Goal: Contribute content: Contribute content

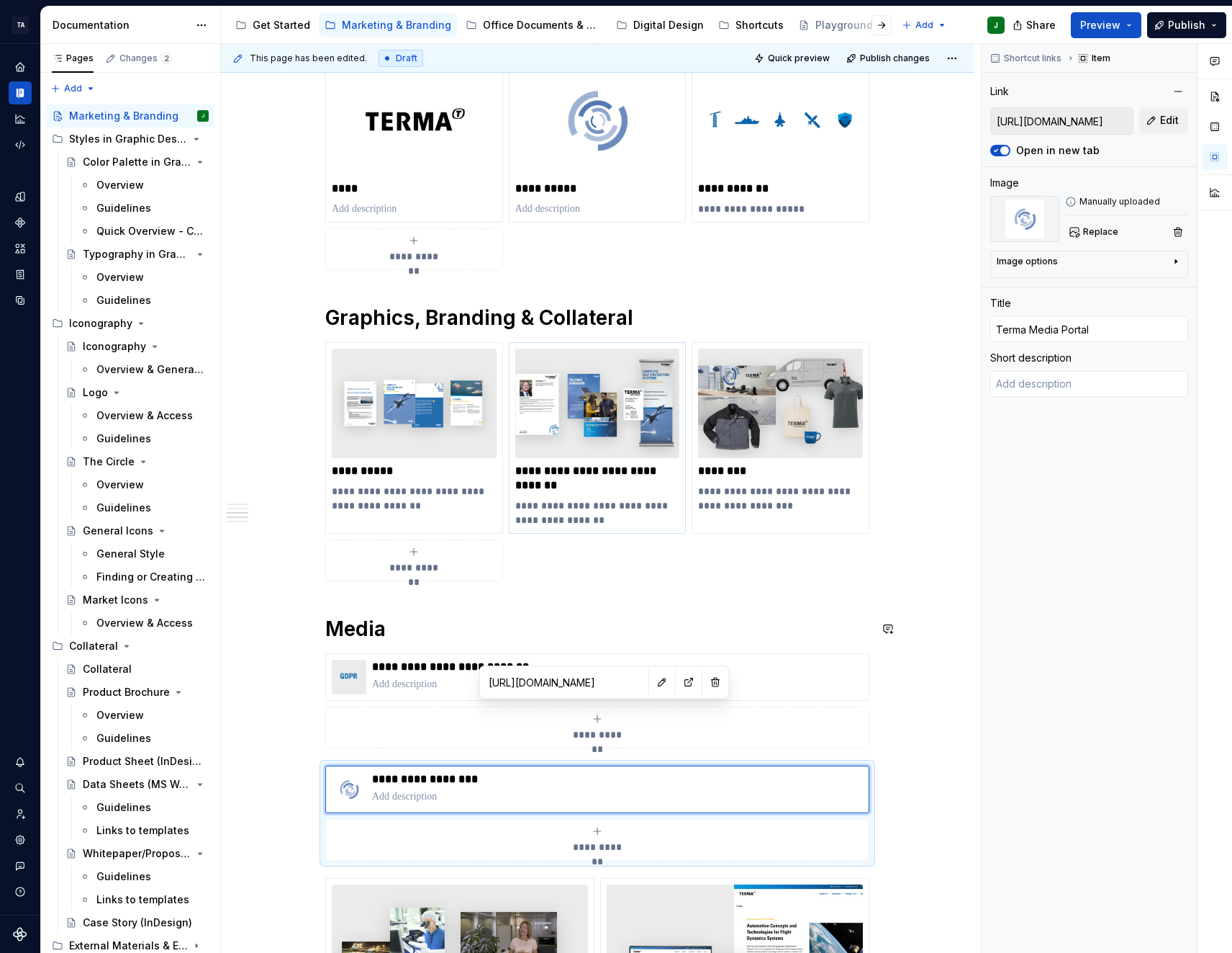
scroll to position [1099, 0]
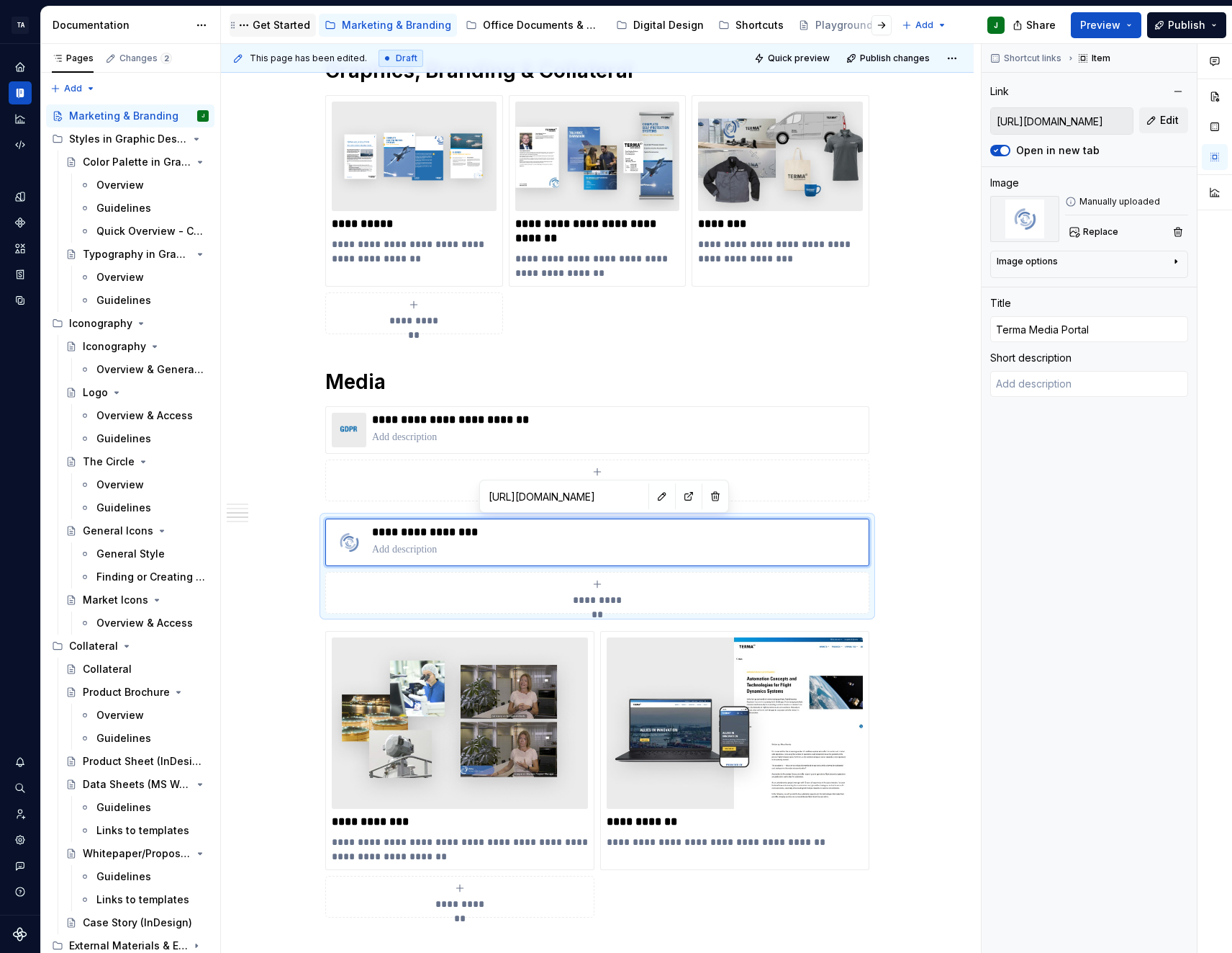
click at [285, 33] on div "Get Started" at bounding box center [272, 24] width 75 height 17
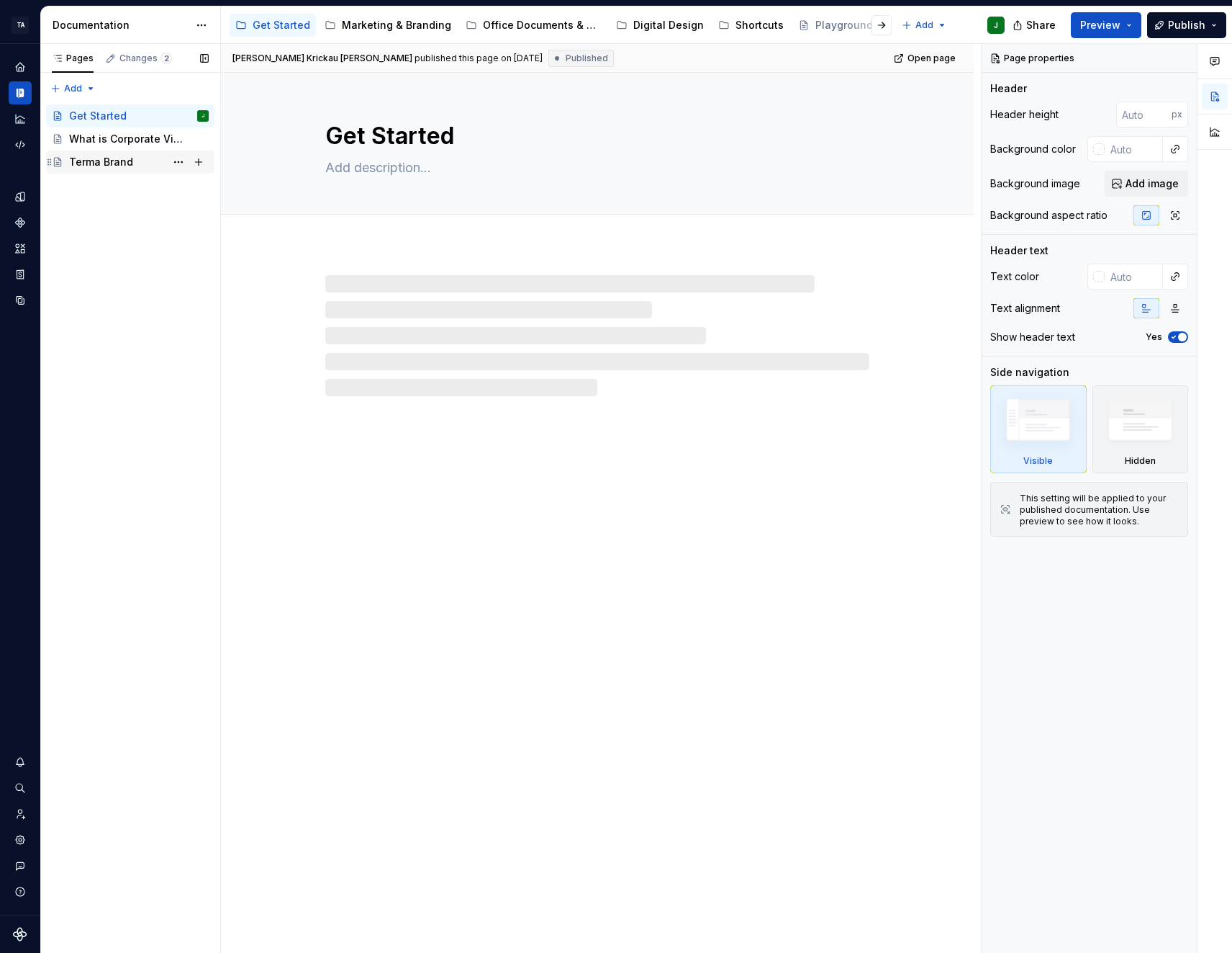
click at [119, 161] on div "Terma Brand" at bounding box center [101, 162] width 64 height 14
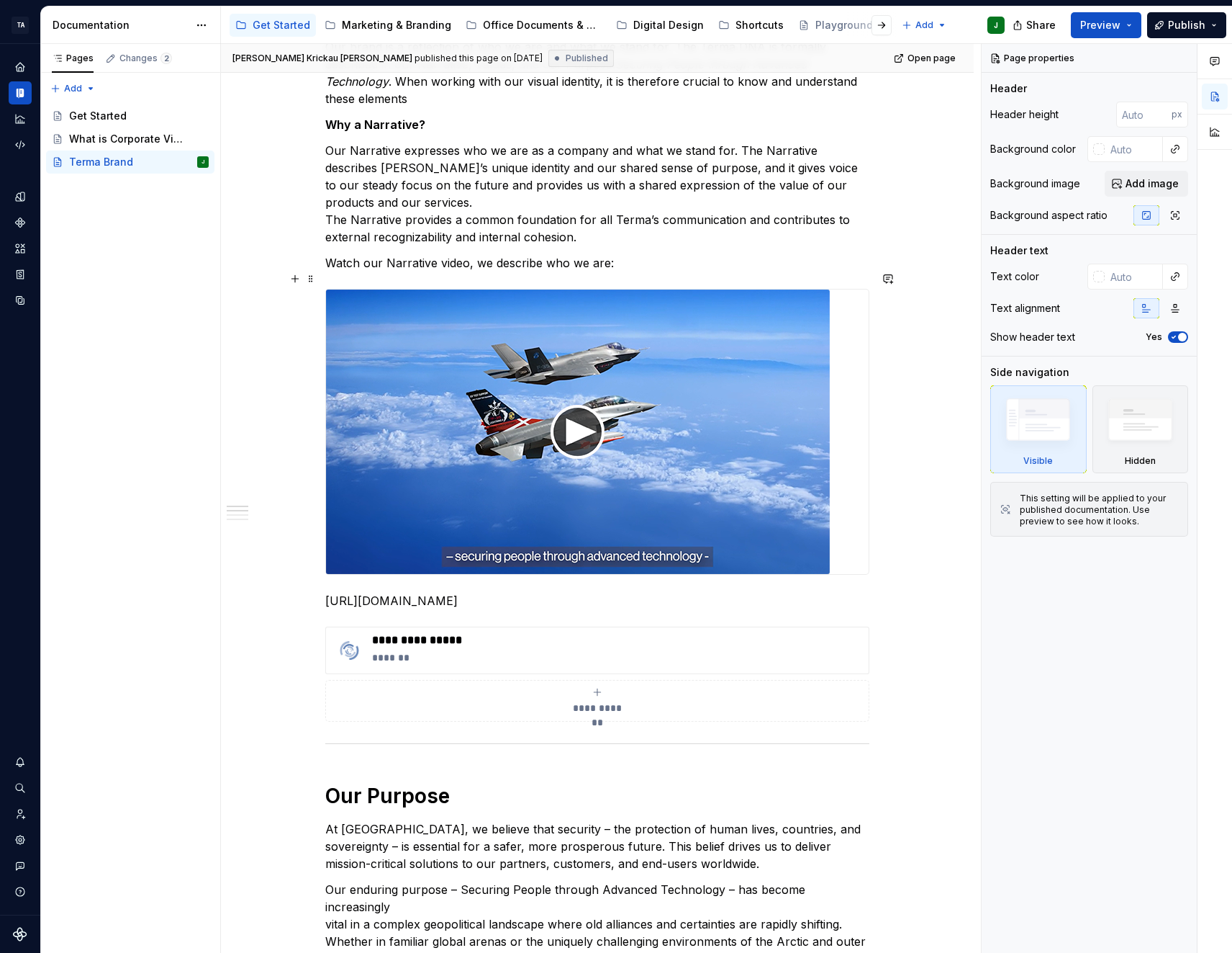
scroll to position [288, 0]
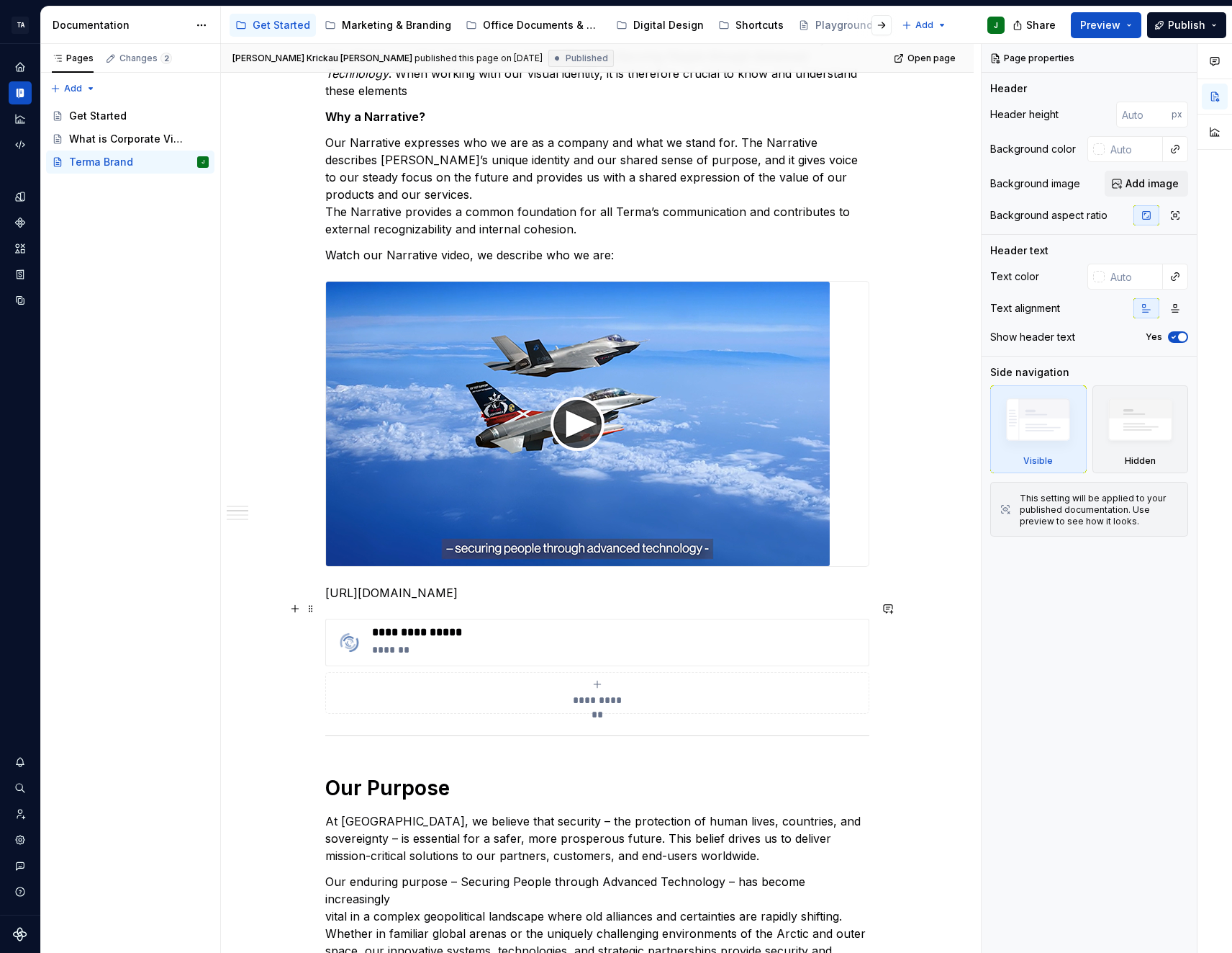
click at [609, 679] on div "**********" at bounding box center [597, 693] width 531 height 29
type textarea "*"
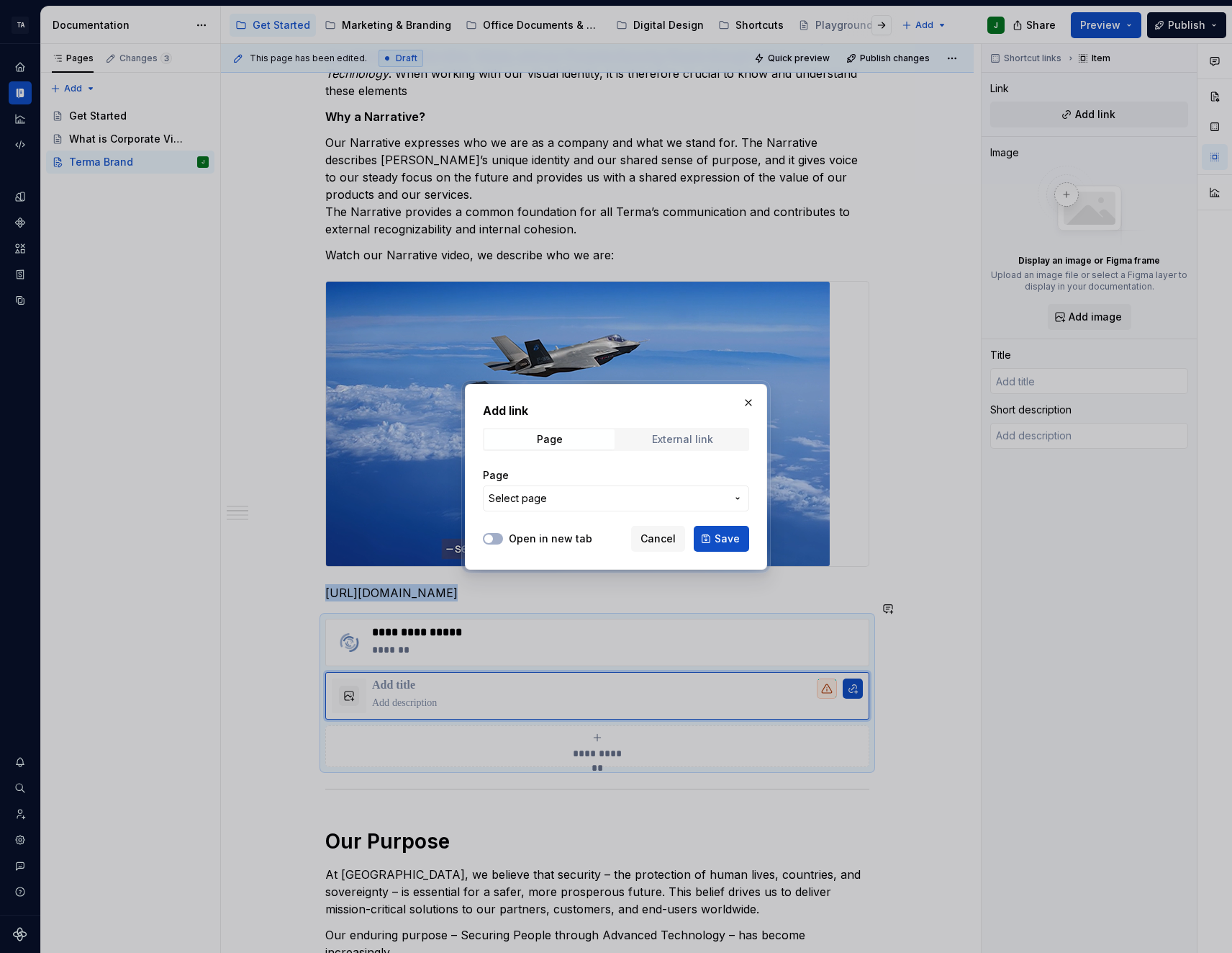
click at [644, 429] on span "External link" at bounding box center [683, 439] width 130 height 20
click at [532, 491] on input "URL" at bounding box center [616, 498] width 266 height 26
paste input "[URL][DOMAIN_NAME]"
type input "[URL][DOMAIN_NAME]"
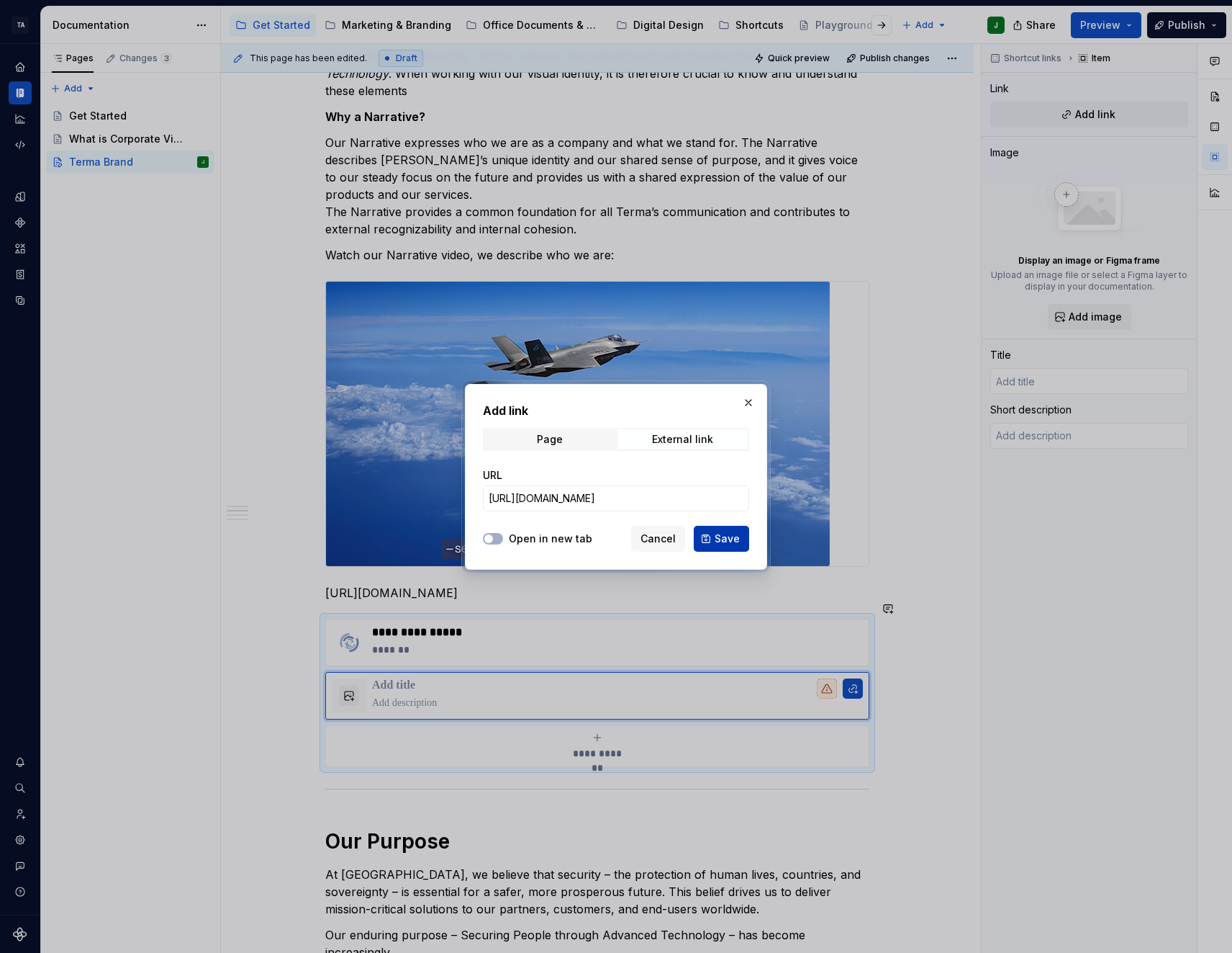
scroll to position [0, 0]
click at [725, 547] on button "Save" at bounding box center [721, 538] width 56 height 26
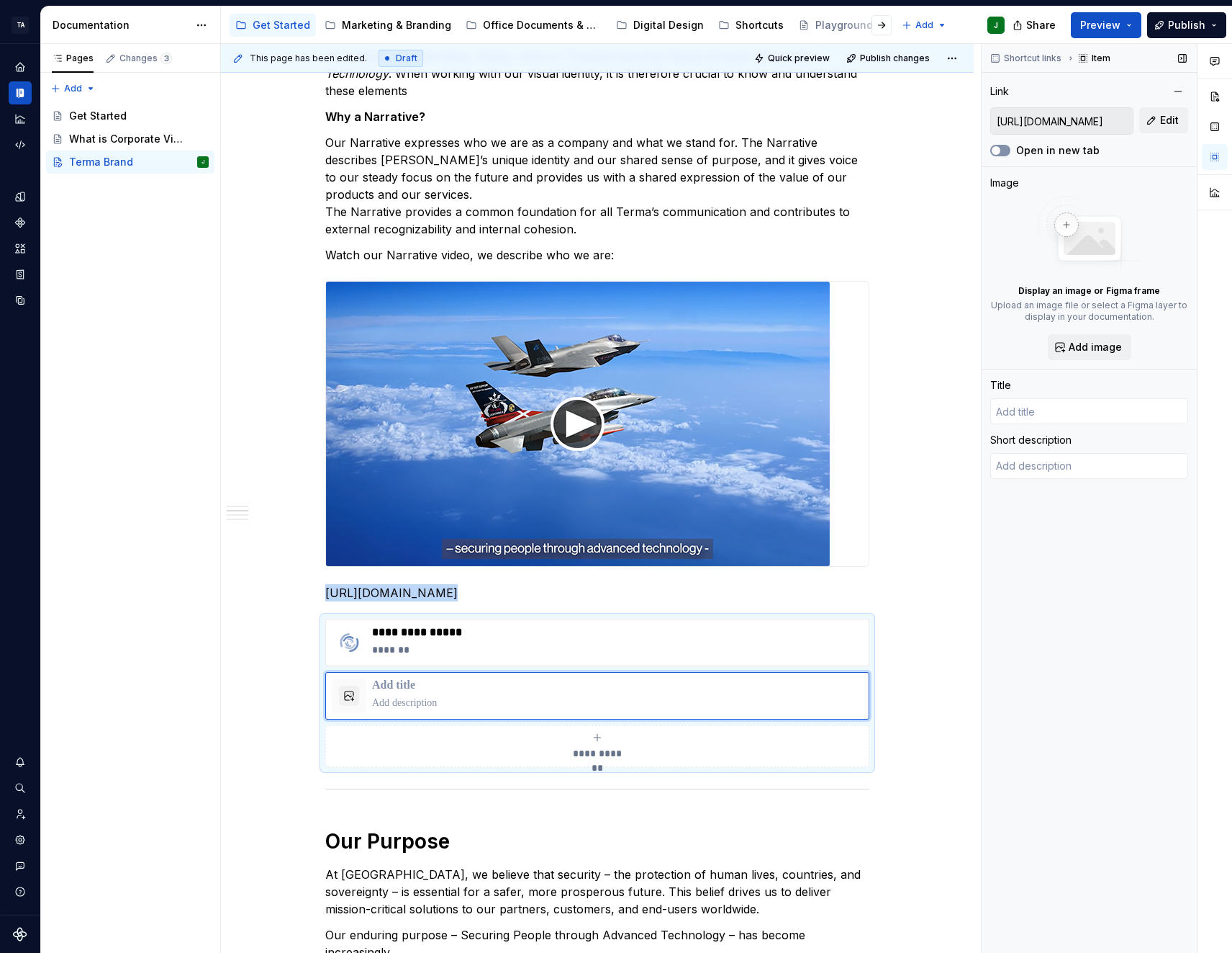
click at [998, 148] on span "button" at bounding box center [996, 151] width 9 height 9
click at [428, 679] on p at bounding box center [617, 685] width 491 height 14
type textarea "*"
type input "T"
type textarea "*"
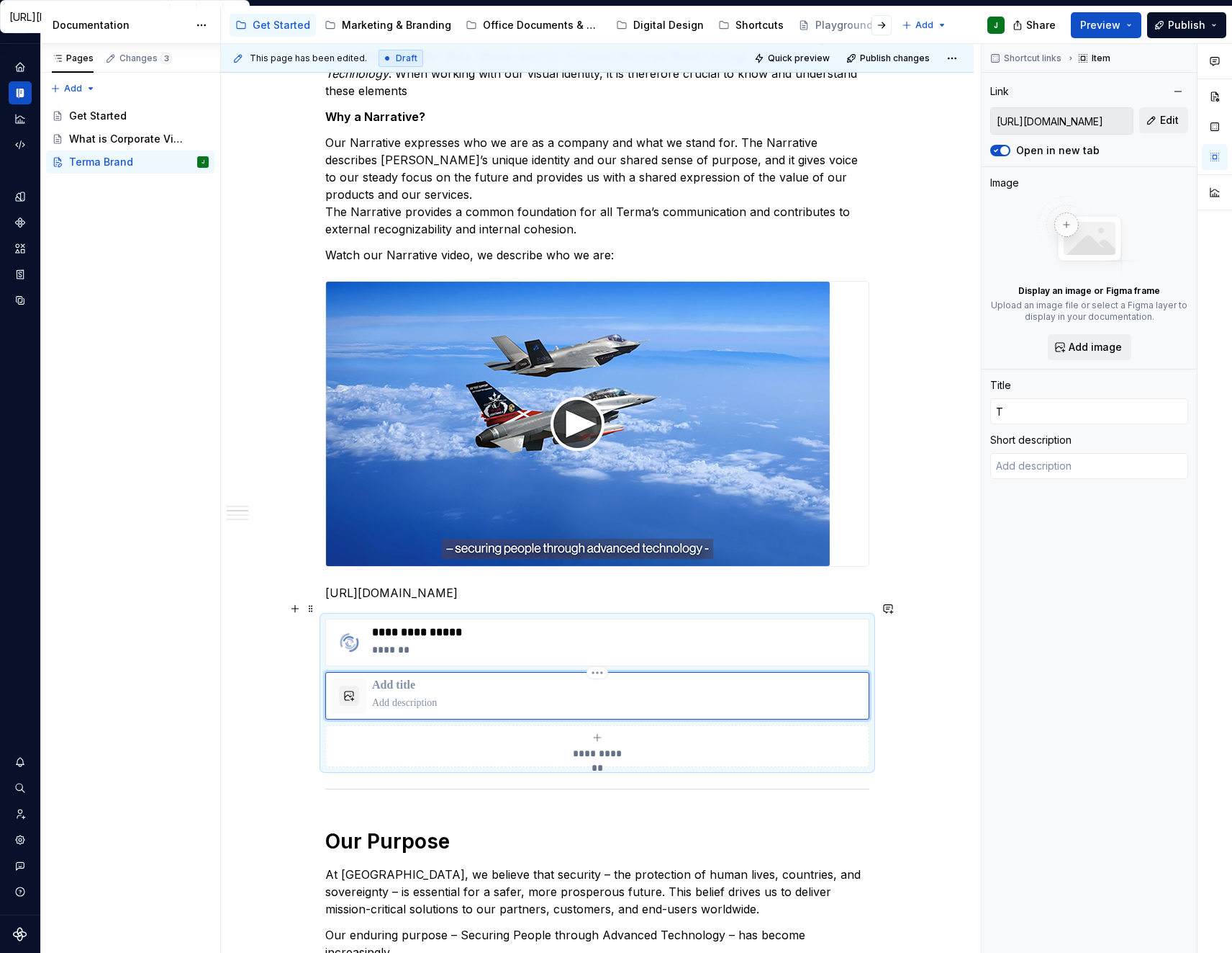
type input "Te"
type textarea "*"
type input "Ter"
type textarea "*"
type input "Term"
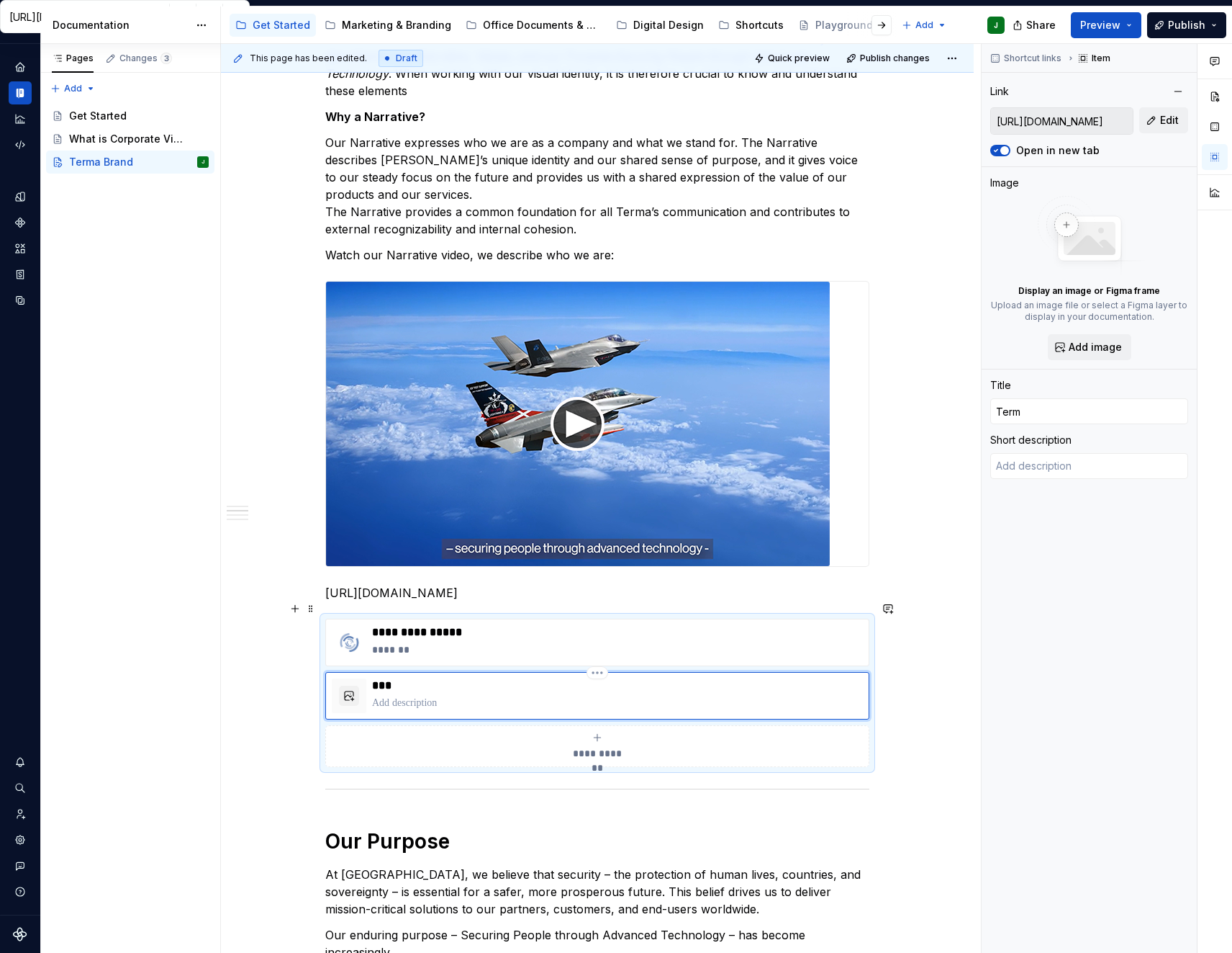
type textarea "*"
type input "Terma"
type textarea "*"
type input "Terma"
type textarea "*"
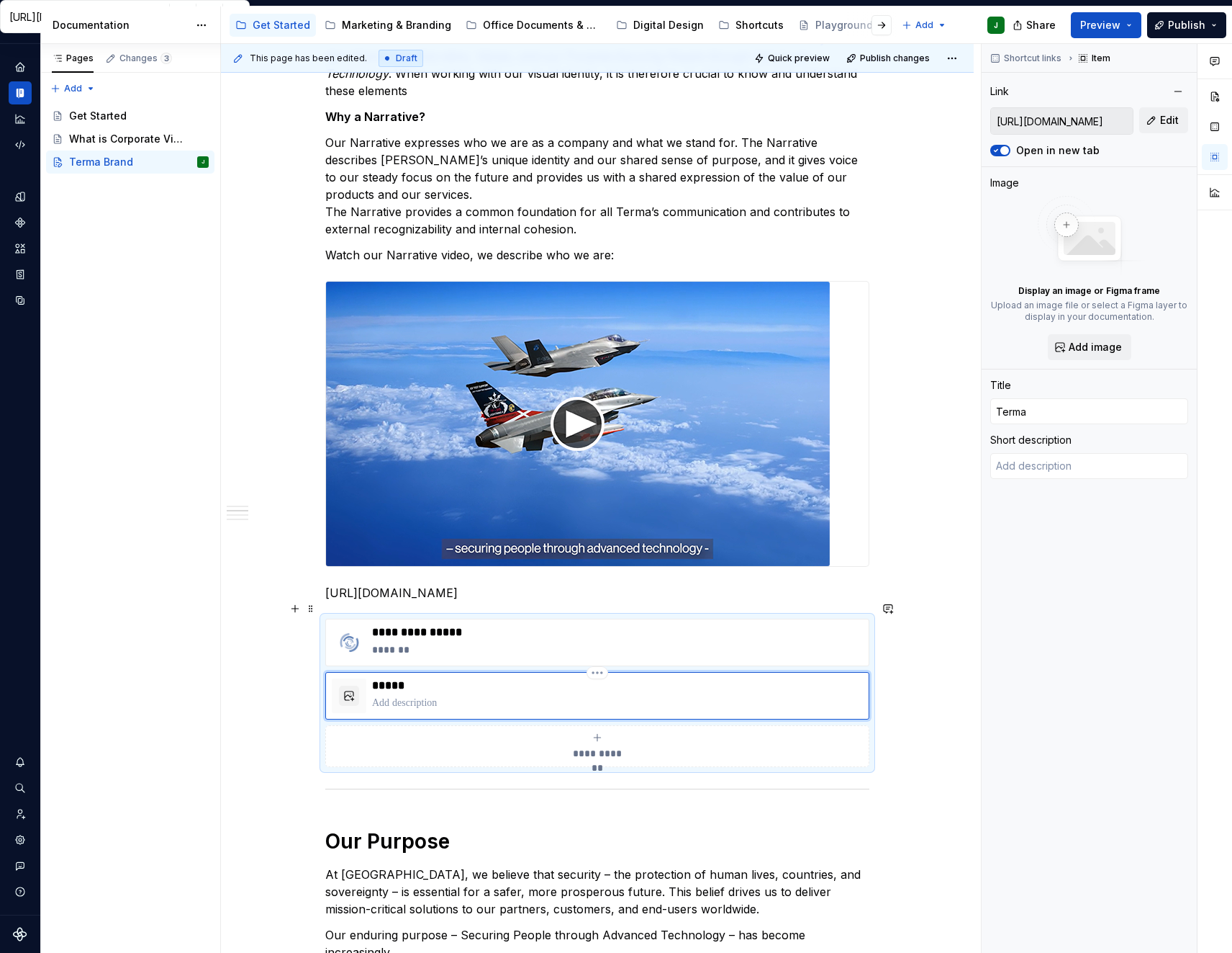
type input "Terma N"
type textarea "*"
type input "Terma Na"
type textarea "*"
type input "[PERSON_NAME]"
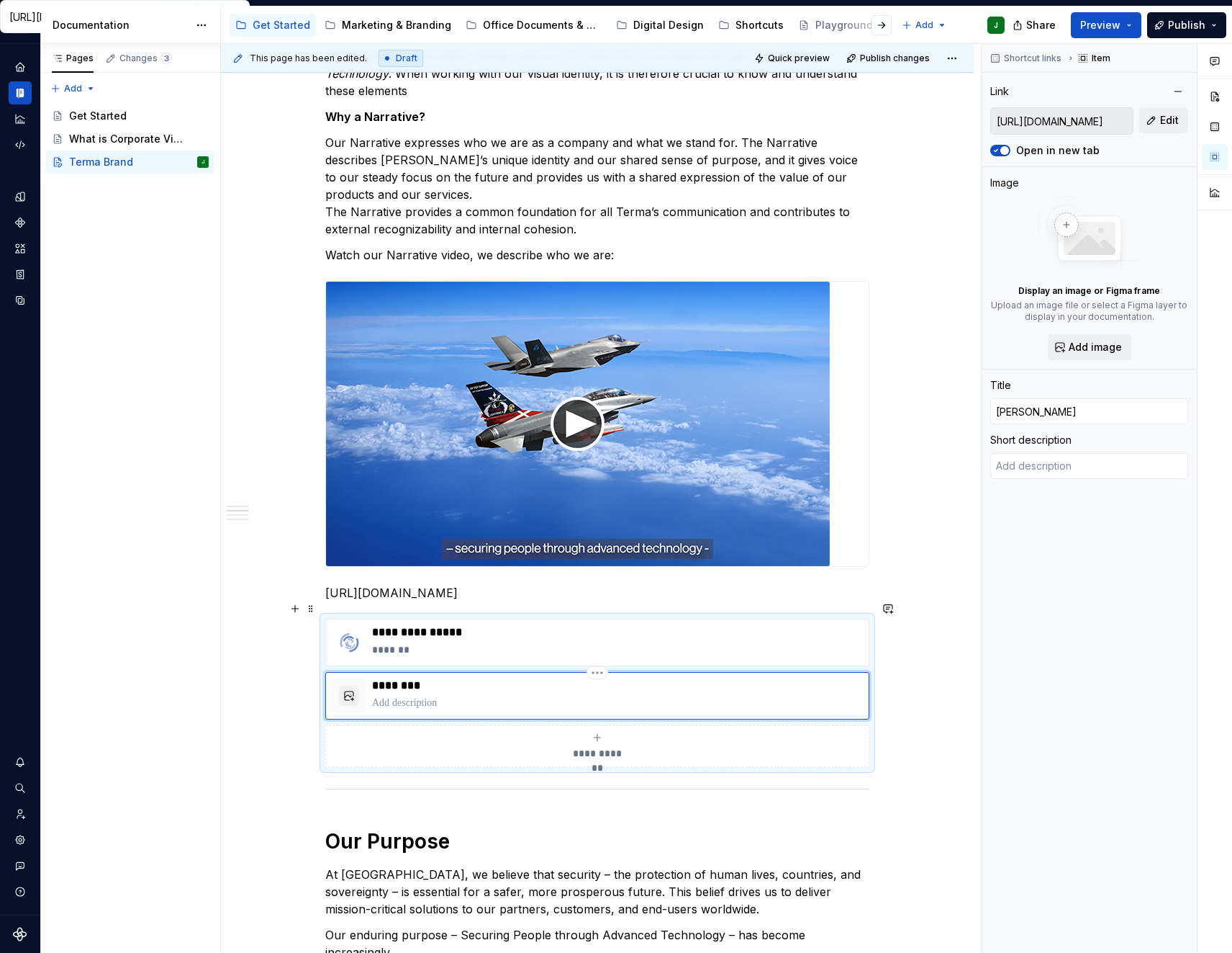
type textarea "*"
type input "[PERSON_NAME]"
type textarea "*"
type input "[PERSON_NAME]"
type textarea "*"
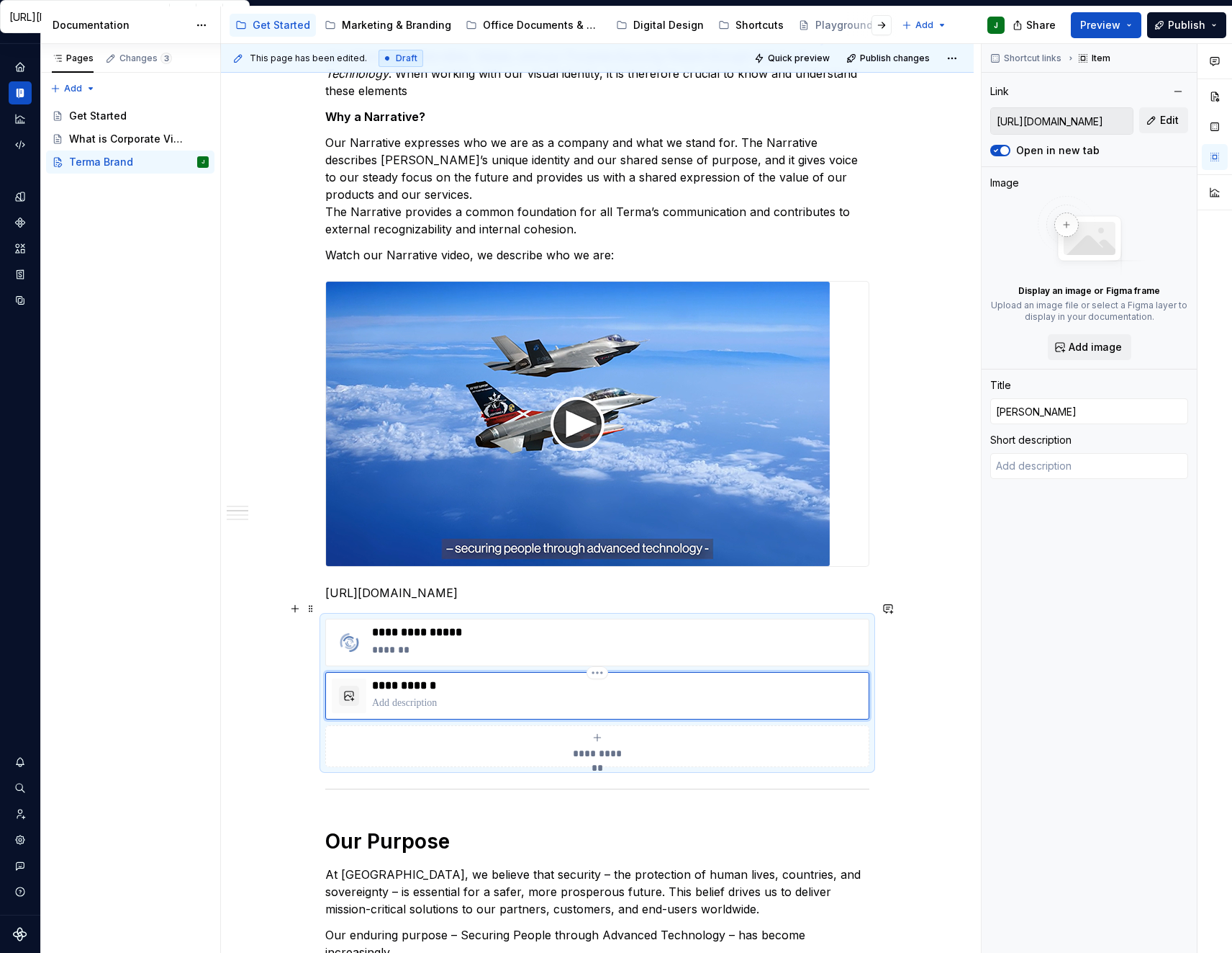
type input "[PERSON_NAME]"
type textarea "*"
type input "[PERSON_NAME]"
type textarea "*"
type input "Terma Narrativ"
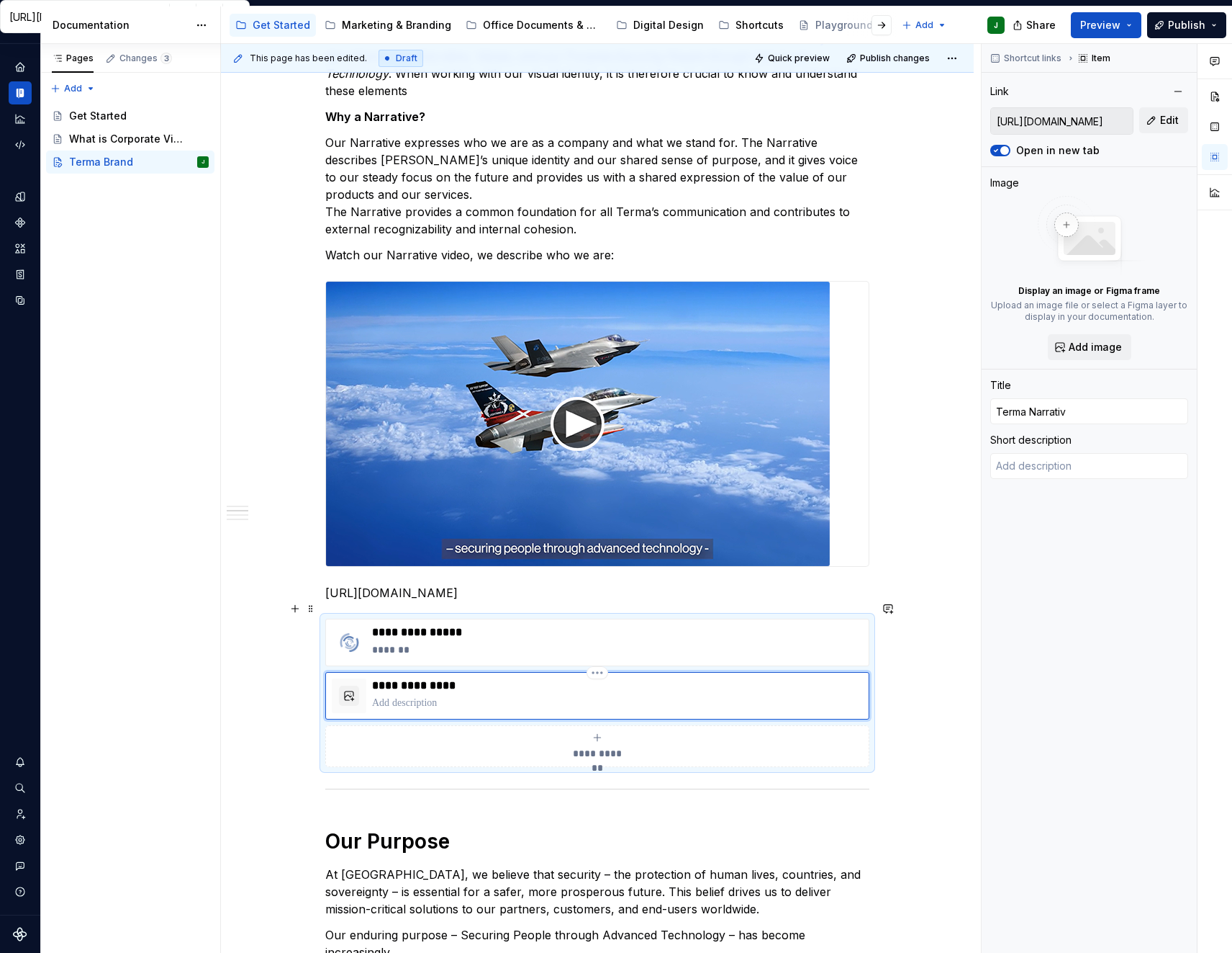
type textarea "*"
type input "Terma Narrative"
click at [1120, 18] on span "Preview" at bounding box center [1100, 24] width 40 height 14
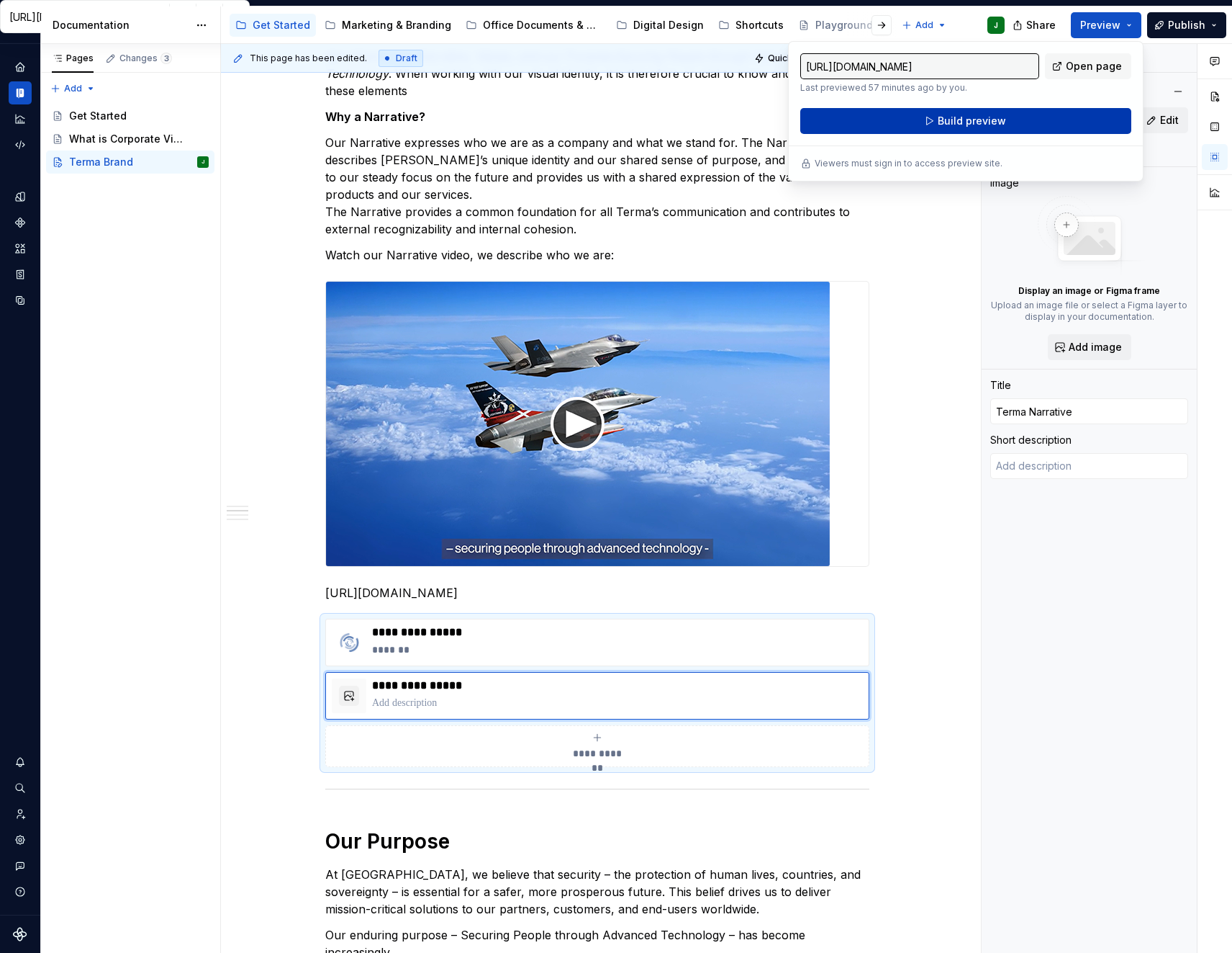
drag, startPoint x: 1120, startPoint y: 18, endPoint x: 1059, endPoint y: 117, distance: 116.3
click at [1059, 117] on button "Build preview" at bounding box center [966, 121] width 331 height 26
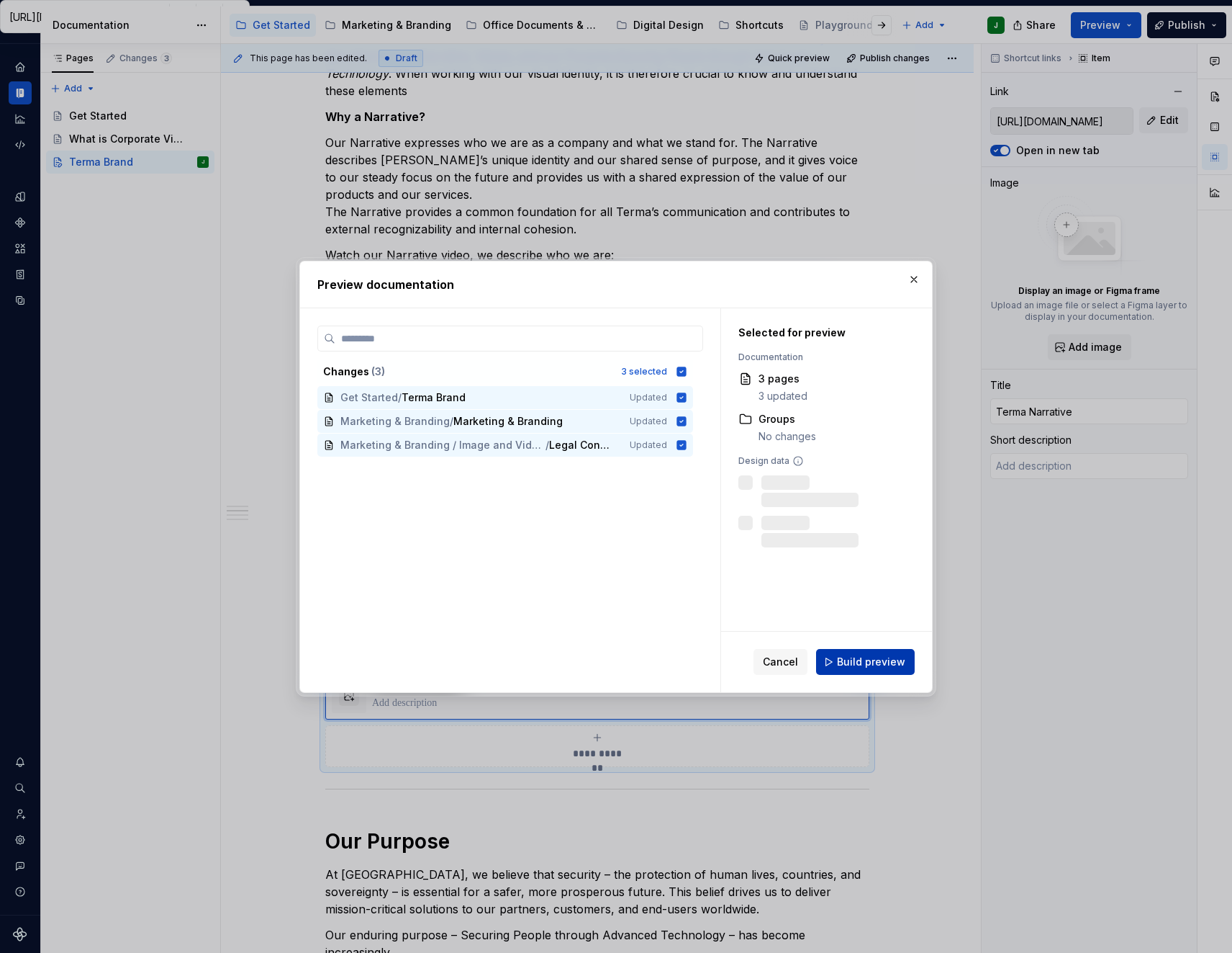
click at [875, 656] on span "Build preview" at bounding box center [871, 662] width 68 height 14
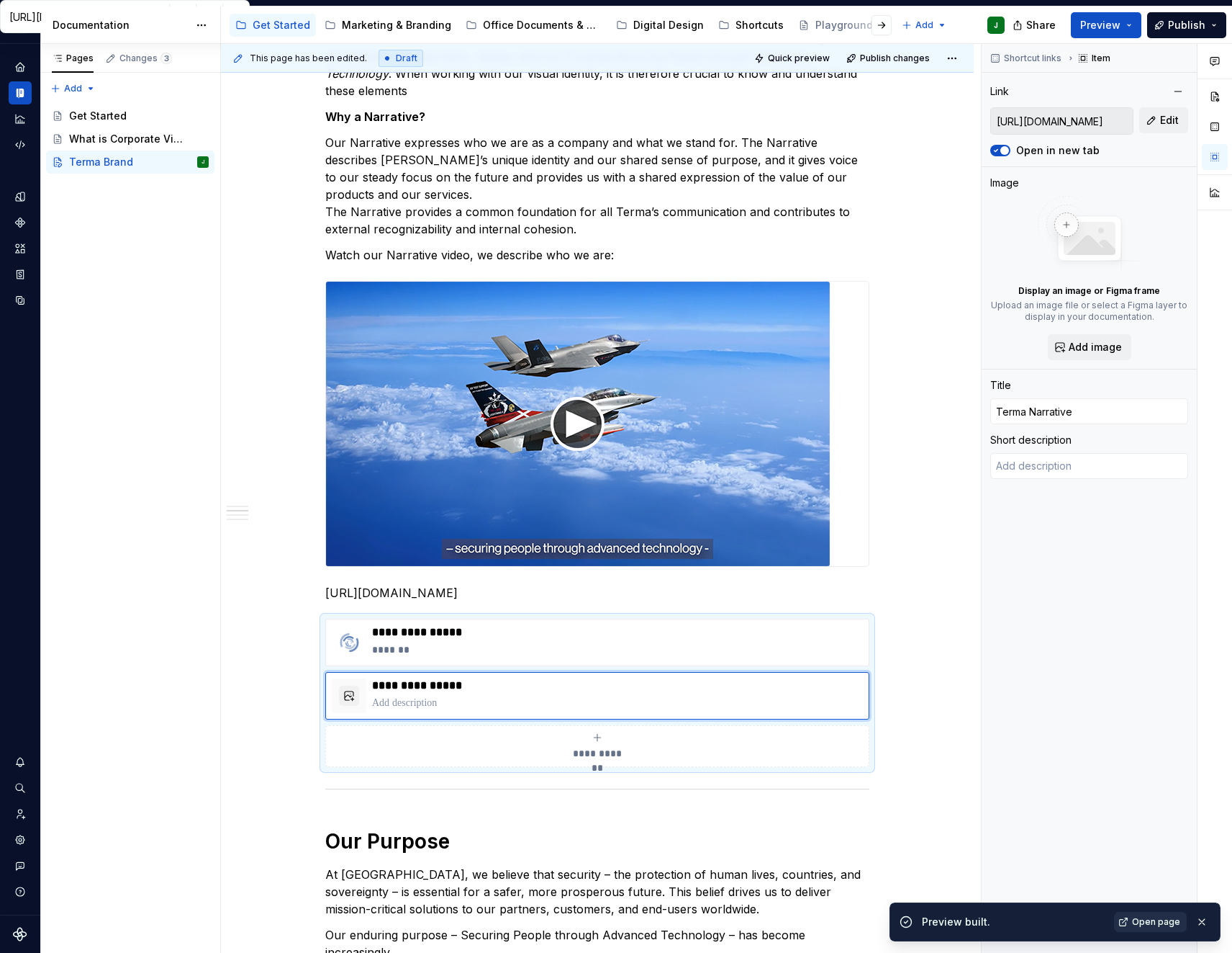
click at [1145, 914] on link "Open page" at bounding box center [1150, 921] width 73 height 20
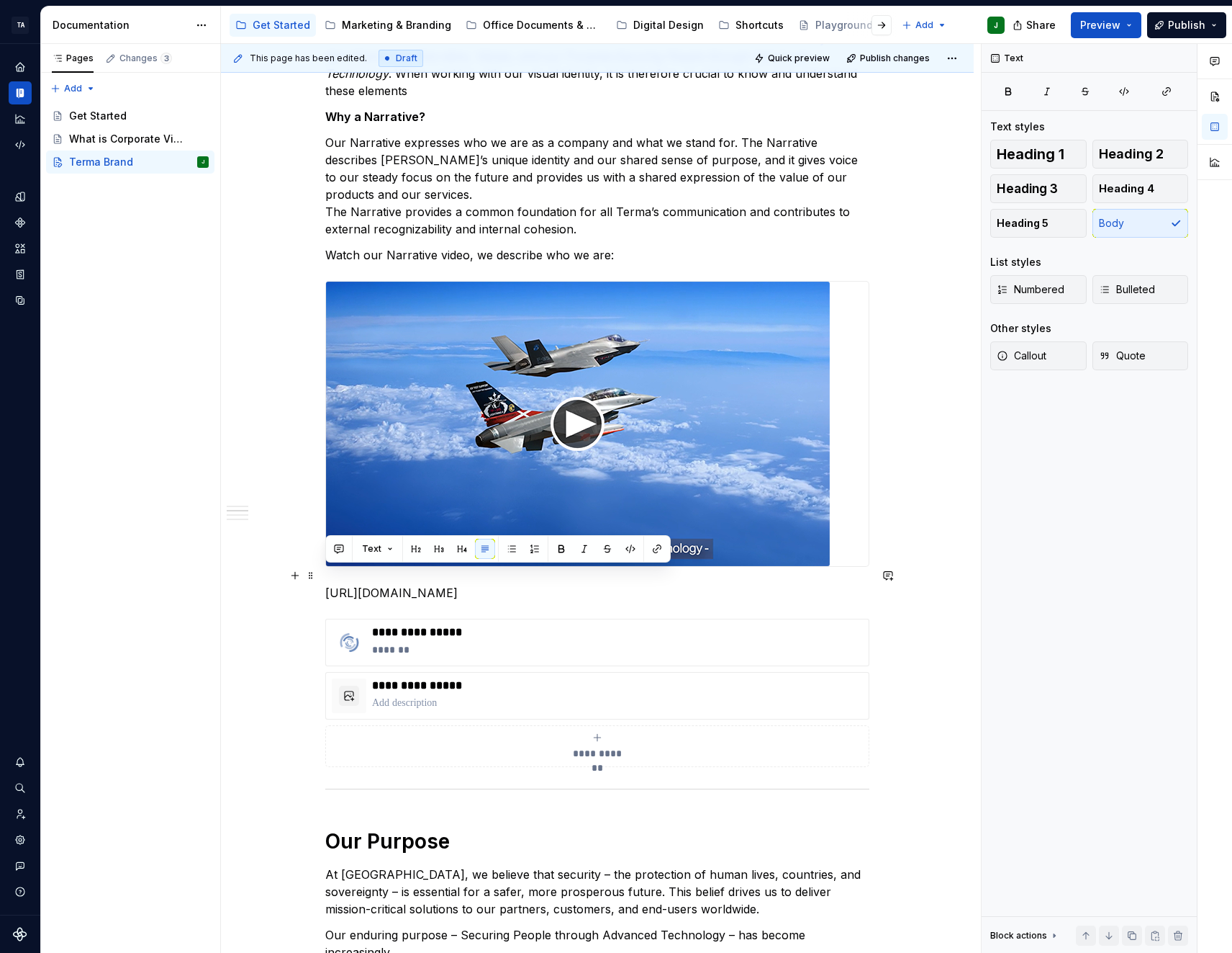
drag, startPoint x: 683, startPoint y: 573, endPoint x: 318, endPoint y: 576, distance: 365.0
click at [299, 578] on button "button" at bounding box center [294, 575] width 20 height 20
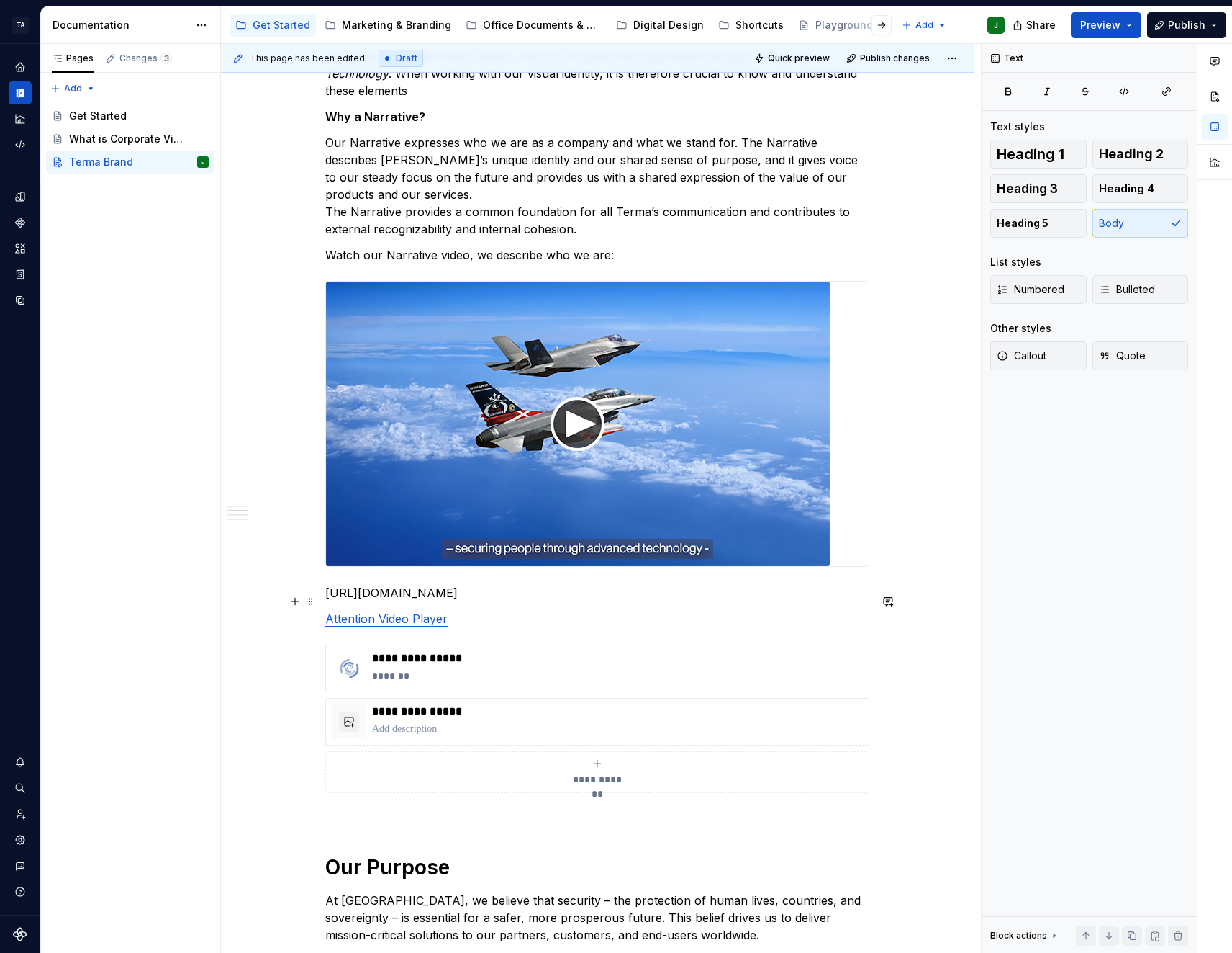
click at [471, 610] on p "Attention Video Player" at bounding box center [597, 618] width 544 height 17
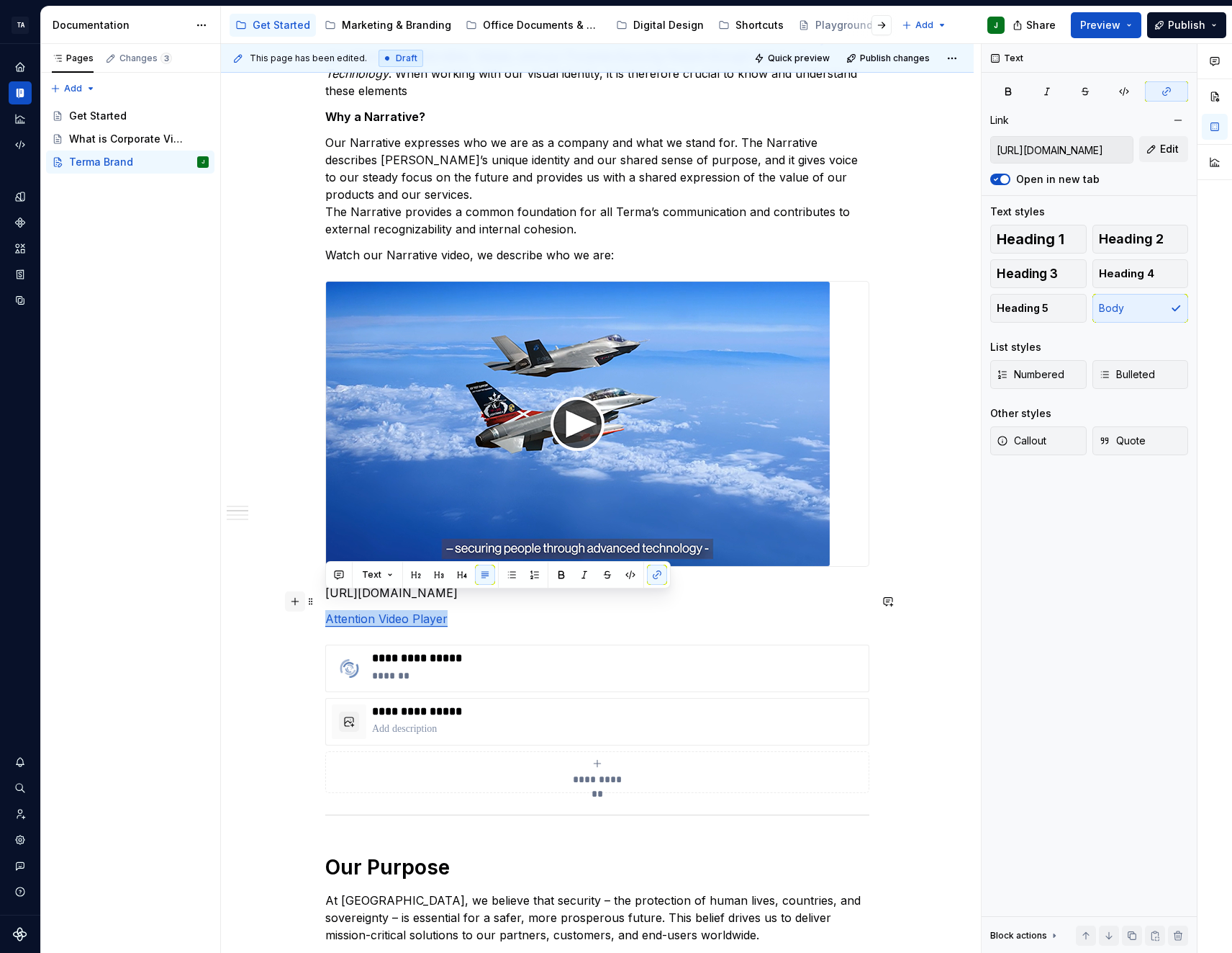
drag, startPoint x: 459, startPoint y: 600, endPoint x: 285, endPoint y: 603, distance: 174.0
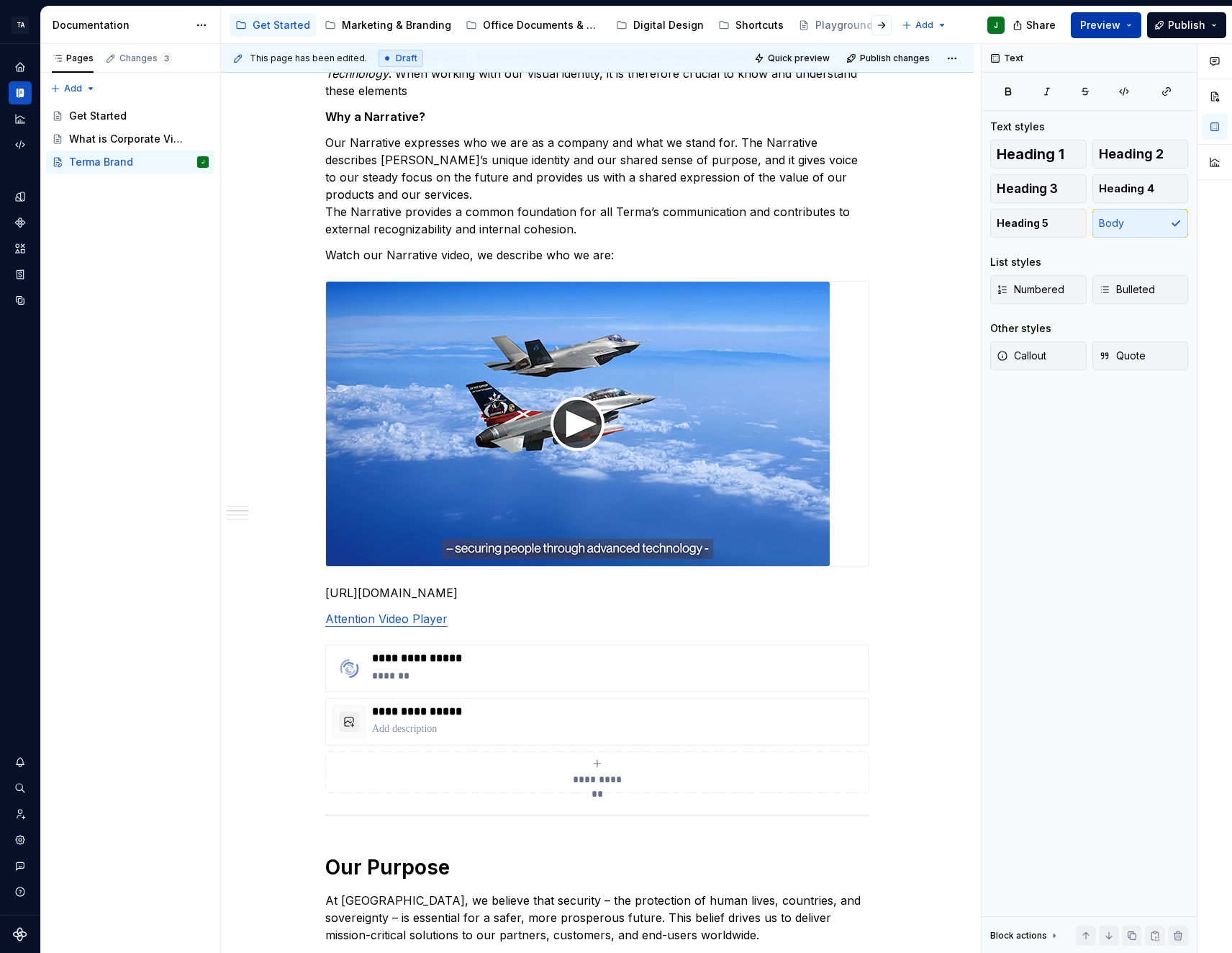
click at [1084, 27] on button "Preview" at bounding box center [1106, 25] width 70 height 26
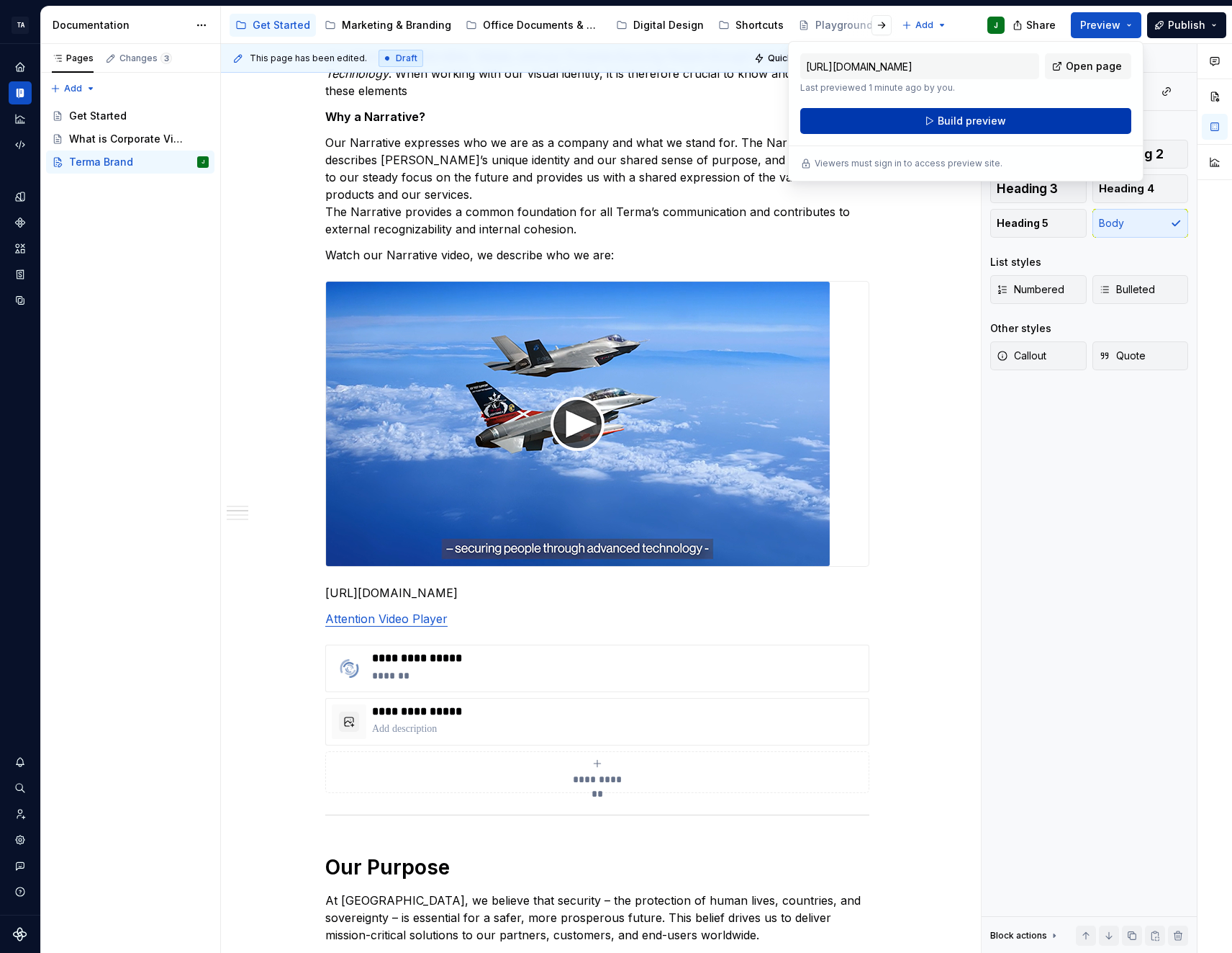
drag, startPoint x: 1084, startPoint y: 27, endPoint x: 1004, endPoint y: 124, distance: 125.7
click at [1004, 124] on button "Build preview" at bounding box center [966, 121] width 331 height 26
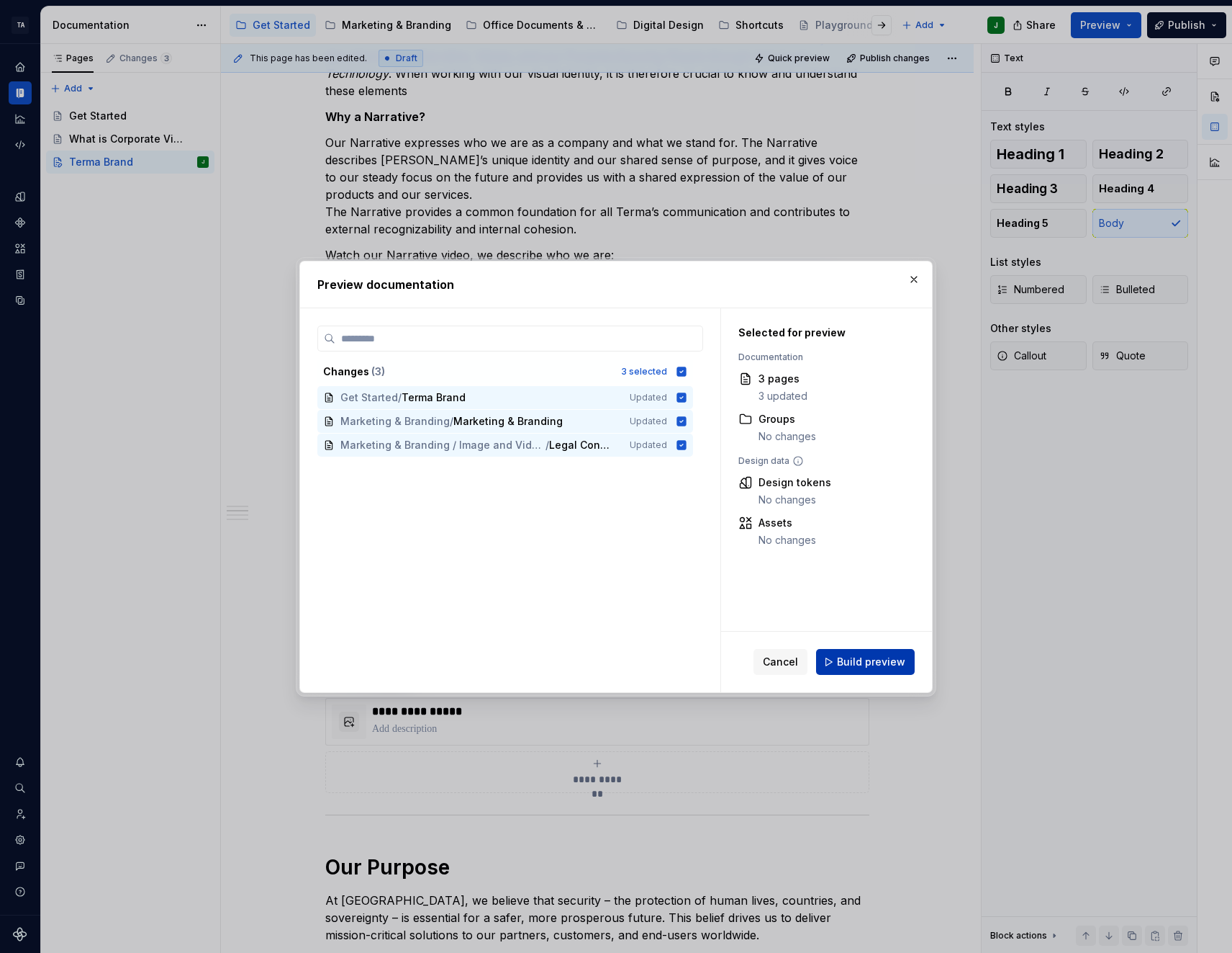
click at [895, 665] on span "Build preview" at bounding box center [871, 662] width 68 height 14
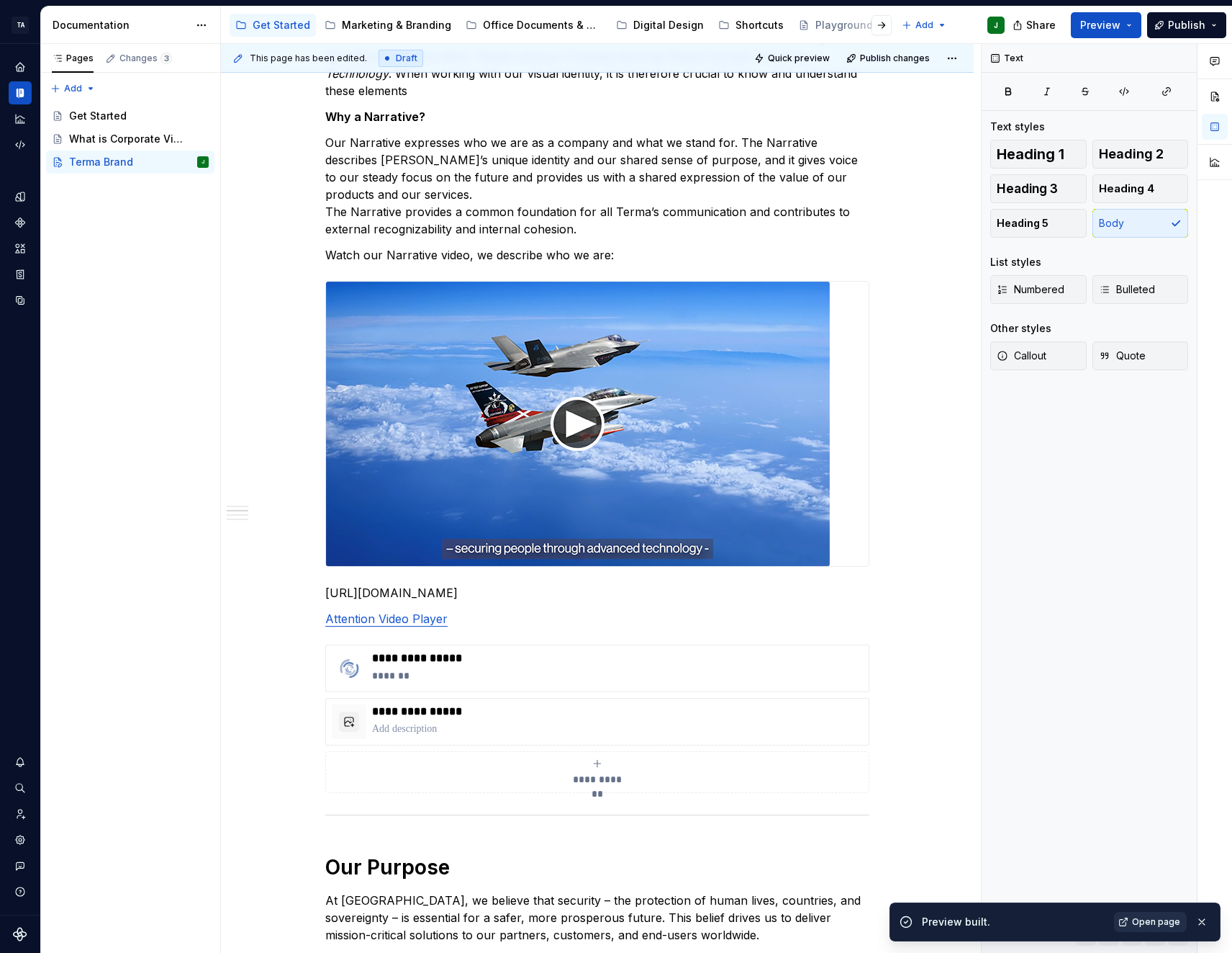
click at [1157, 926] on span "Open page" at bounding box center [1156, 922] width 48 height 12
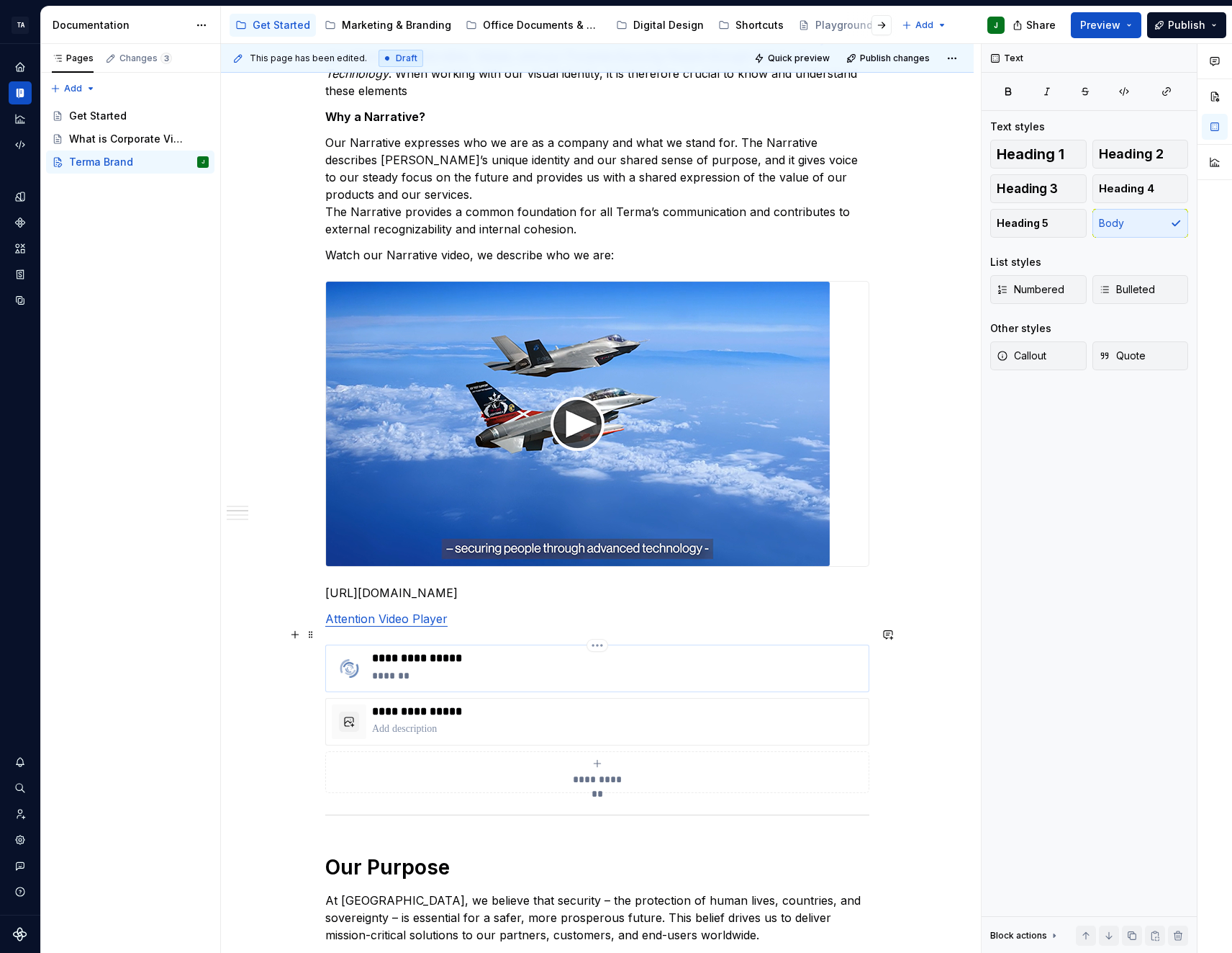
click at [494, 668] on p "*******" at bounding box center [617, 675] width 491 height 14
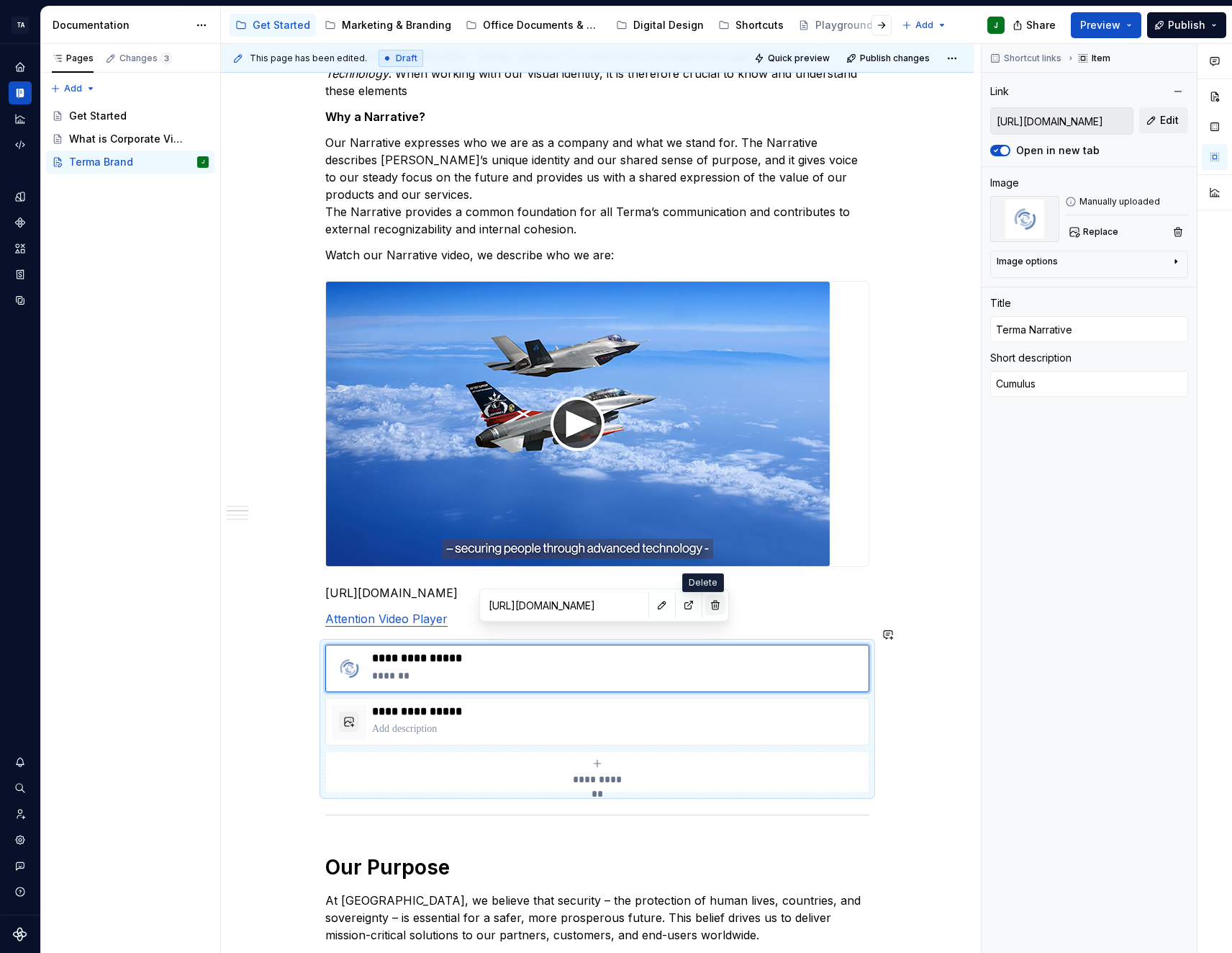
click at [706, 598] on button "button" at bounding box center [715, 604] width 20 height 20
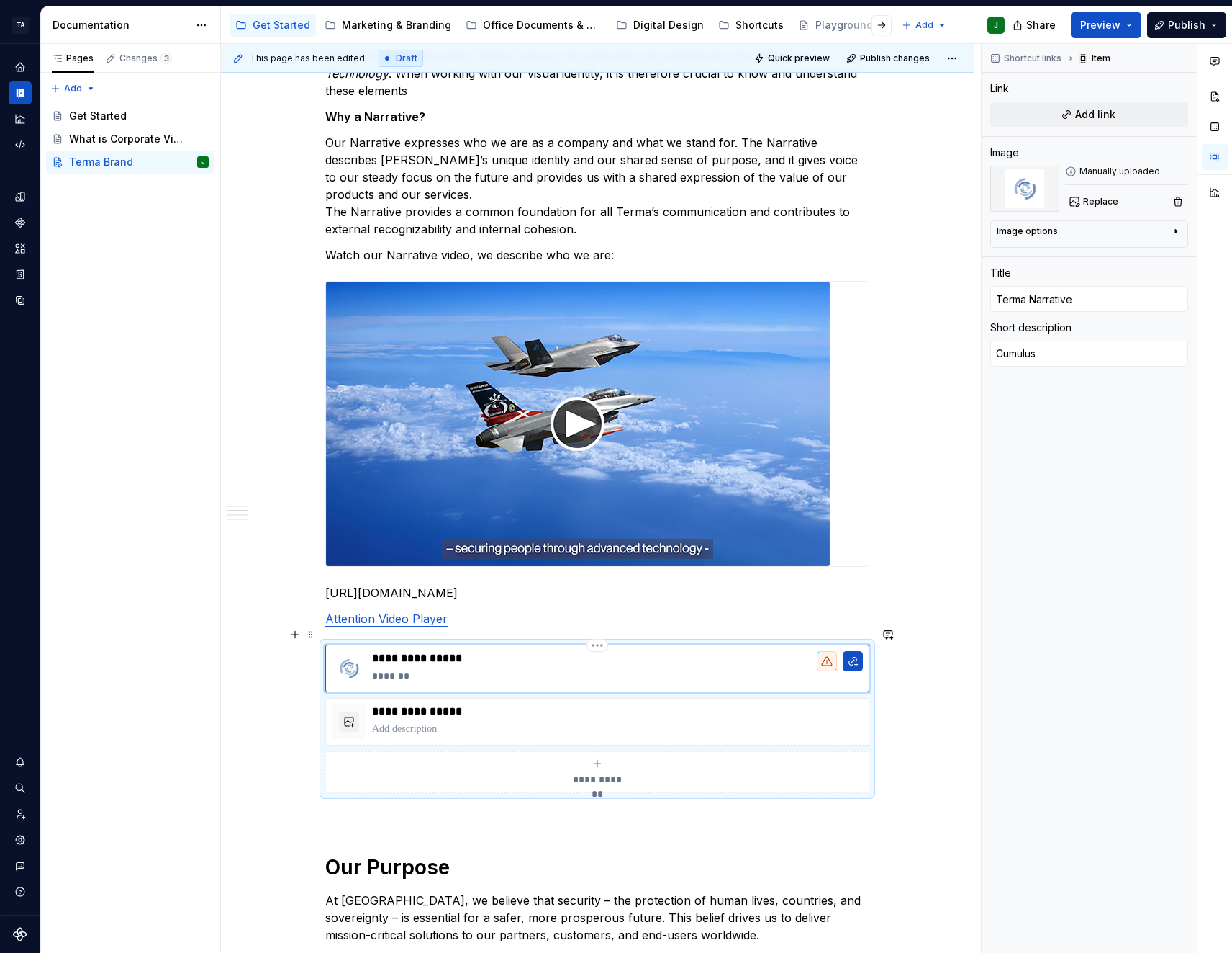
click at [686, 668] on p "*******" at bounding box center [617, 675] width 491 height 14
drag, startPoint x: 434, startPoint y: 656, endPoint x: 328, endPoint y: 632, distance: 108.7
click at [328, 644] on div "**********" at bounding box center [597, 668] width 544 height 47
click at [296, 632] on button "button" at bounding box center [294, 634] width 20 height 20
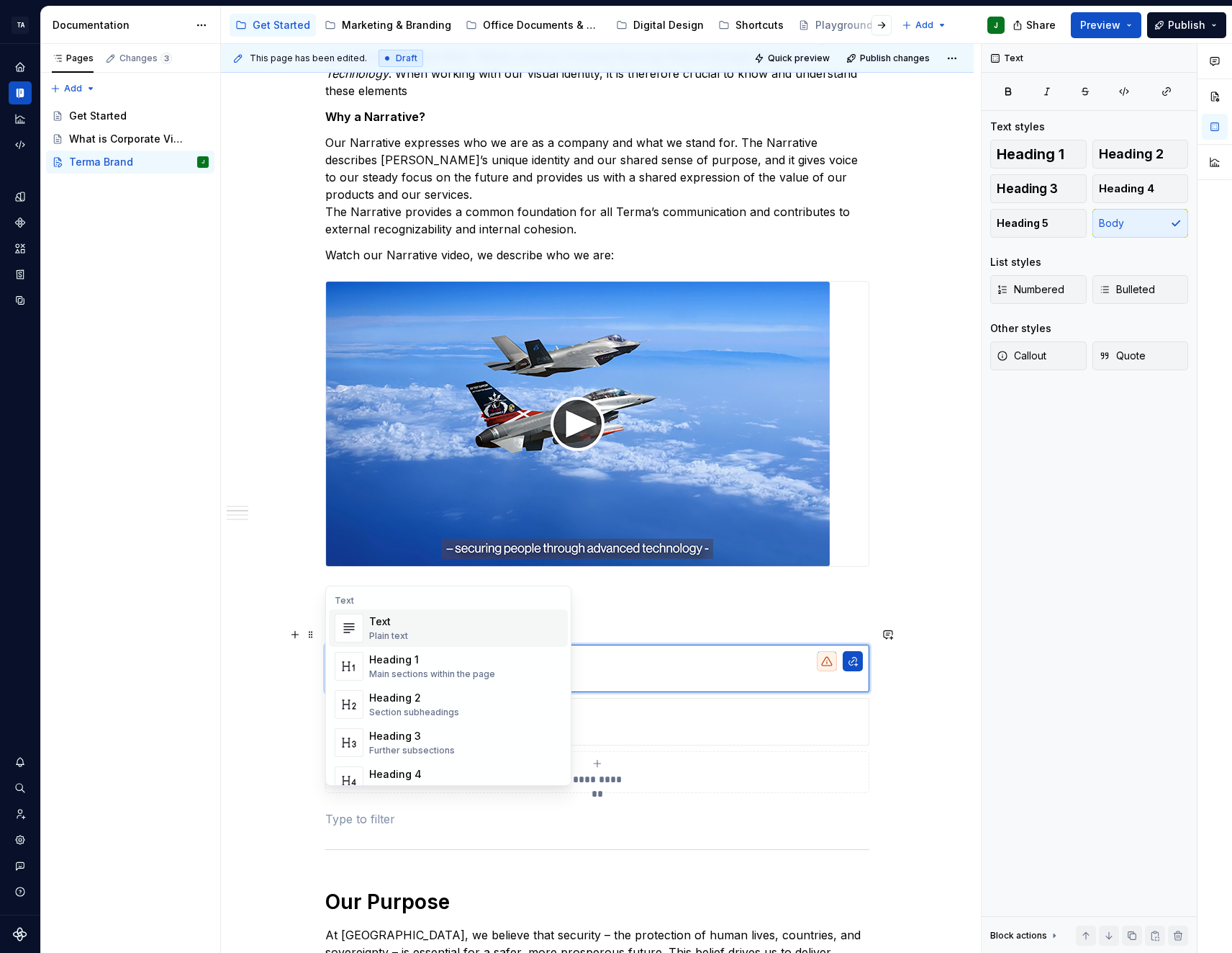
click at [764, 651] on p "**********" at bounding box center [617, 658] width 491 height 14
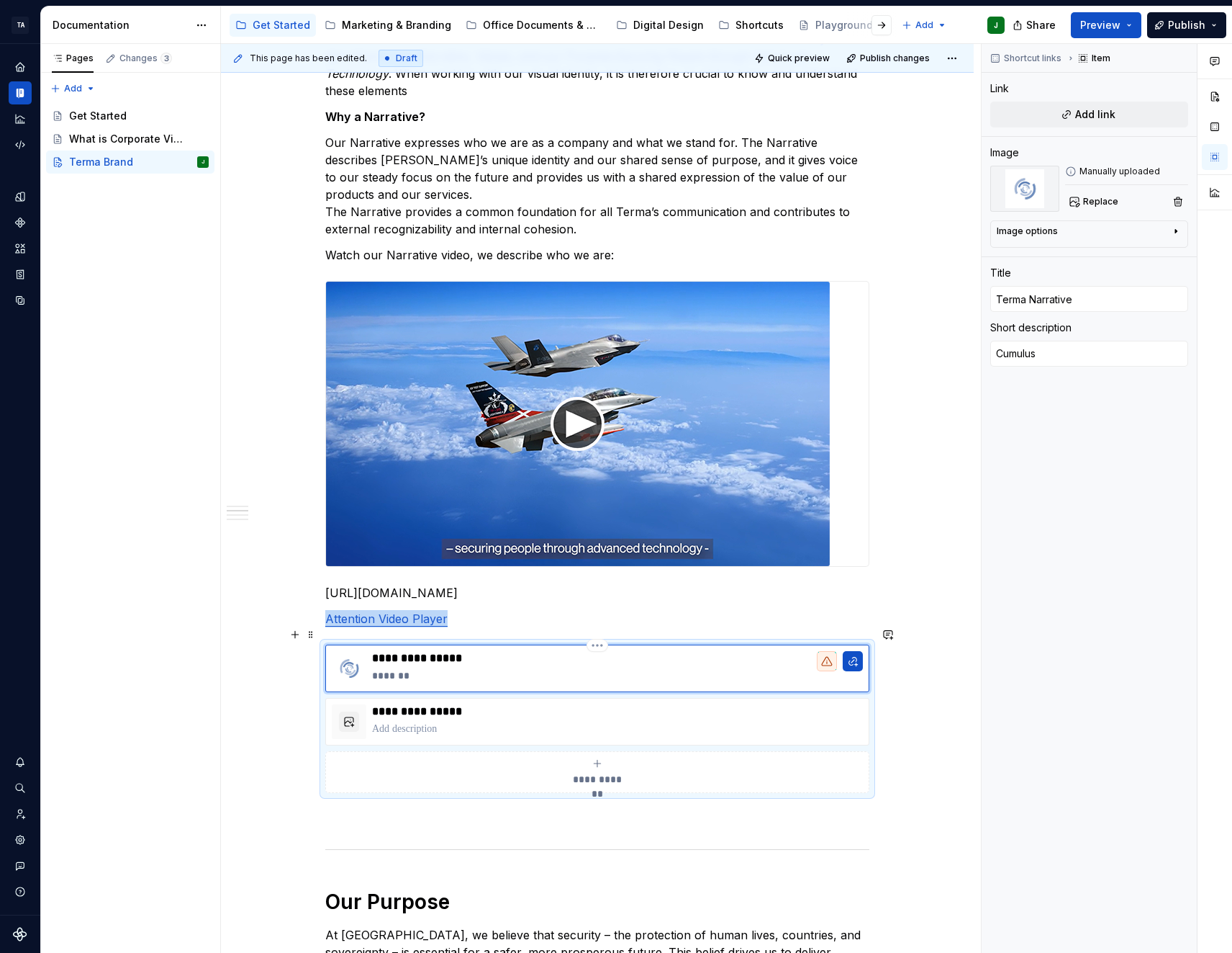
drag, startPoint x: 434, startPoint y: 649, endPoint x: 504, endPoint y: 642, distance: 70.3
click at [504, 651] on p "**********" at bounding box center [617, 658] width 491 height 14
click at [610, 644] on div "**********" at bounding box center [597, 668] width 544 height 47
click at [606, 627] on html "TA Digital Web Design J Design system data Documentation Accessibility guide fo…" at bounding box center [616, 476] width 1232 height 953
click at [620, 651] on div "Delete item" at bounding box center [660, 652] width 93 height 14
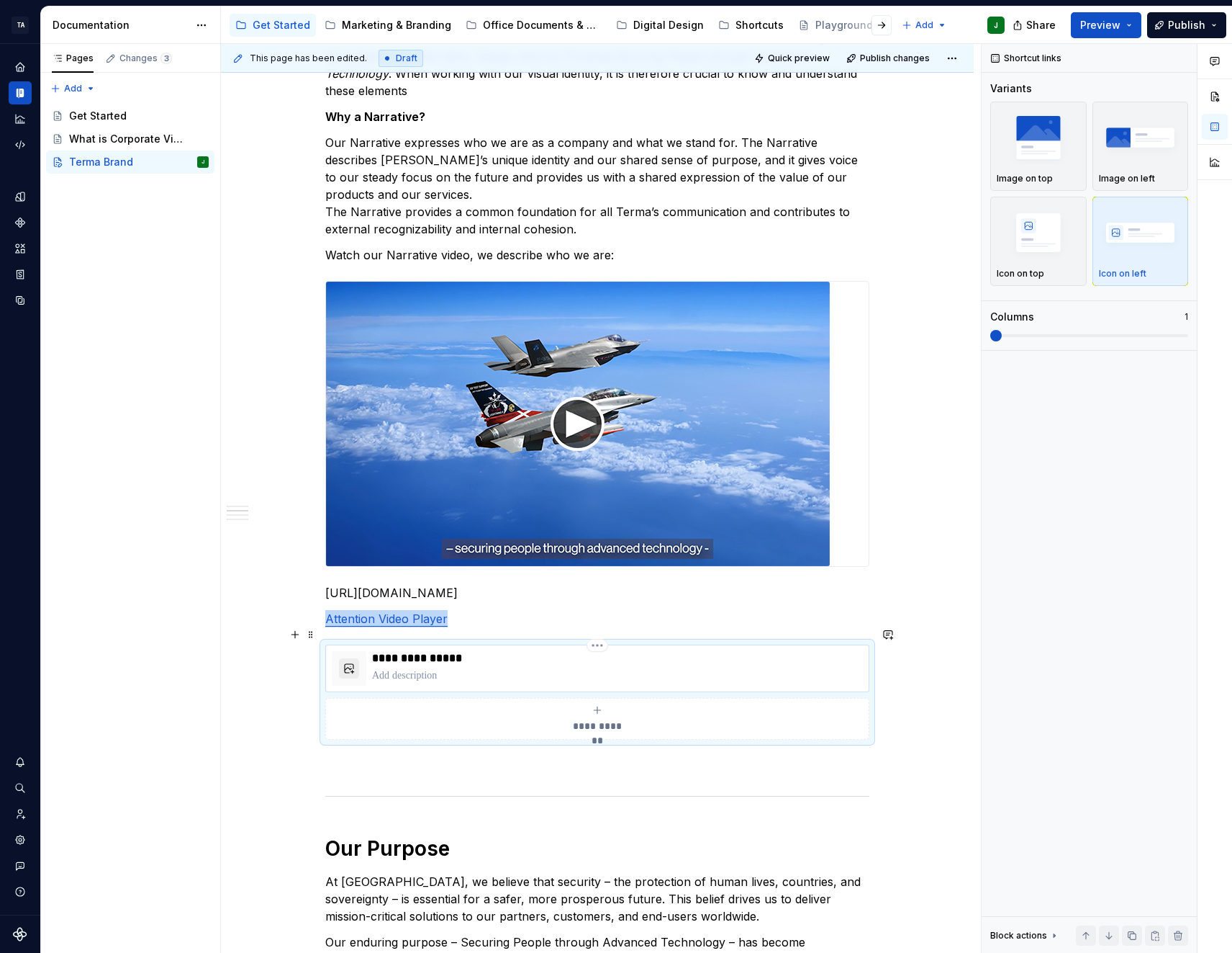
click at [356, 658] on button "button" at bounding box center [348, 667] width 20 height 20
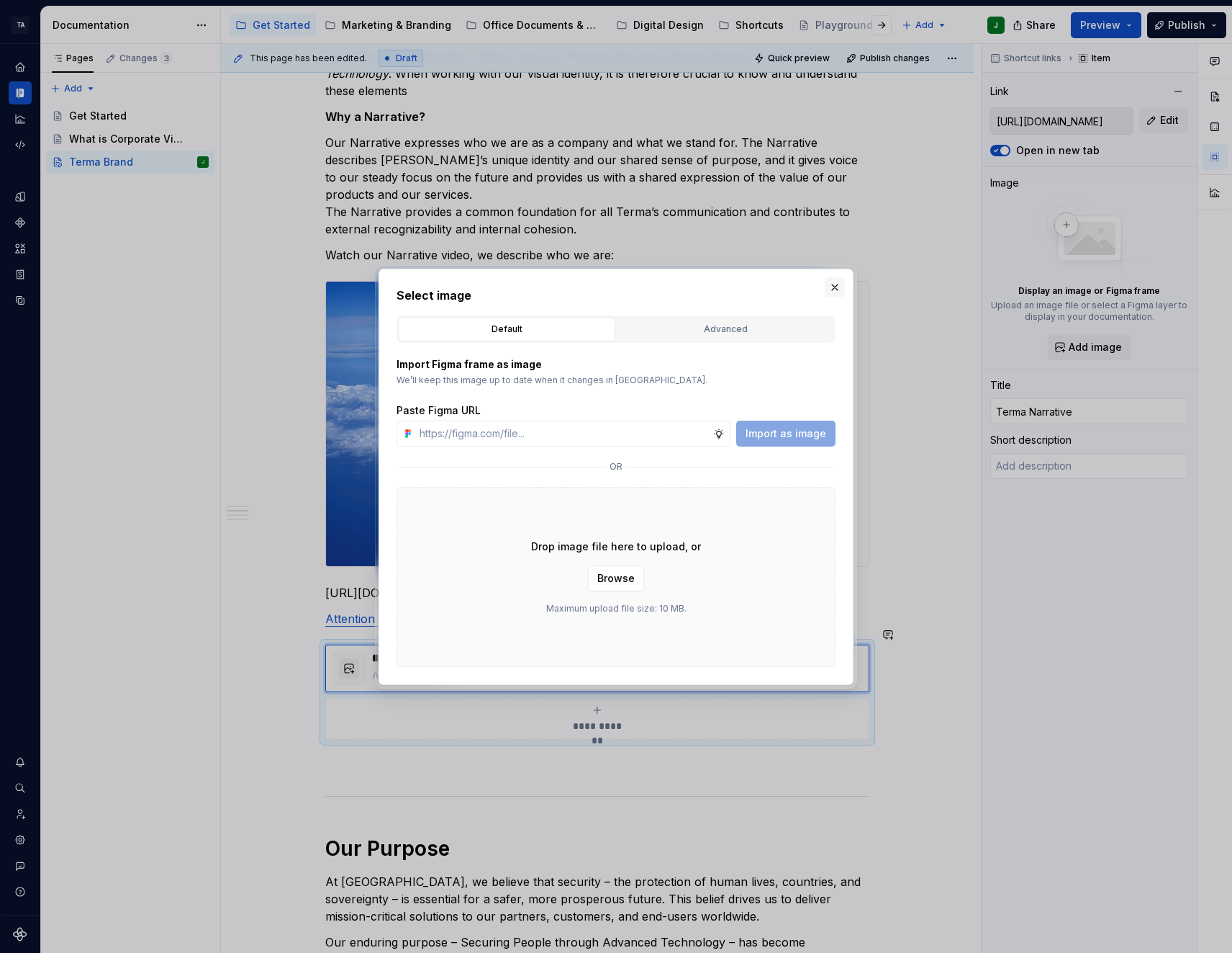
click at [827, 285] on button "button" at bounding box center [835, 287] width 20 height 20
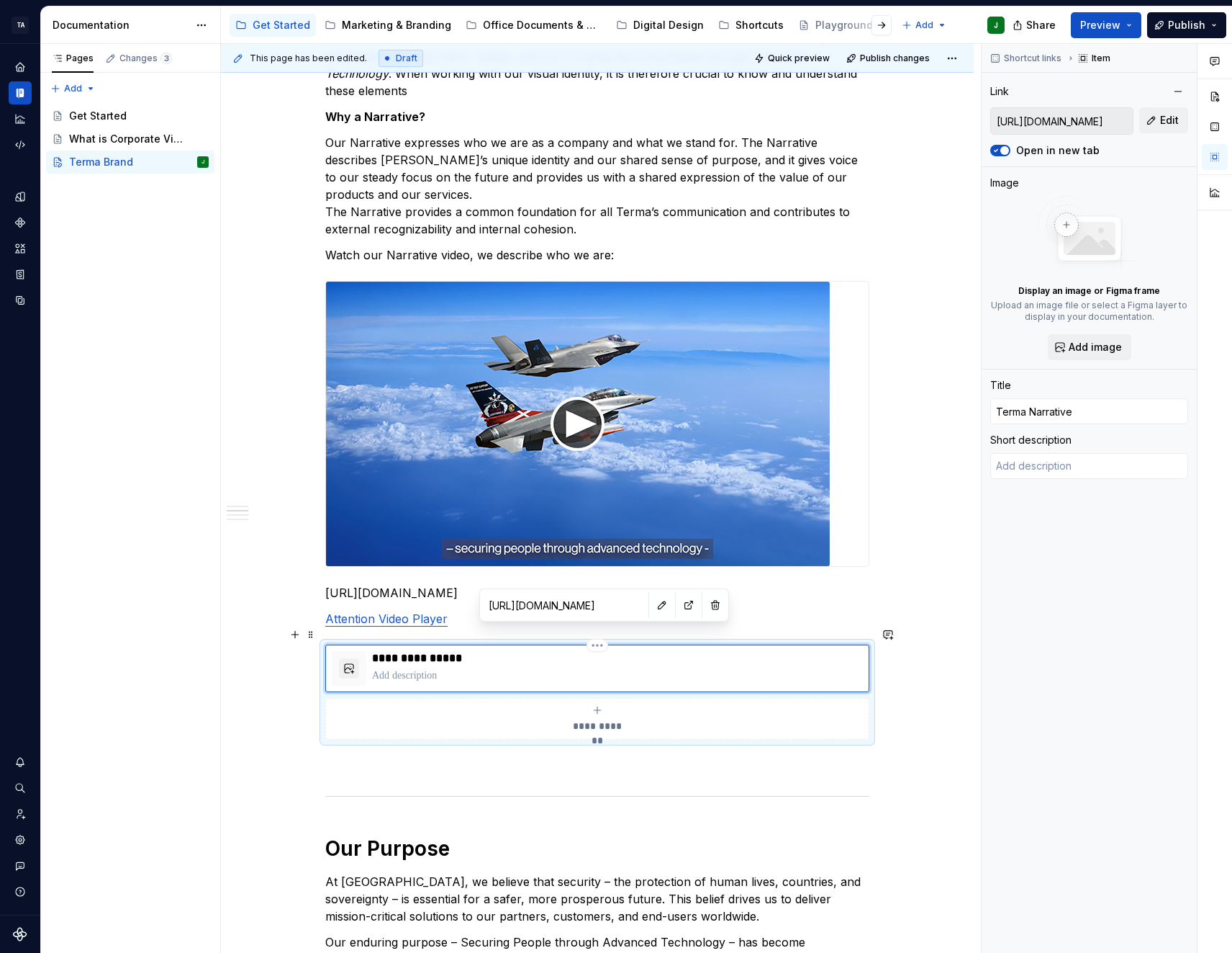
type textarea "*"
type input "Terma"
type textarea "*"
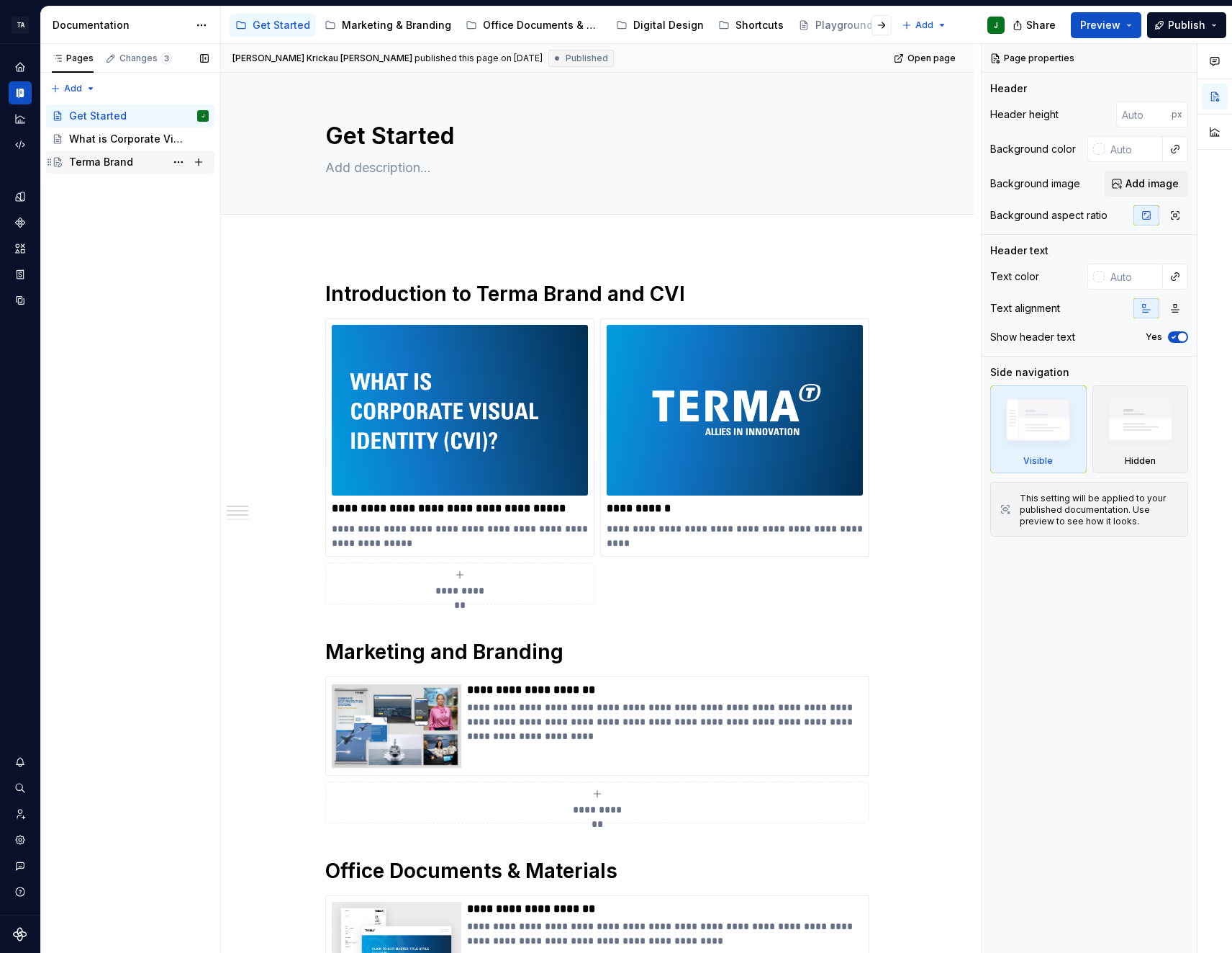
click at [136, 167] on div "Terma Brand" at bounding box center [139, 162] width 139 height 20
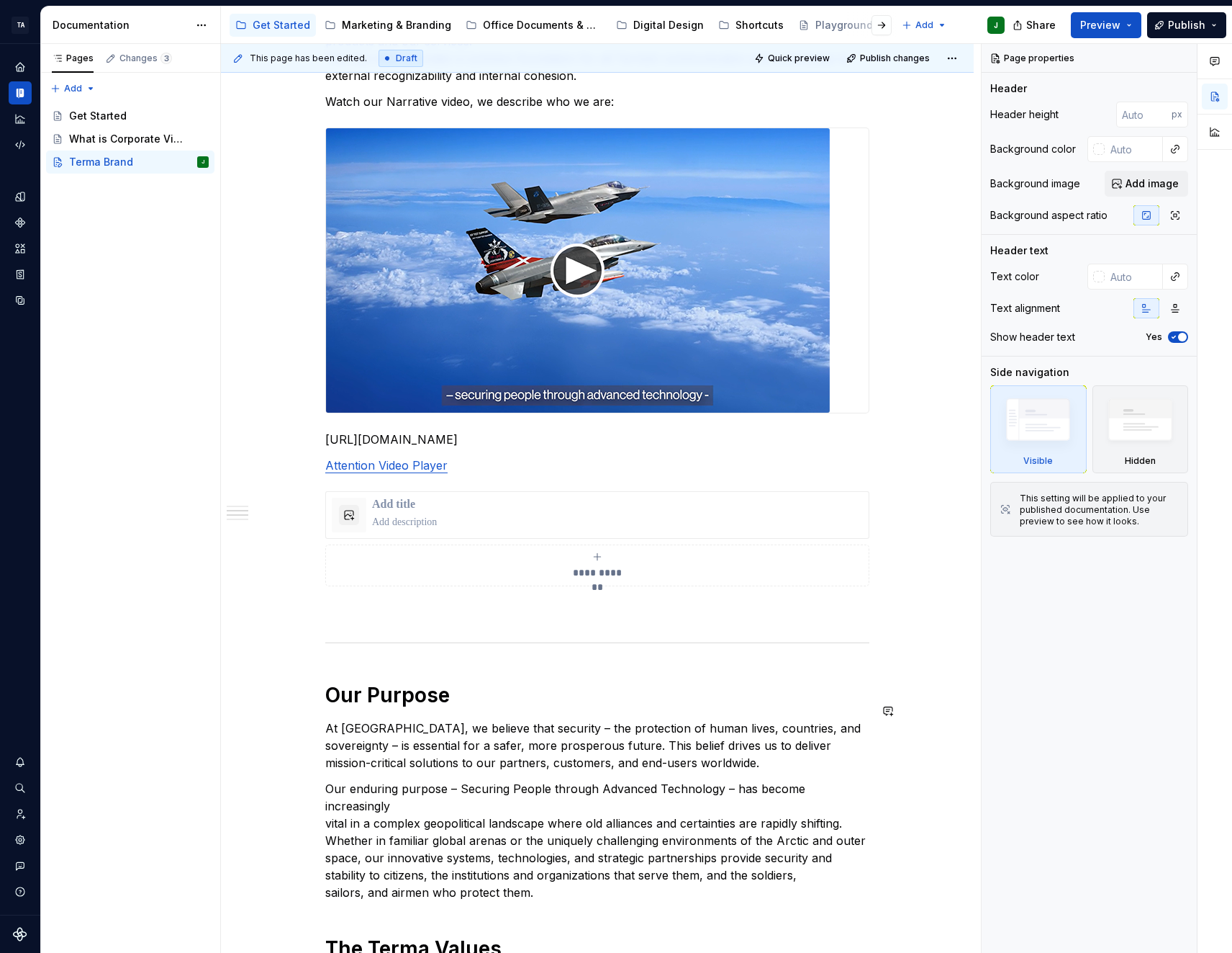
scroll to position [432, 0]
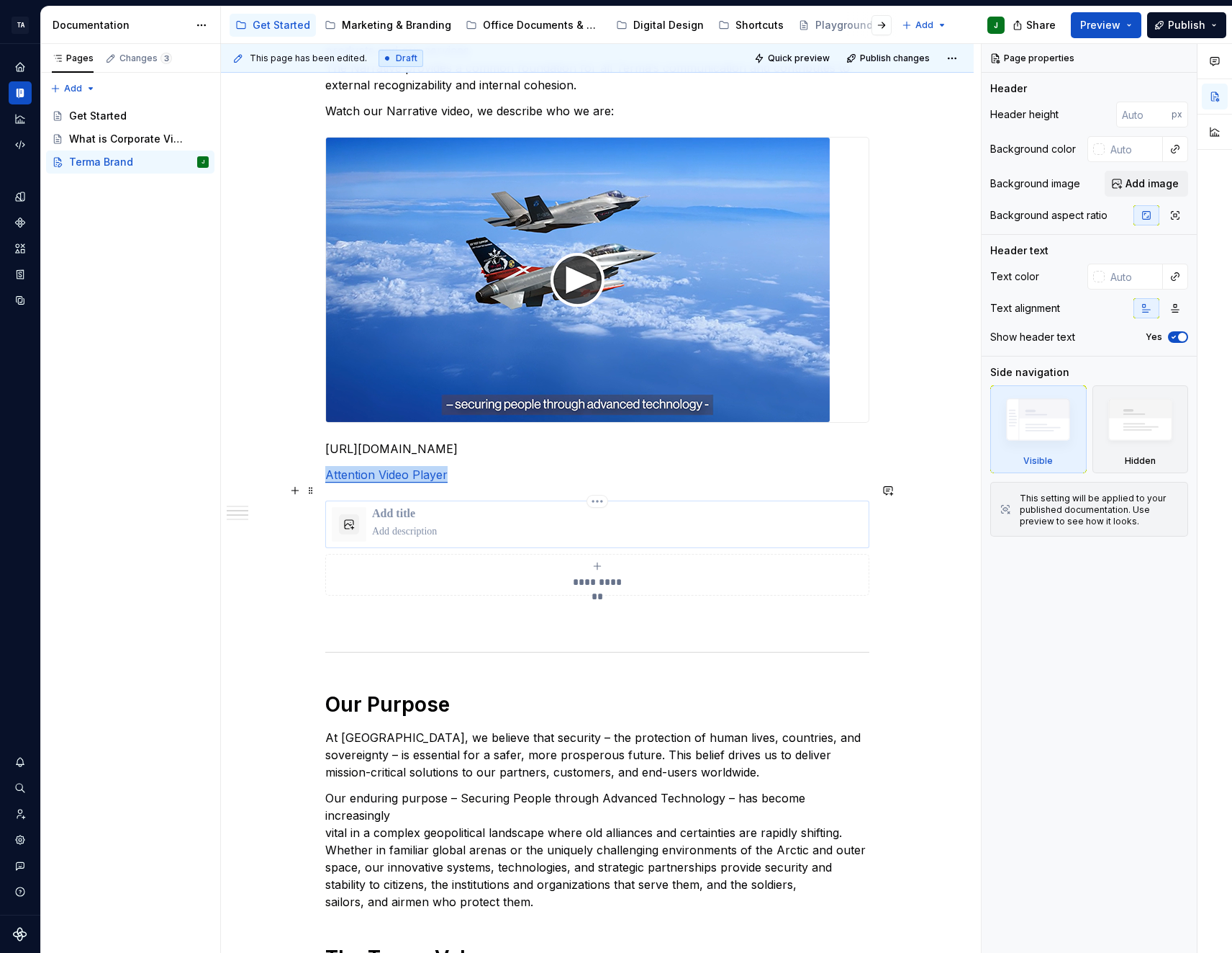
click at [407, 507] on div at bounding box center [617, 524] width 491 height 35
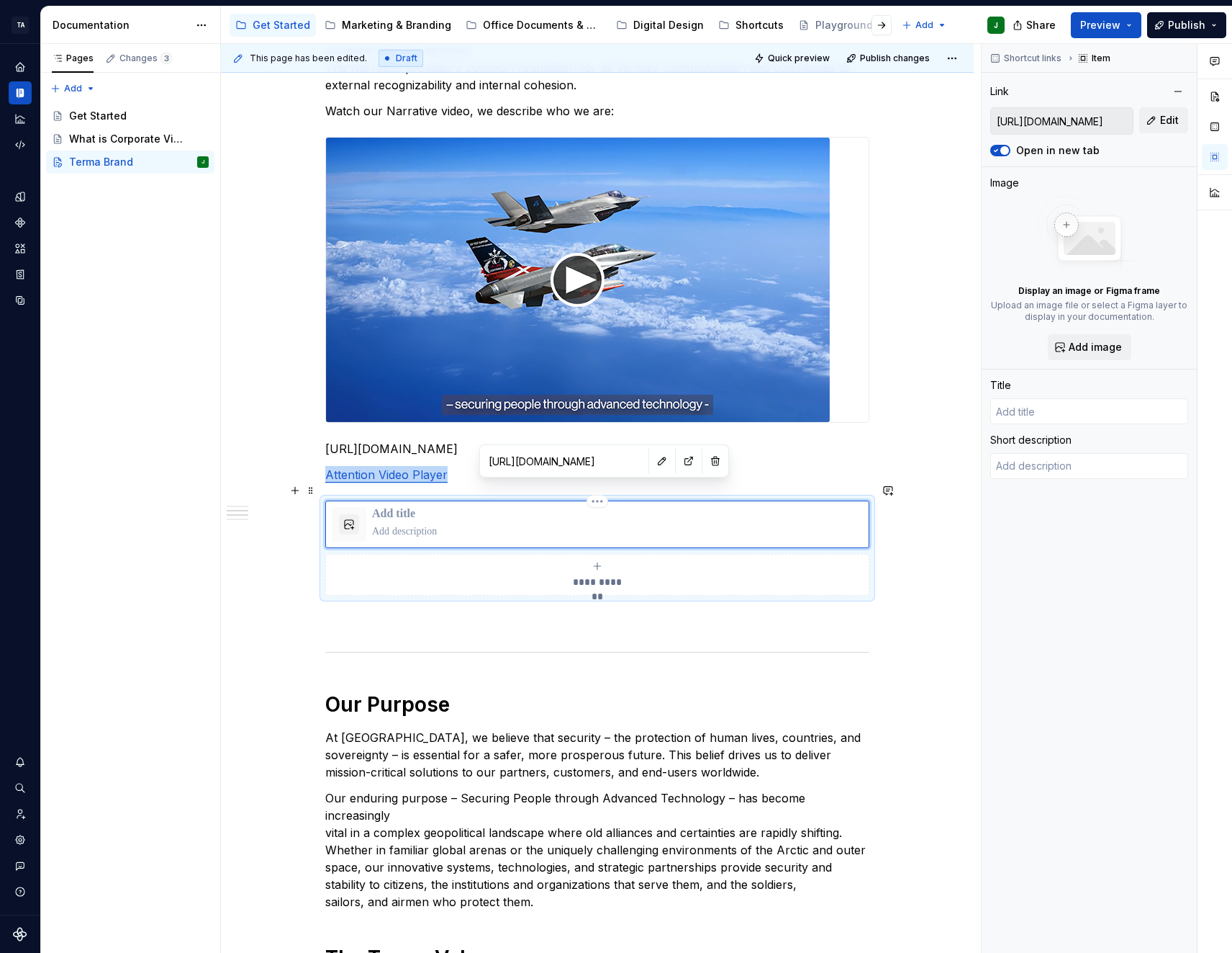
click at [408, 507] on p at bounding box center [617, 514] width 491 height 14
click at [125, 63] on div "Changes 3" at bounding box center [145, 59] width 53 height 12
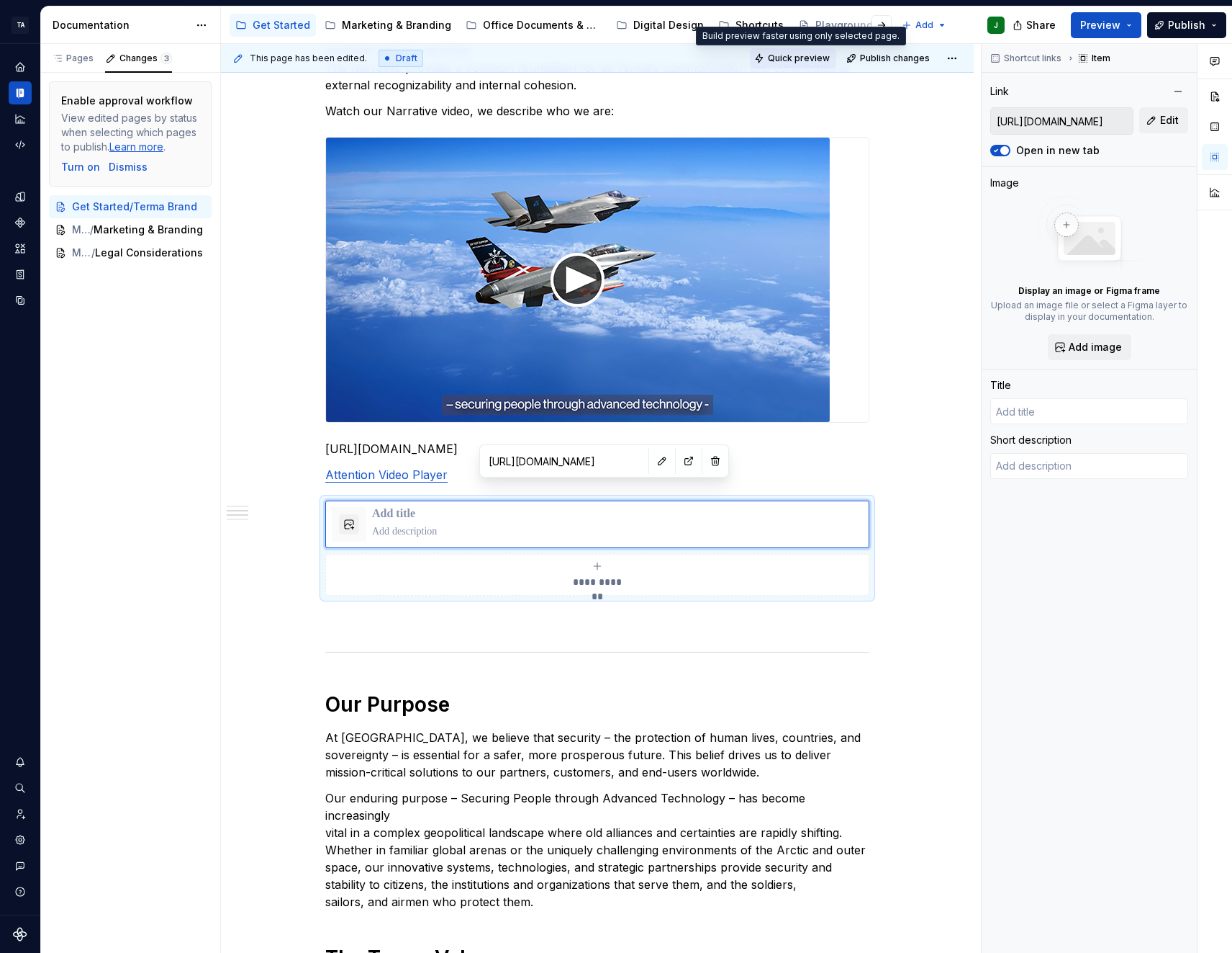
click at [793, 59] on span "Quick preview" at bounding box center [799, 59] width 62 height 12
click at [437, 507] on p at bounding box center [617, 514] width 491 height 14
type textarea "*"
type input "T"
type textarea "*"
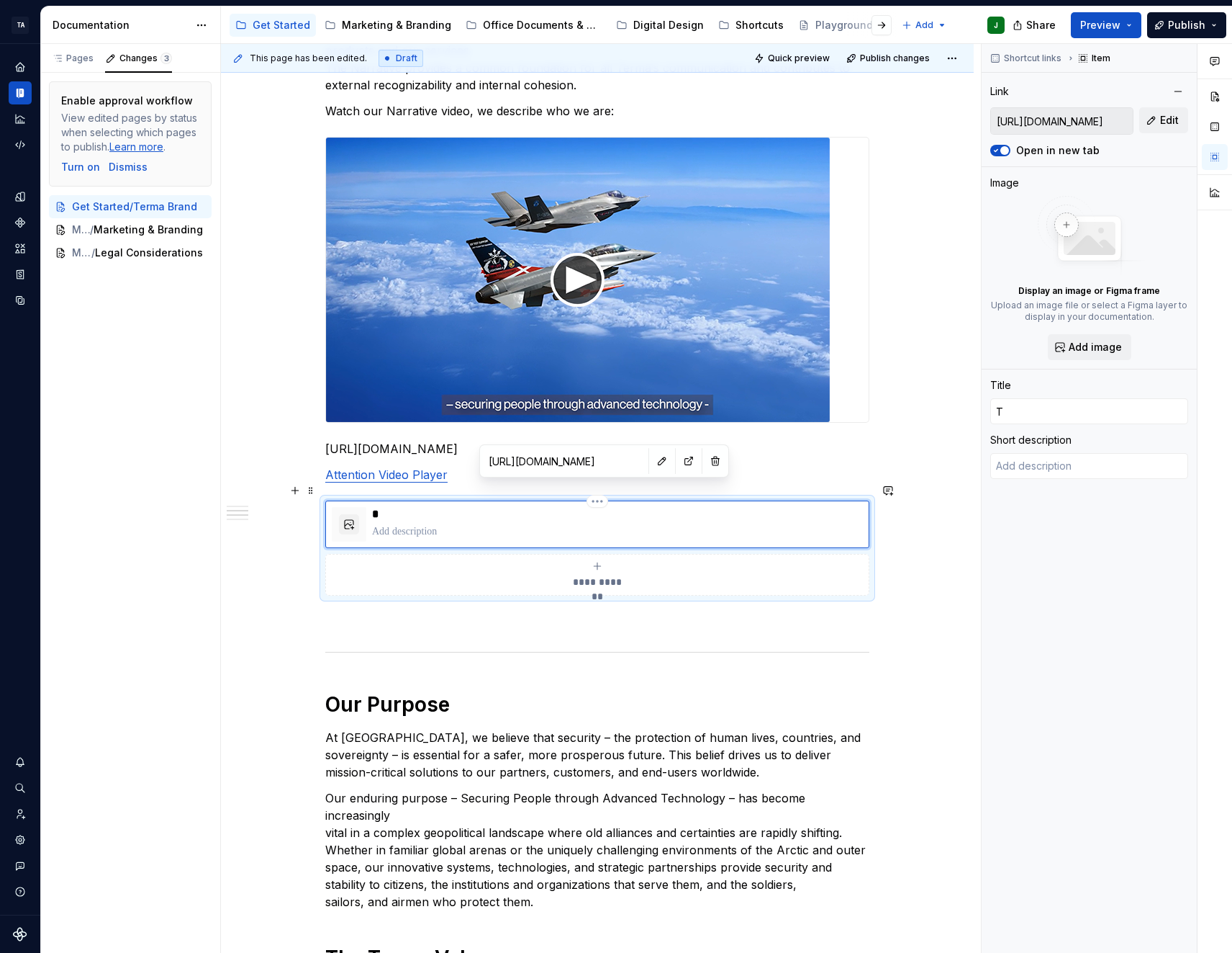
type input "Te"
type textarea "*"
type input "Ter"
type textarea "*"
type input "Term"
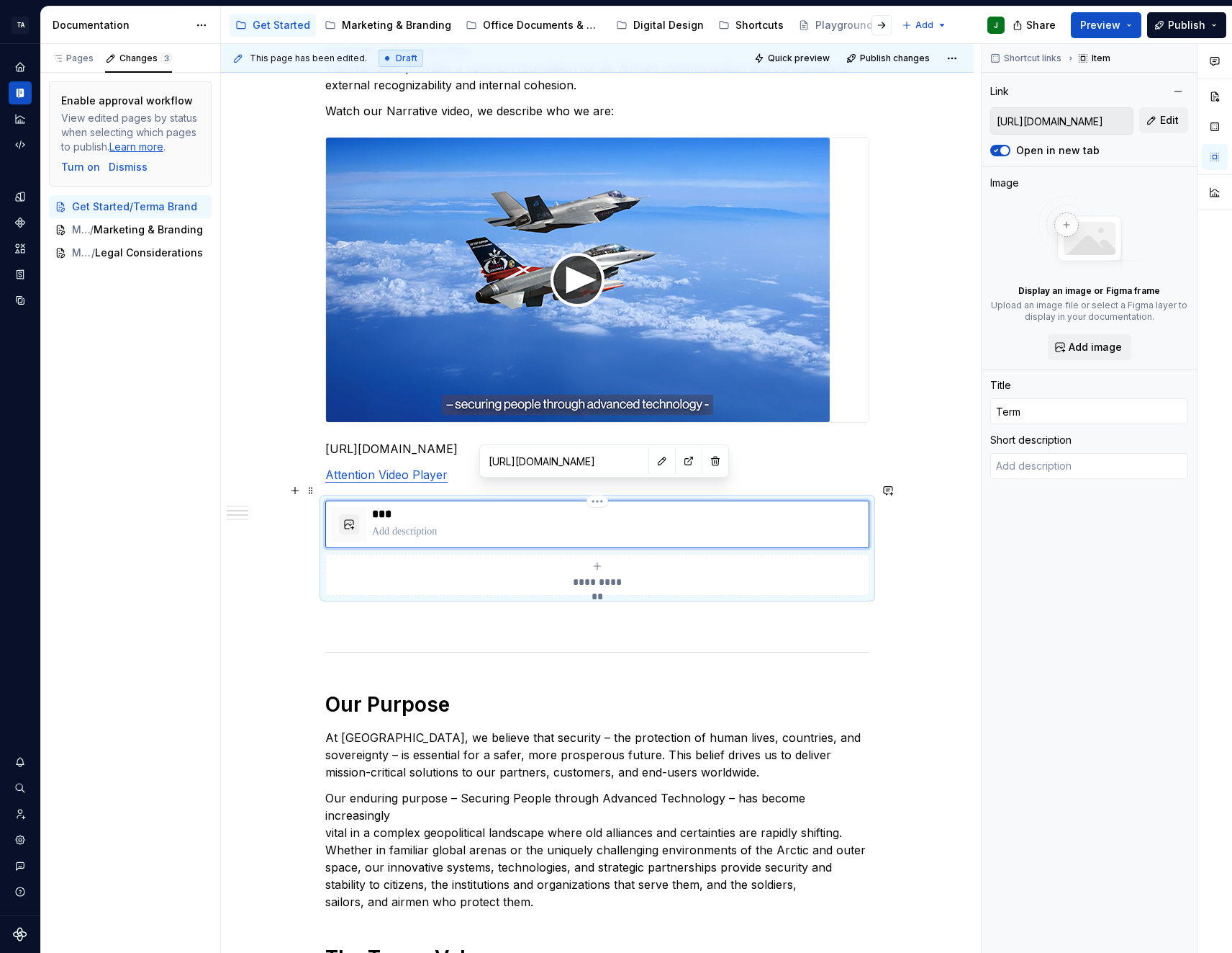
type textarea "*"
type input "Terma"
type textarea "*"
type input "Terma"
type textarea "*"
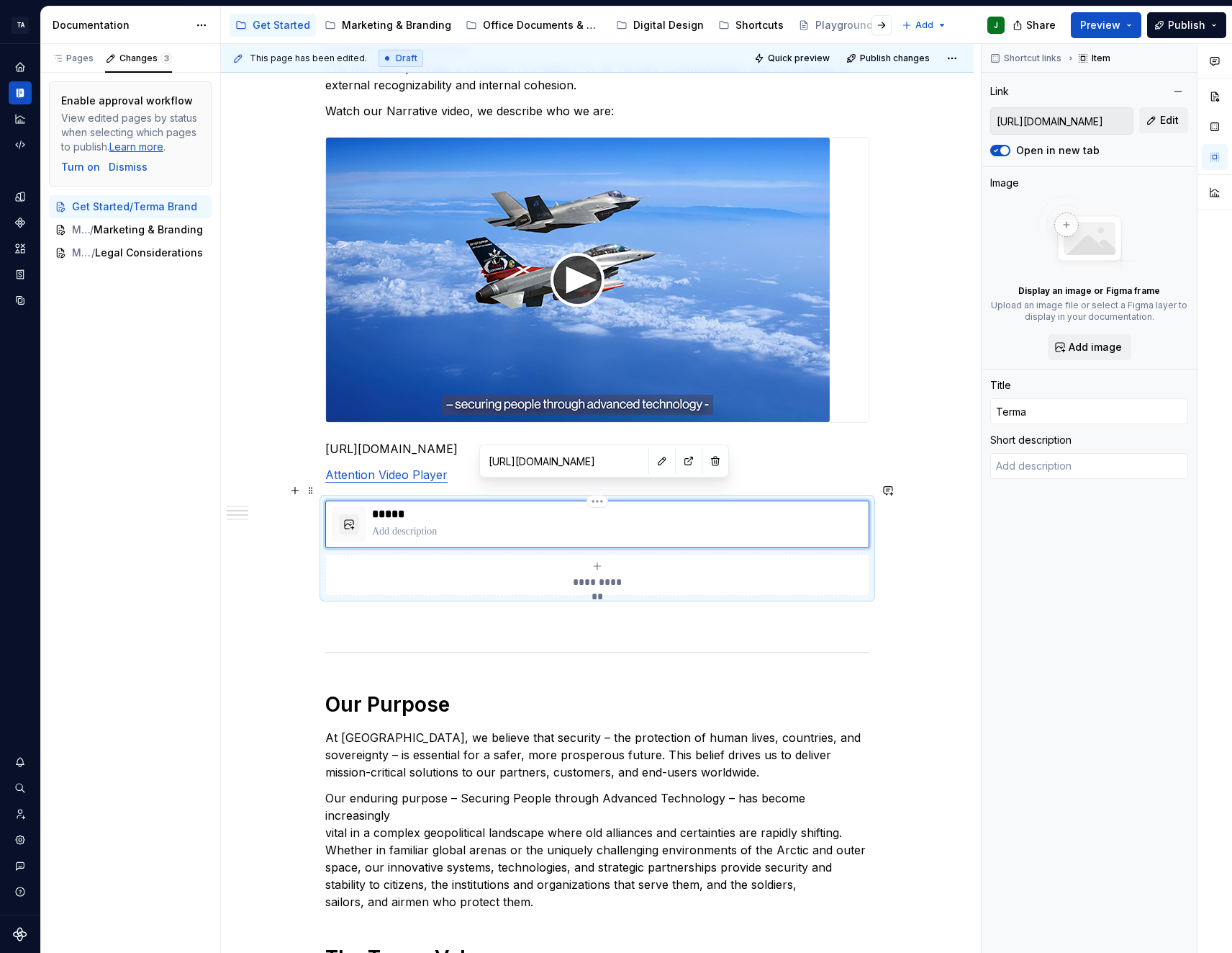
type input "Terma N"
type textarea "*"
type input "Terma Na"
type textarea "*"
type input "[PERSON_NAME]"
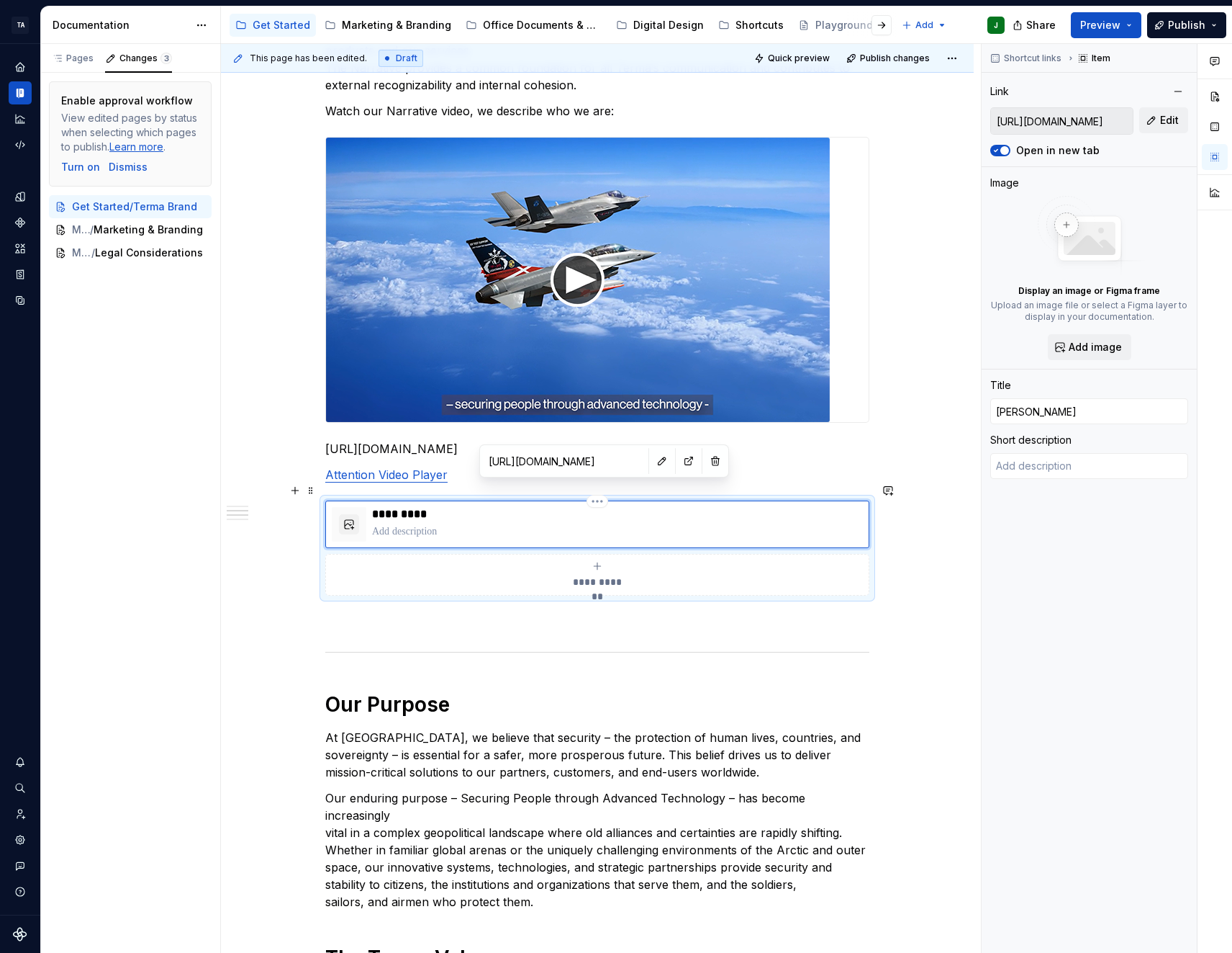
type textarea "*"
type input "[PERSON_NAME]"
type textarea "*"
type input "[PERSON_NAME]"
type textarea "*"
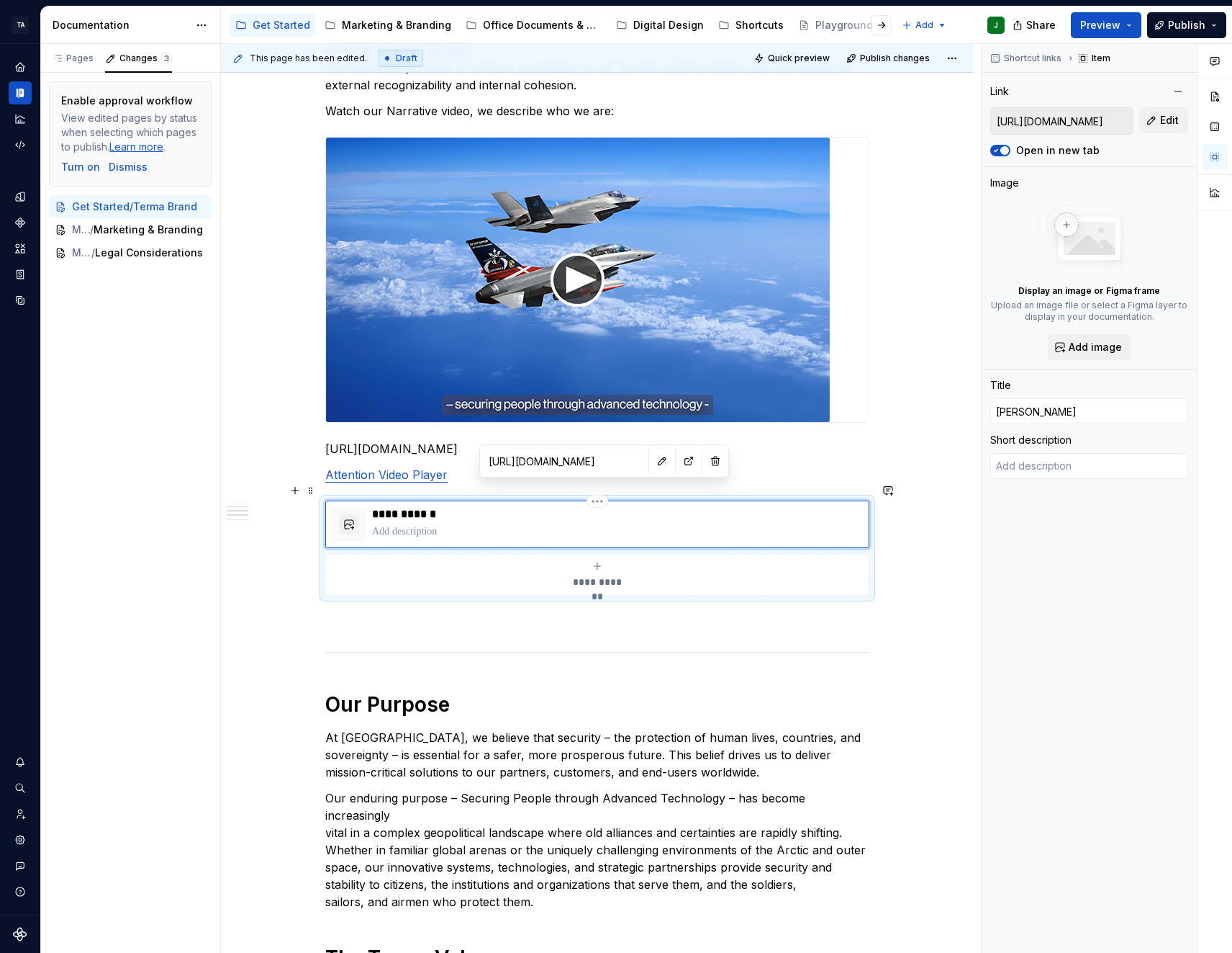
type input "[PERSON_NAME]"
type textarea "*"
type input "[PERSON_NAME]"
type textarea "*"
type input "Terma Narrativ"
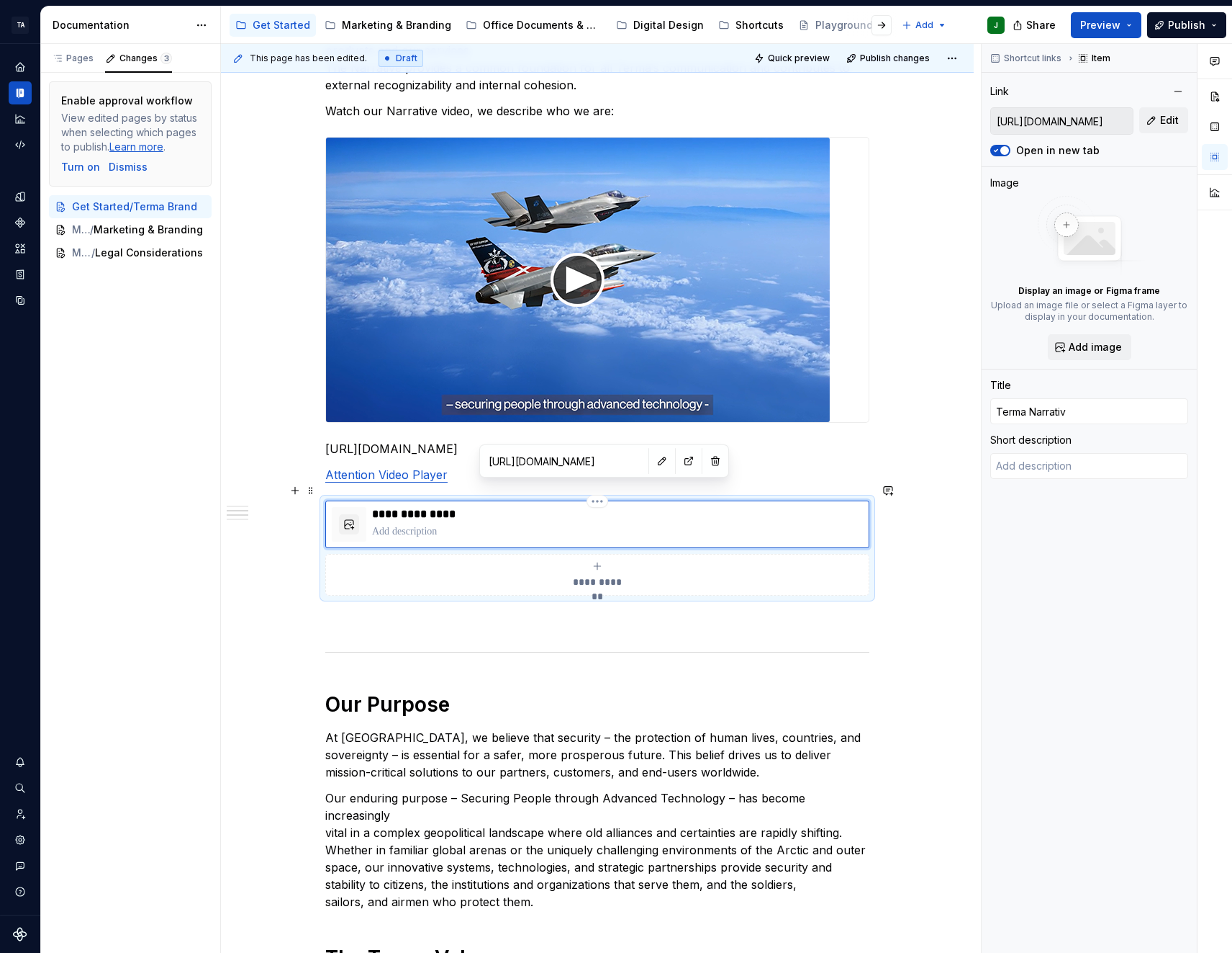
type textarea "*"
type input "Terma Narrative"
click at [474, 440] on p "[URL][DOMAIN_NAME]" at bounding box center [597, 448] width 544 height 17
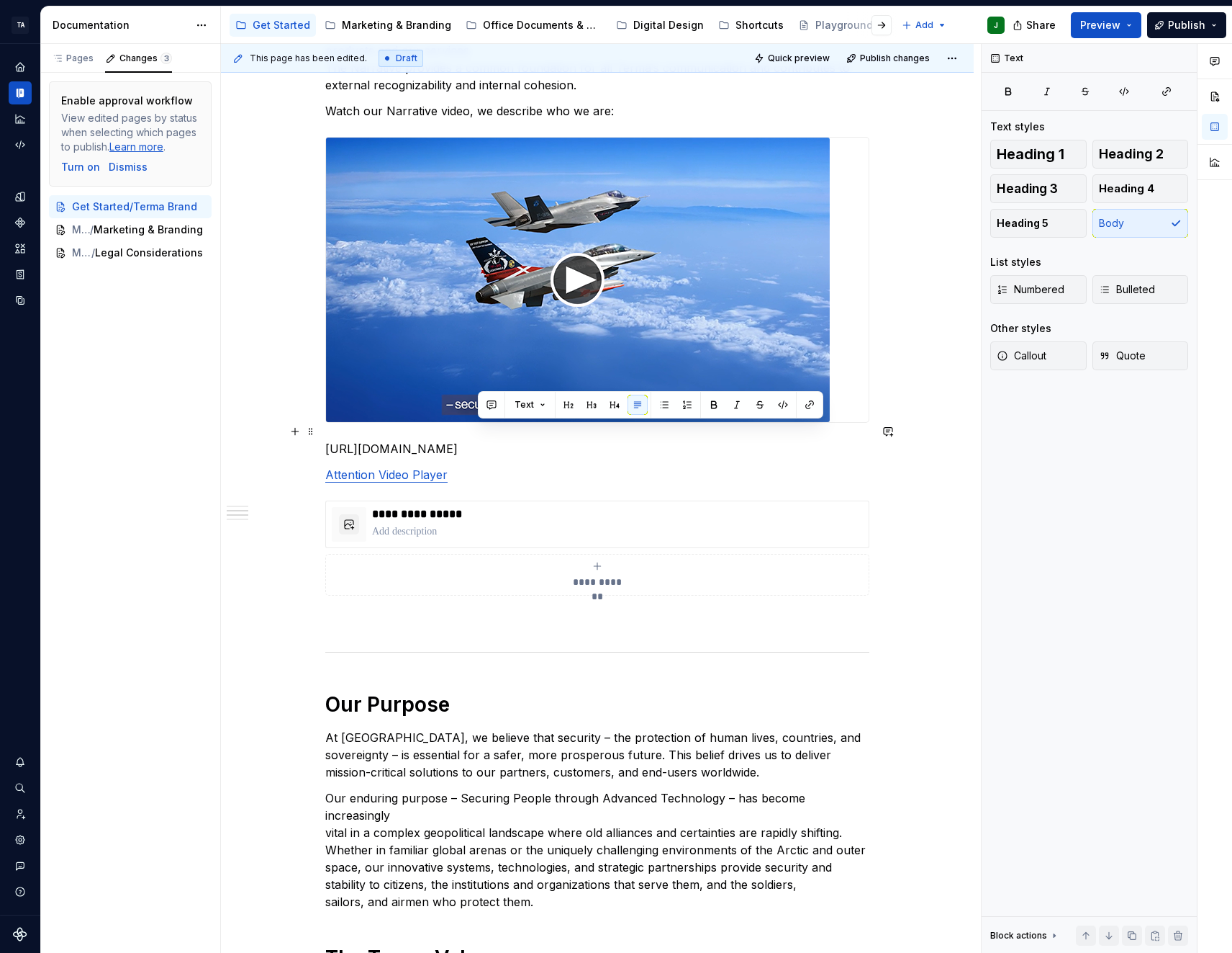
click at [474, 440] on p "[URL][DOMAIN_NAME]" at bounding box center [597, 448] width 544 height 17
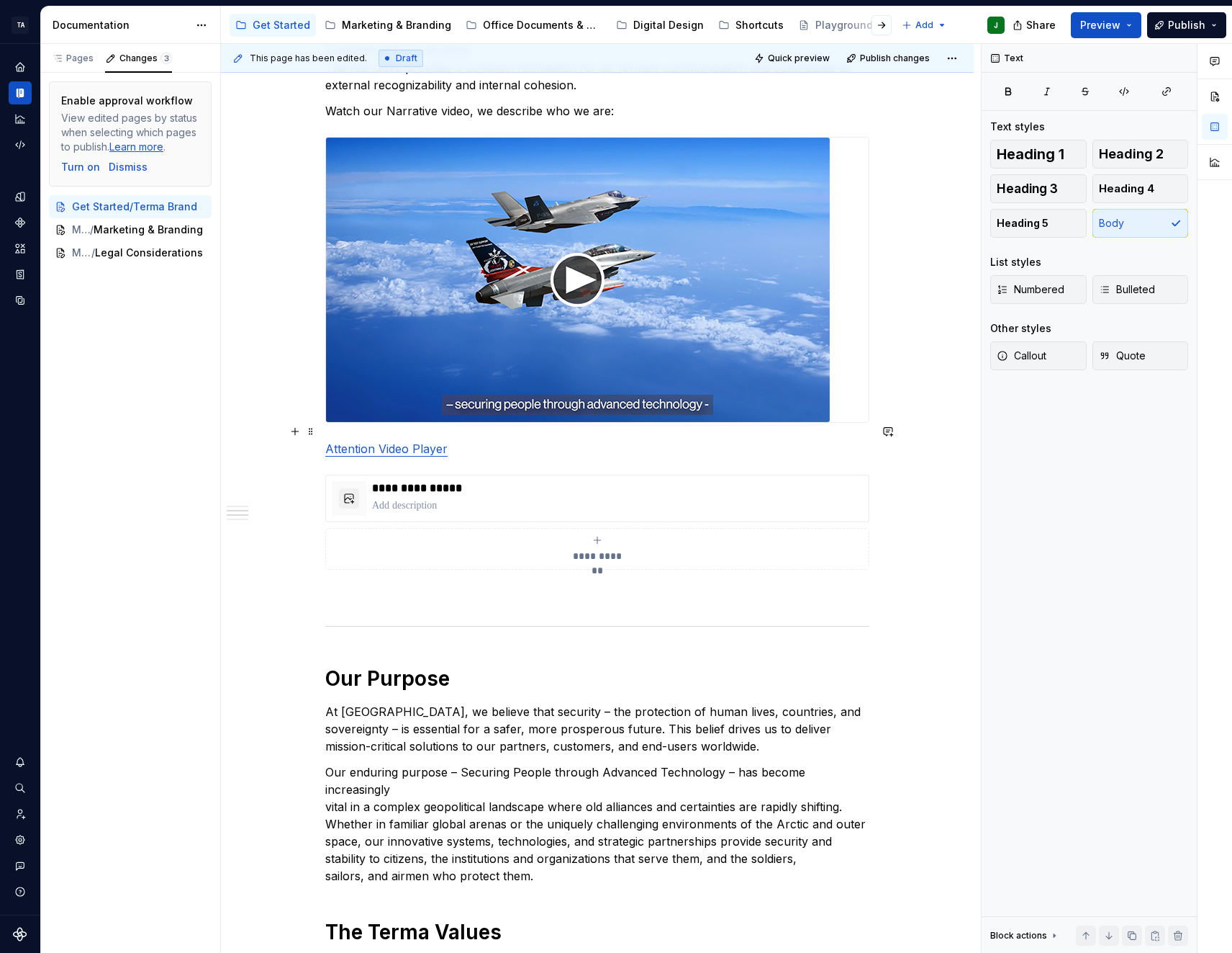
click at [463, 440] on p "Attention Video Player" at bounding box center [597, 448] width 544 height 17
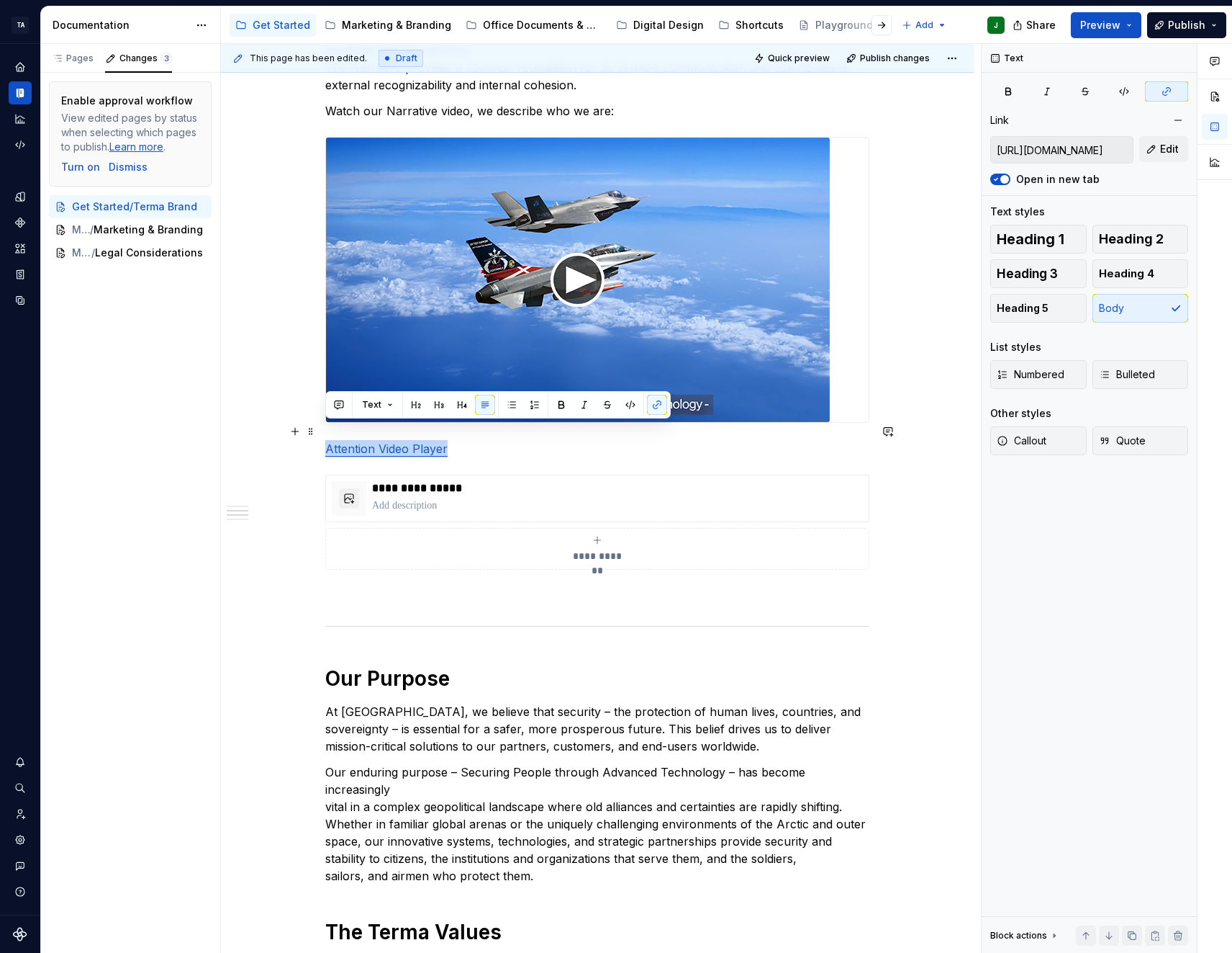
drag, startPoint x: 466, startPoint y: 429, endPoint x: 322, endPoint y: 426, distance: 144.0
click at [322, 426] on div "**********" at bounding box center [597, 969] width 753 height 2310
click at [658, 403] on button "button" at bounding box center [657, 404] width 20 height 20
drag, startPoint x: 465, startPoint y: 435, endPoint x: 317, endPoint y: 431, distance: 148.1
click at [317, 431] on div "**********" at bounding box center [597, 969] width 753 height 2310
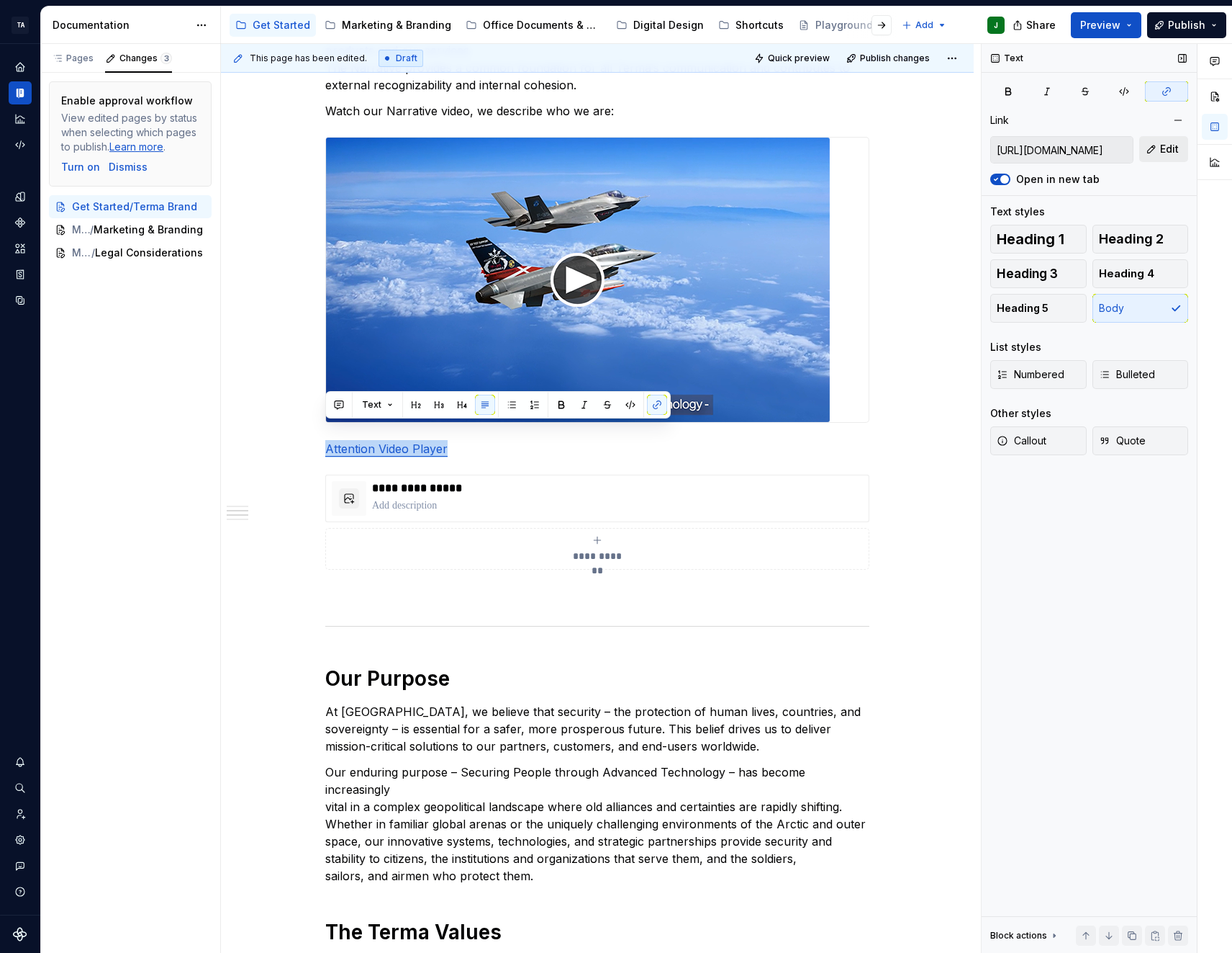
click at [1176, 144] on span "Edit" at bounding box center [1169, 148] width 19 height 14
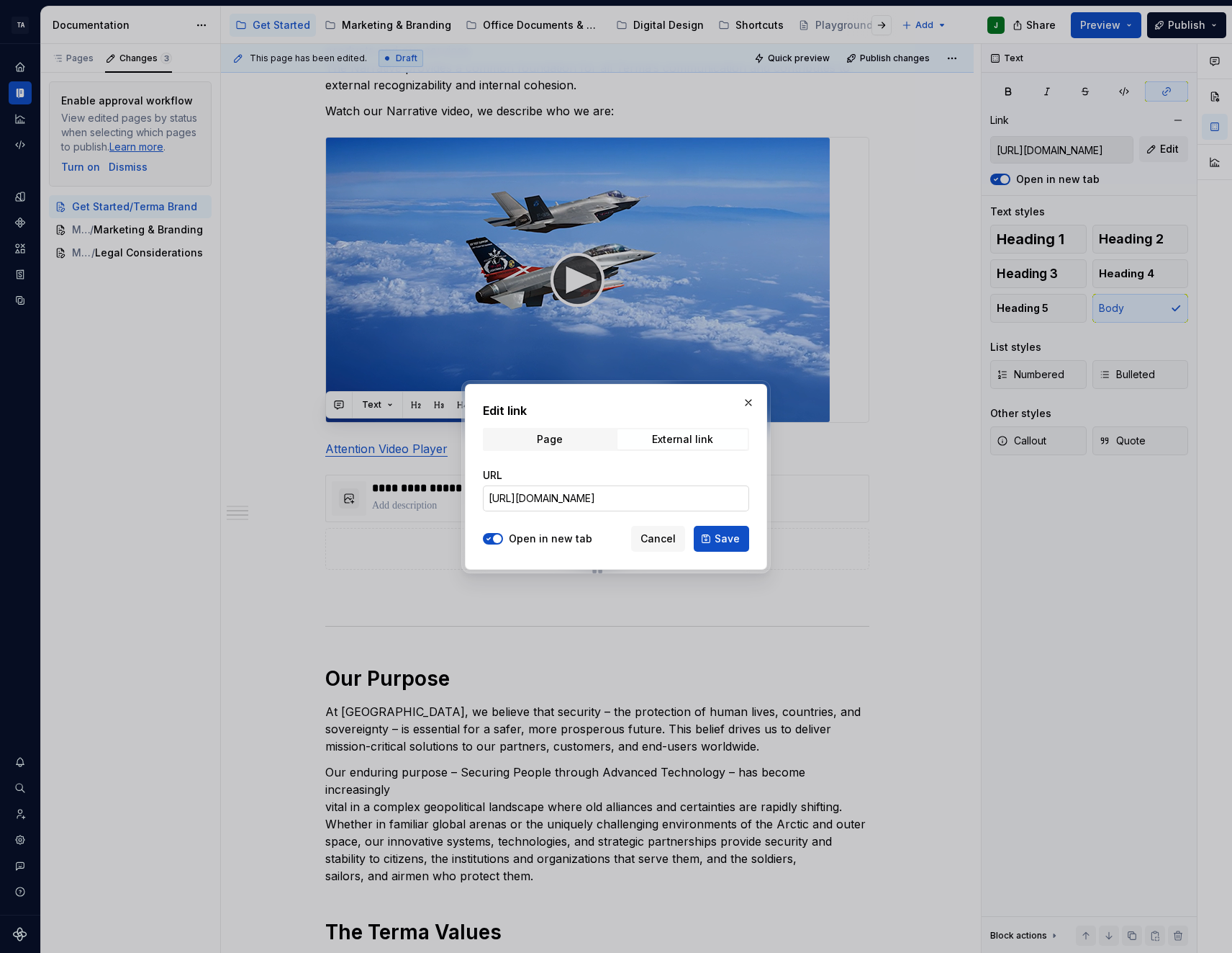
click at [638, 502] on input "[URL][DOMAIN_NAME]" at bounding box center [616, 498] width 266 height 26
click at [749, 397] on button "button" at bounding box center [748, 402] width 20 height 20
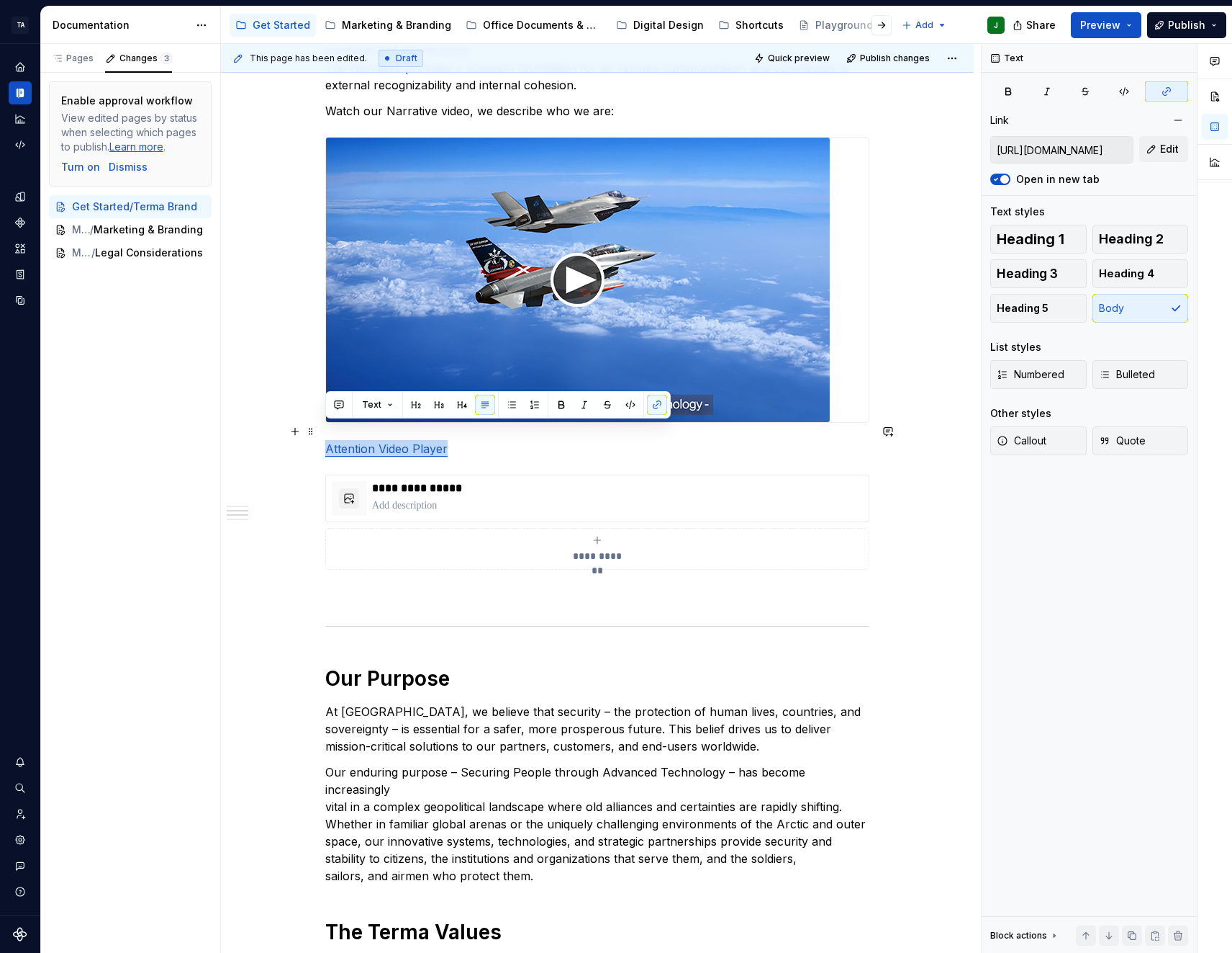
drag, startPoint x: 494, startPoint y: 438, endPoint x: 271, endPoint y: 431, distance: 223.1
click at [271, 431] on div "**********" at bounding box center [597, 969] width 753 height 2310
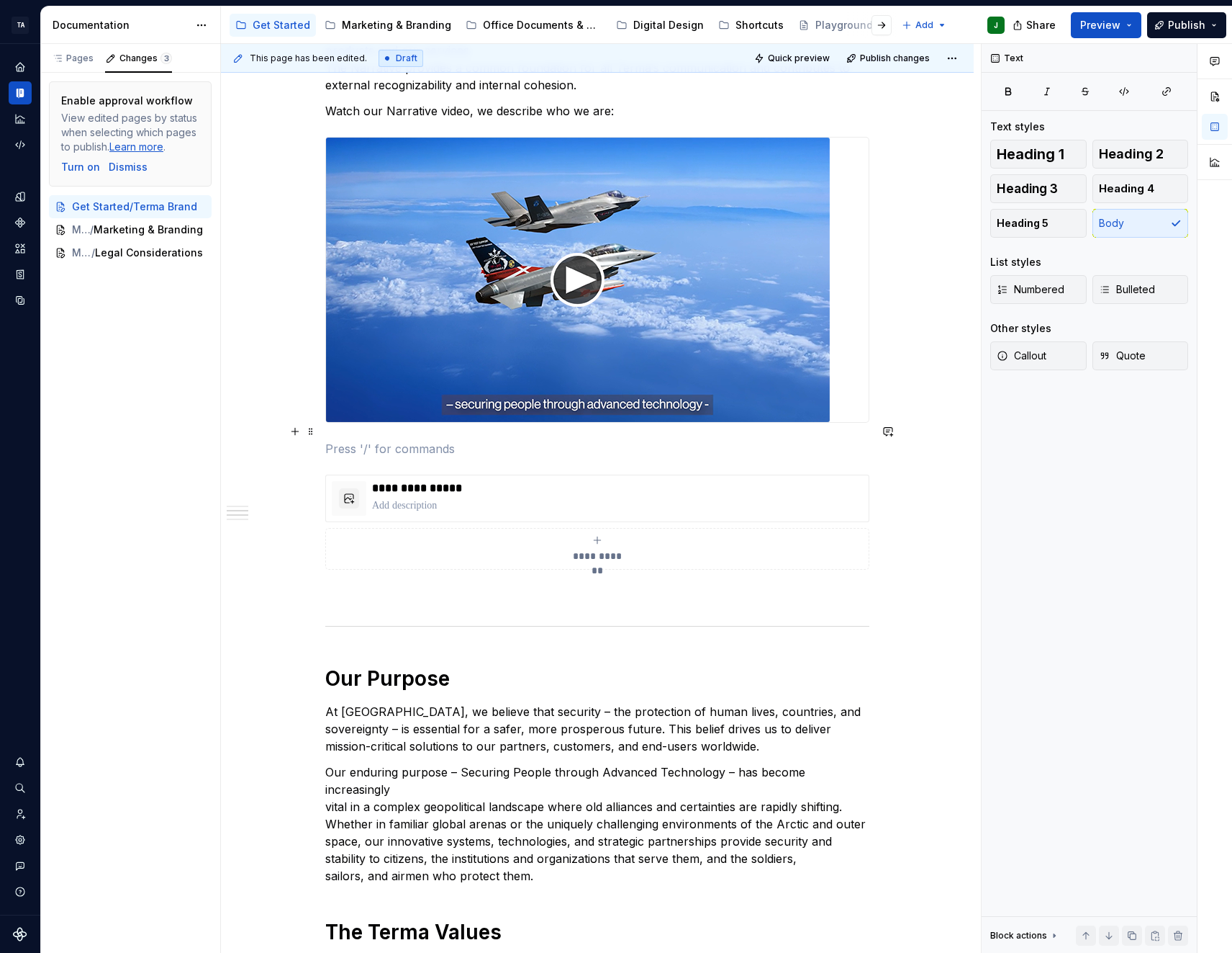
click at [338, 440] on p at bounding box center [597, 448] width 544 height 17
click at [296, 435] on button "button" at bounding box center [294, 431] width 20 height 20
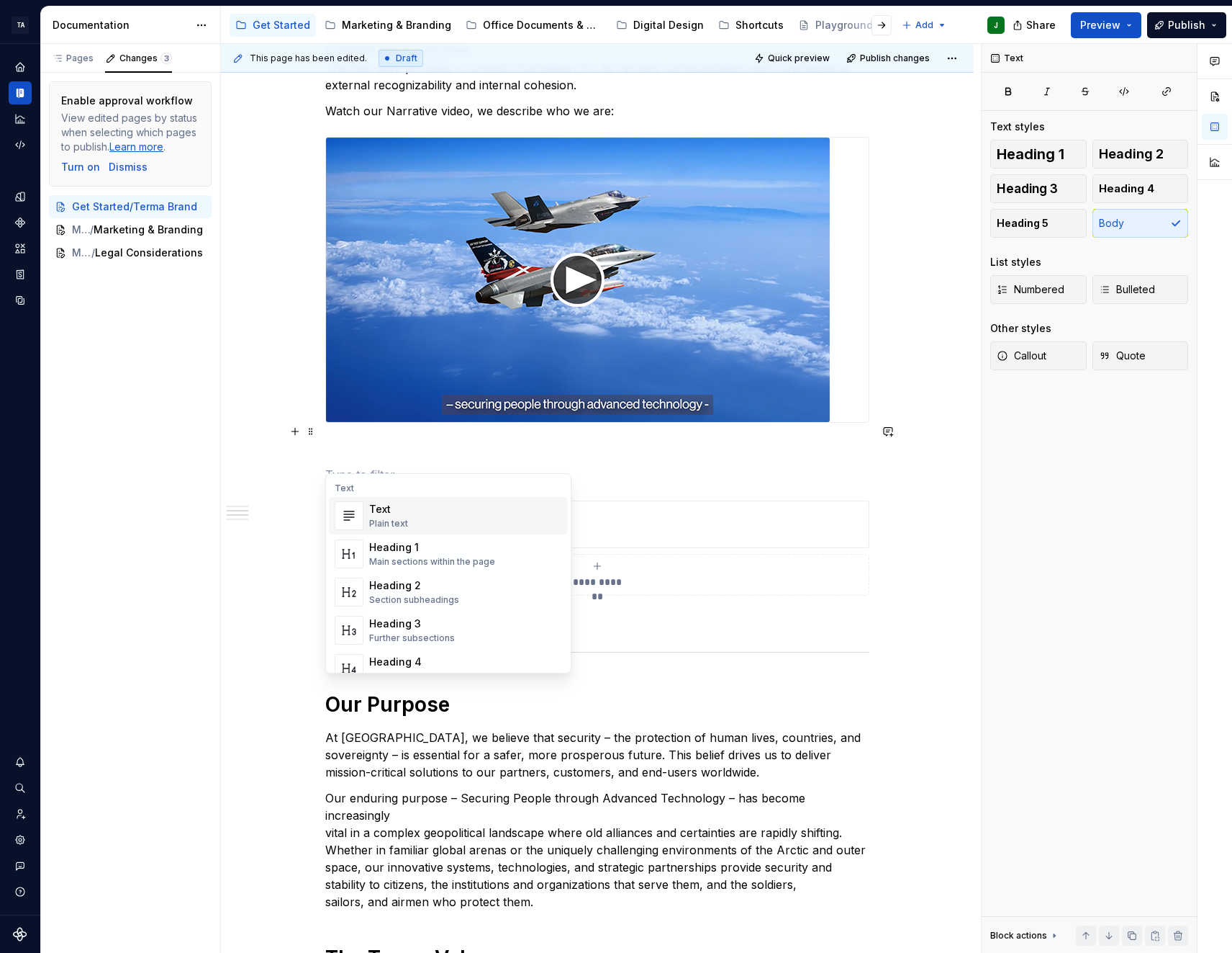
click at [381, 515] on div "Text" at bounding box center [388, 509] width 39 height 14
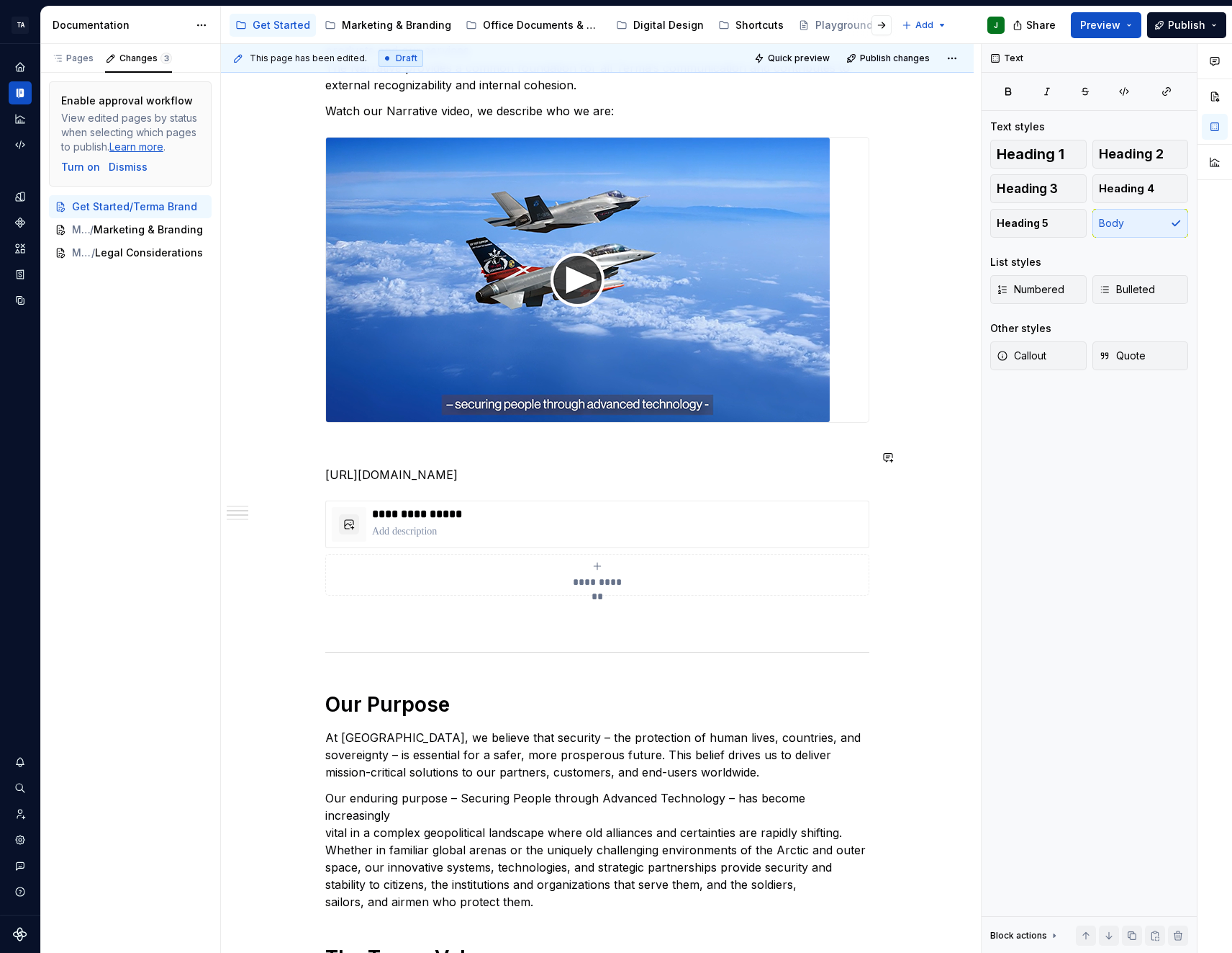
click at [378, 440] on p at bounding box center [597, 448] width 544 height 17
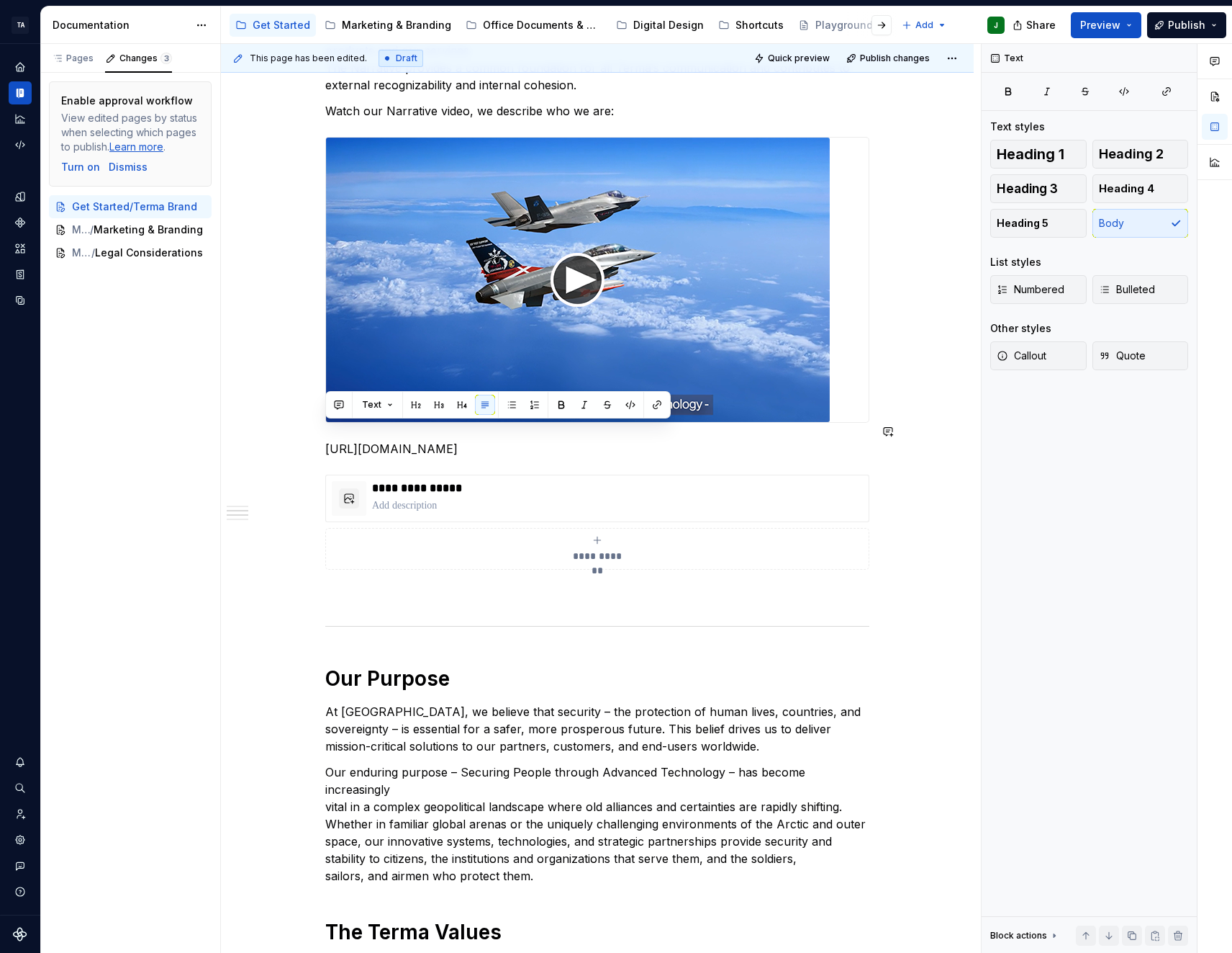
drag, startPoint x: 764, startPoint y: 431, endPoint x: 296, endPoint y: 419, distance: 468.2
click at [296, 419] on div "**********" at bounding box center [597, 969] width 753 height 2310
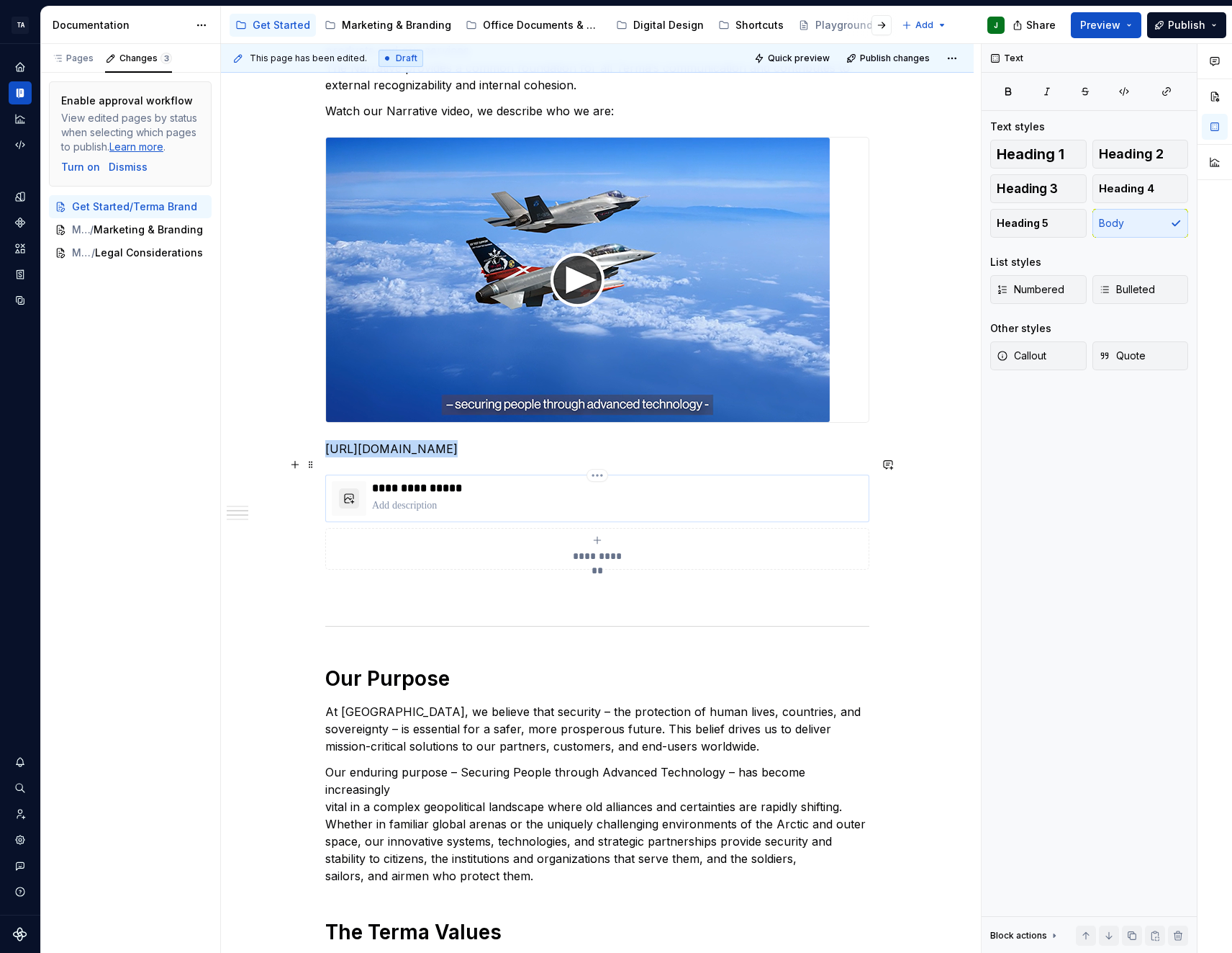
click at [346, 488] on button "button" at bounding box center [348, 498] width 20 height 20
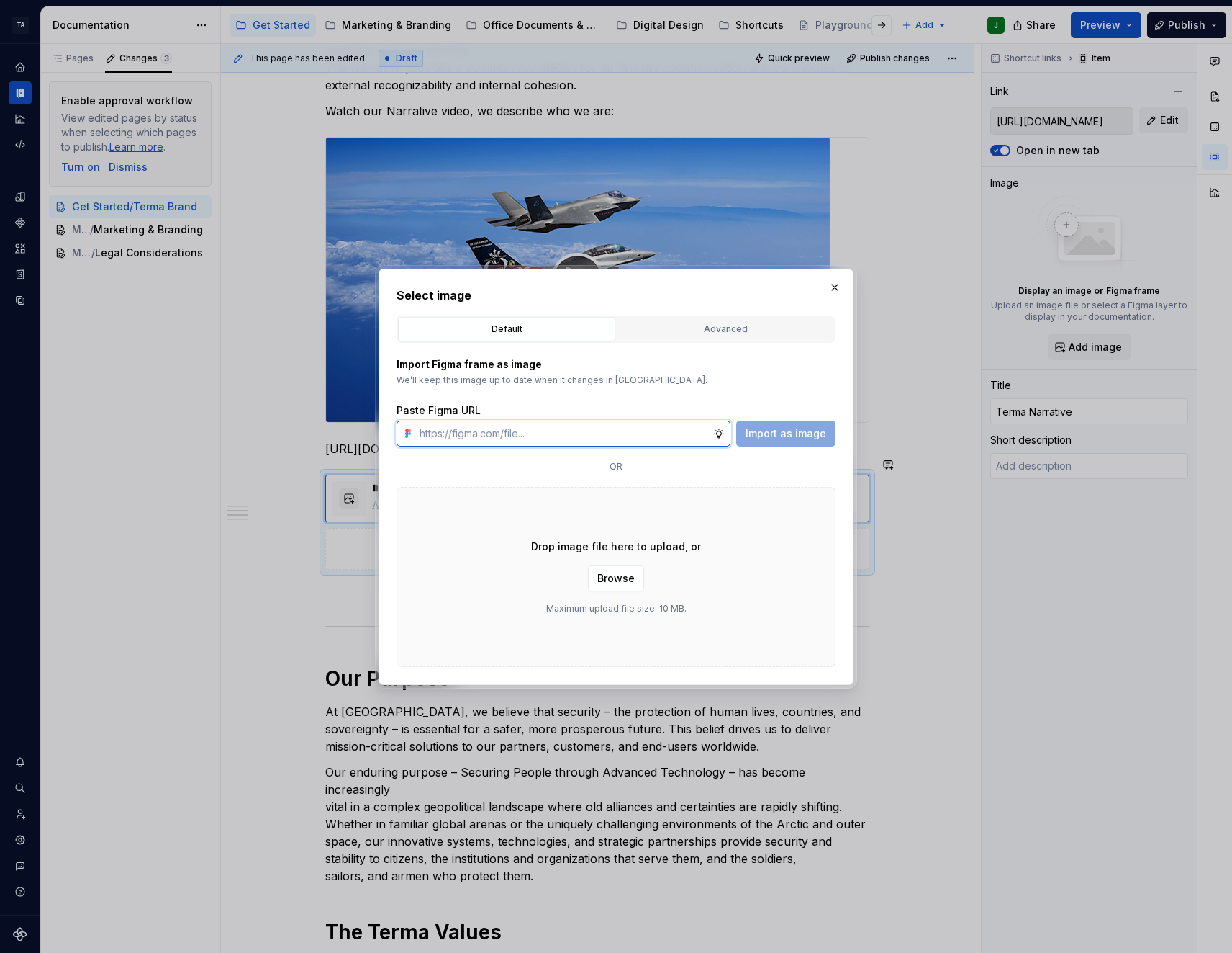
type textarea "*"
paste input "[URL][DOMAIN_NAME]"
type input "[URL][DOMAIN_NAME]"
click at [816, 434] on span "Import as image" at bounding box center [786, 433] width 81 height 14
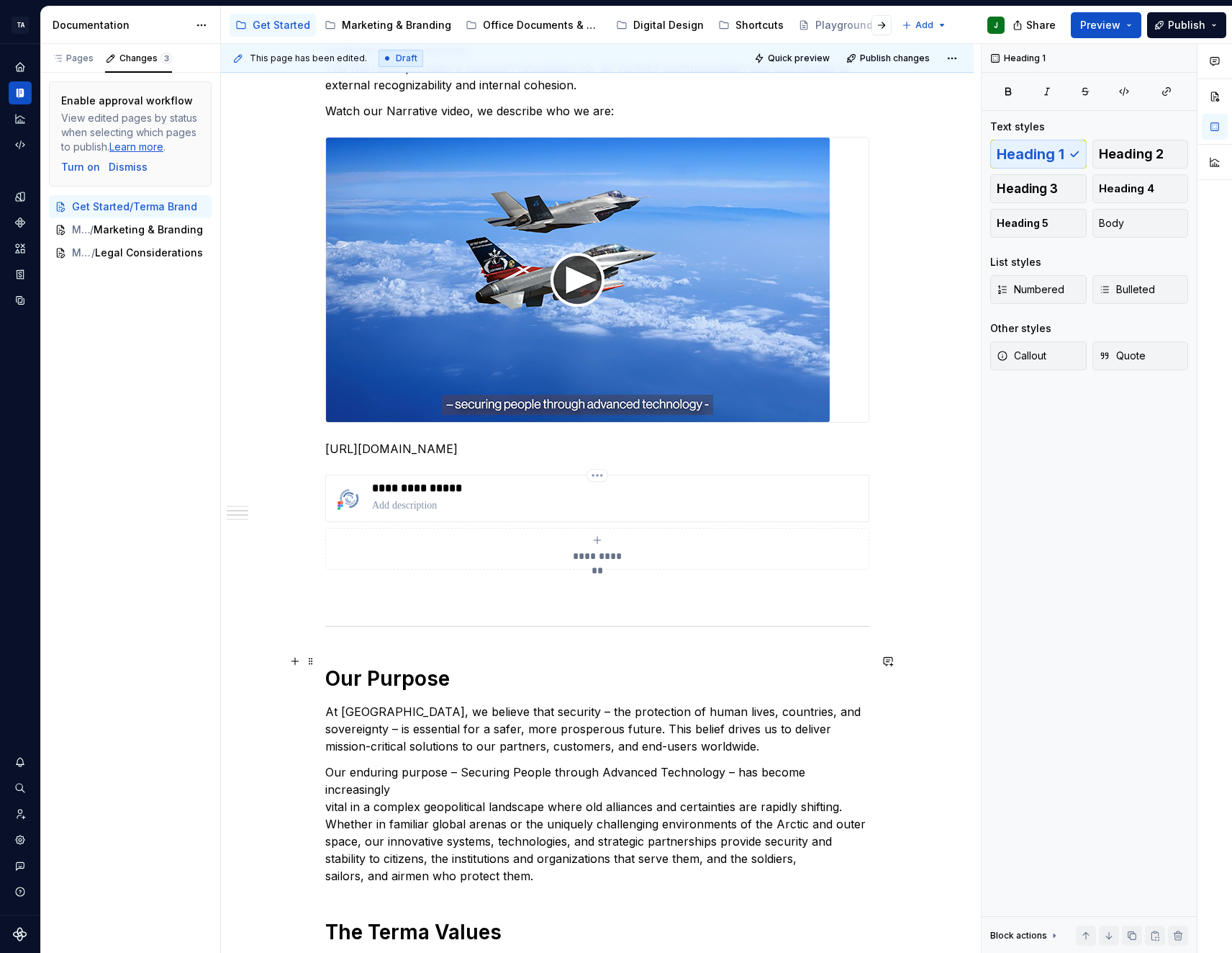
click at [665, 673] on h1 "Our Purpose" at bounding box center [597, 678] width 544 height 26
click at [583, 594] on div "**********" at bounding box center [597, 834] width 544 height 1972
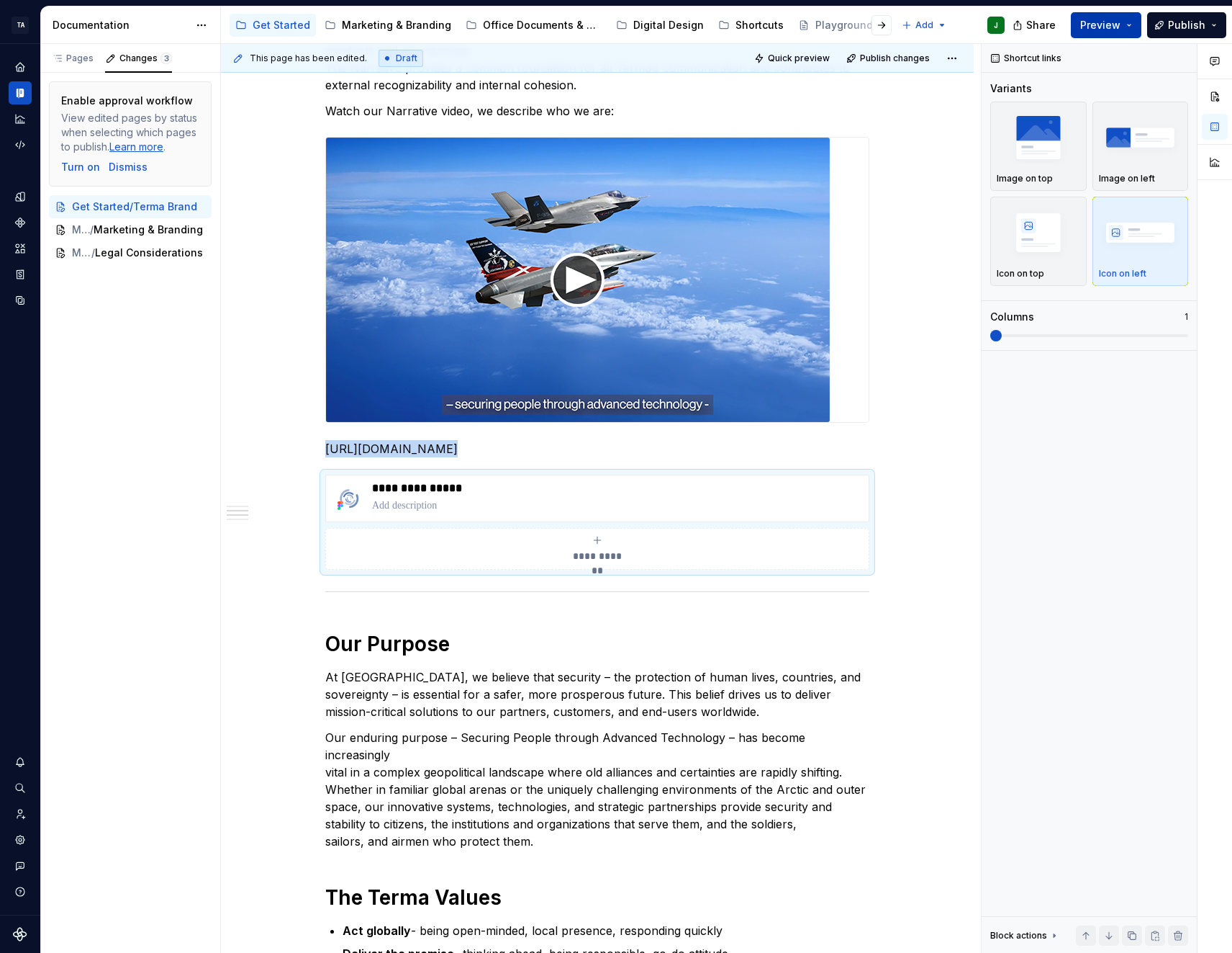
click at [1120, 35] on button "Preview" at bounding box center [1106, 25] width 70 height 26
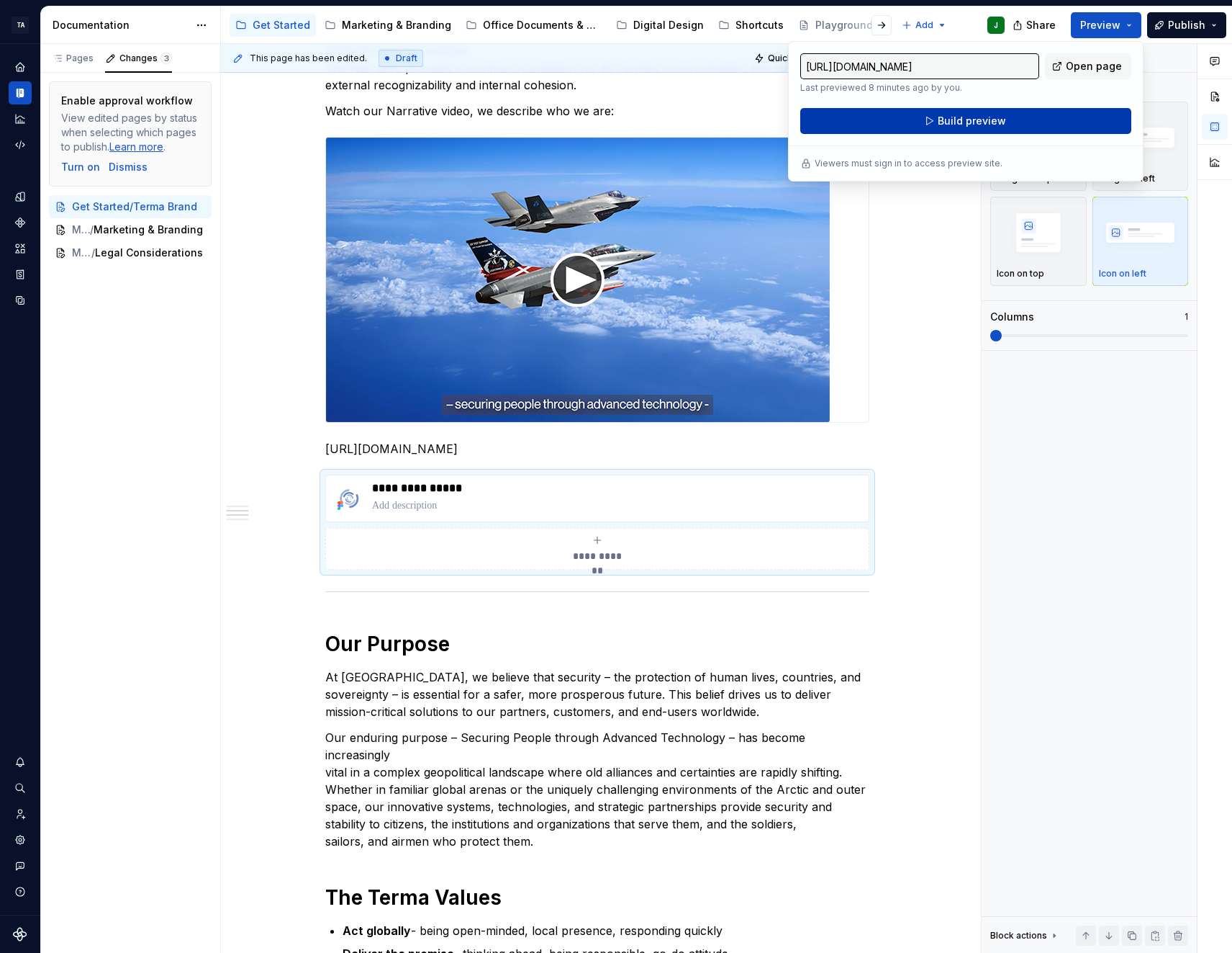
drag, startPoint x: 1120, startPoint y: 35, endPoint x: 1031, endPoint y: 125, distance: 126.6
click at [1031, 125] on button "Build preview" at bounding box center [966, 121] width 331 height 26
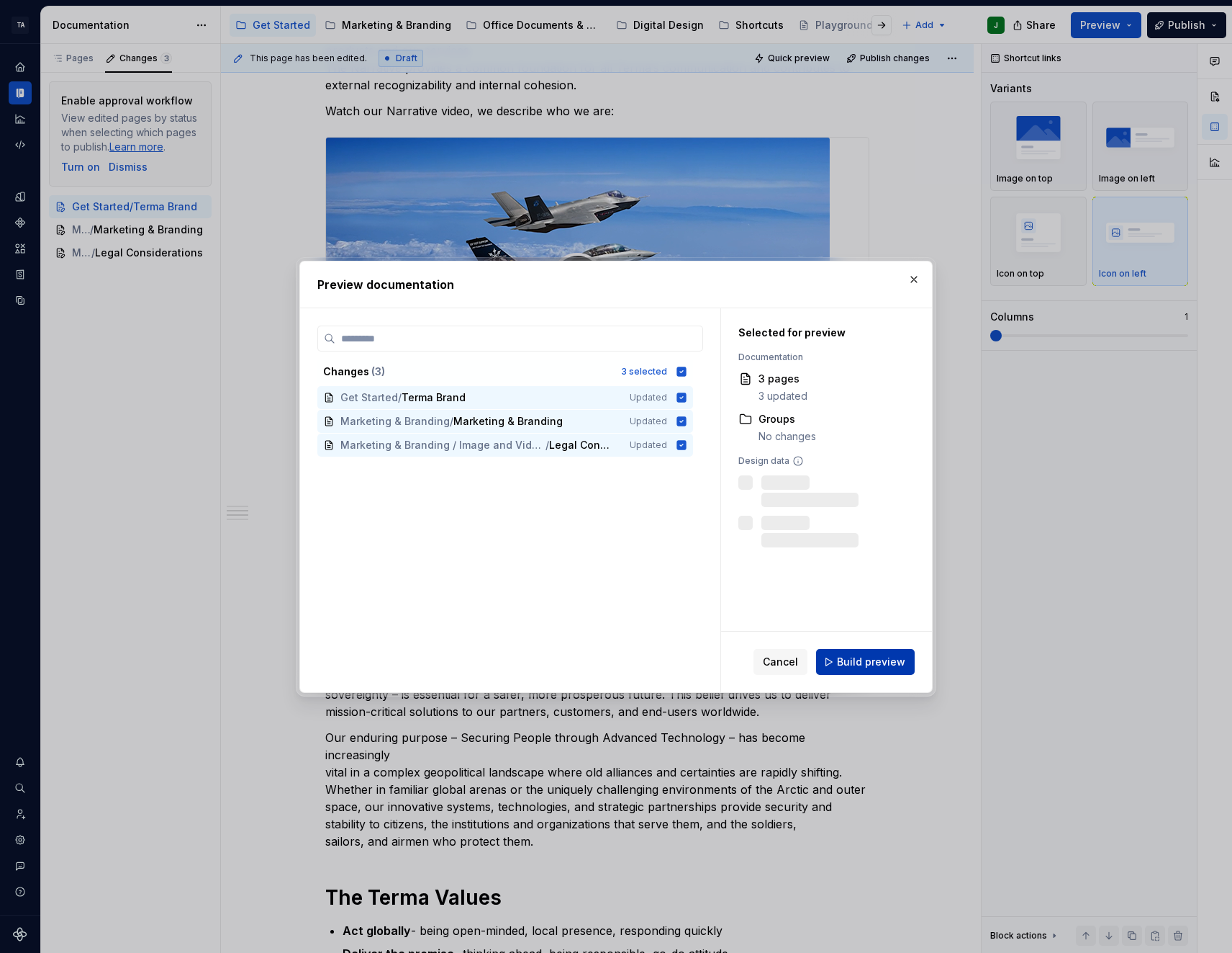
click at [878, 664] on span "Build preview" at bounding box center [871, 662] width 68 height 14
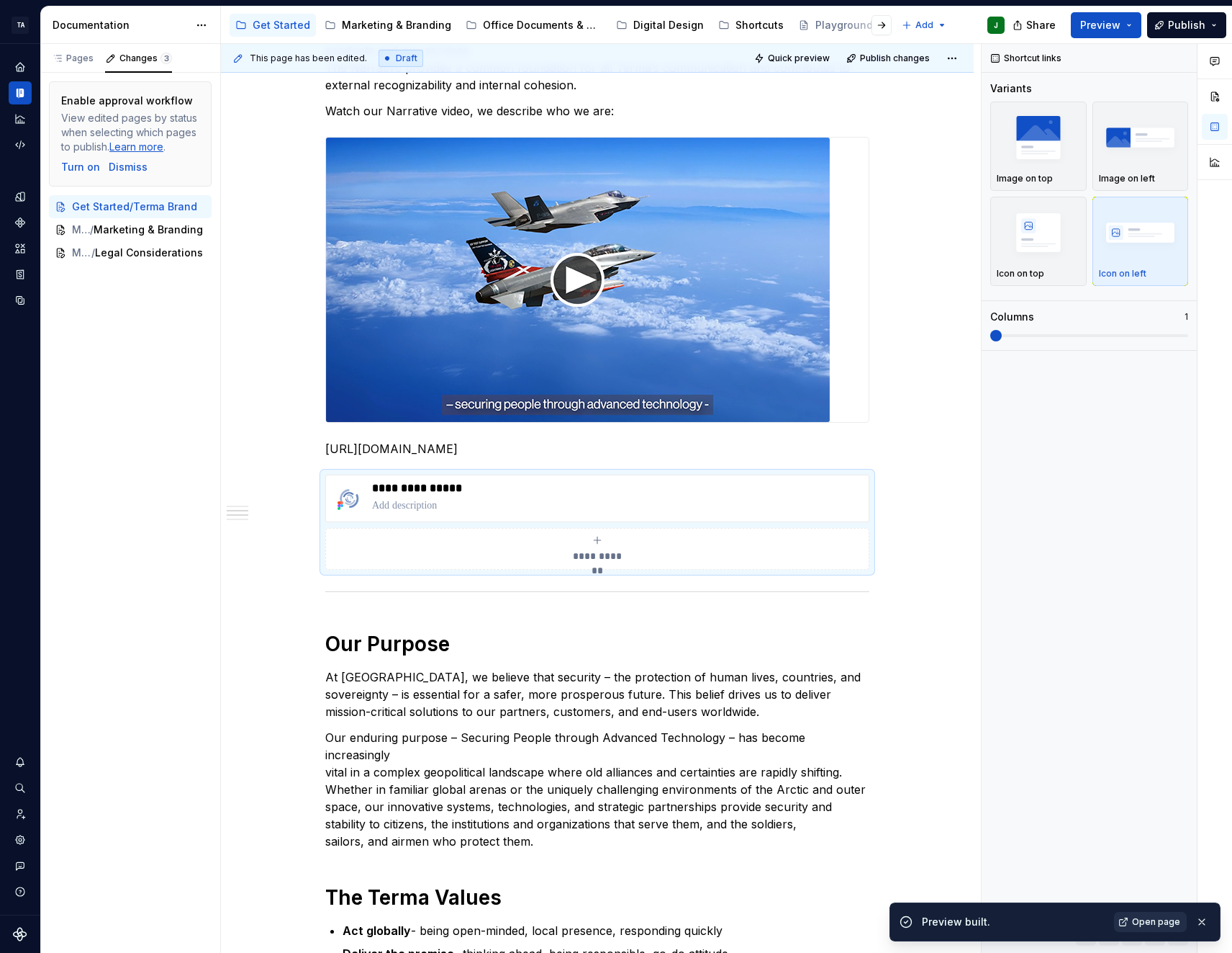
click at [1159, 914] on link "Open page" at bounding box center [1150, 921] width 73 height 20
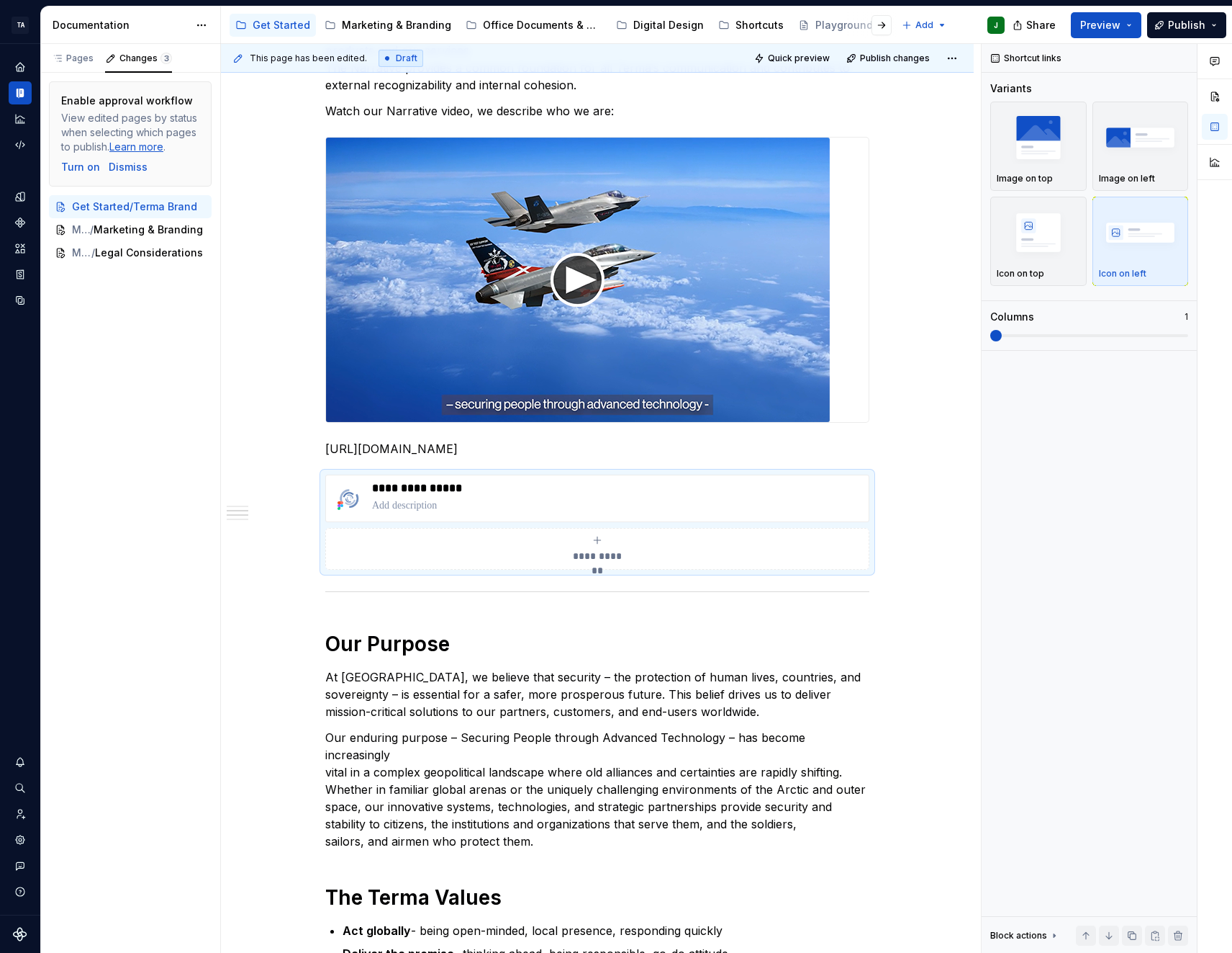
type textarea "*"
